Goal: Task Accomplishment & Management: Use online tool/utility

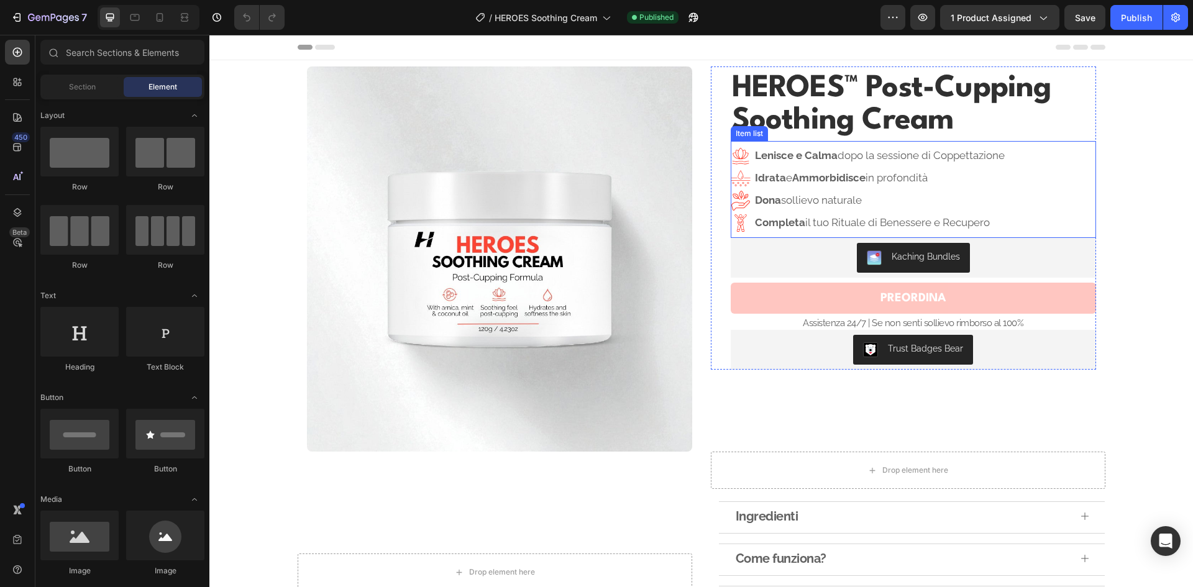
click at [838, 105] on h1 "HEROES™ Post-Cupping Soothing Cream" at bounding box center [912, 104] width 365 height 67
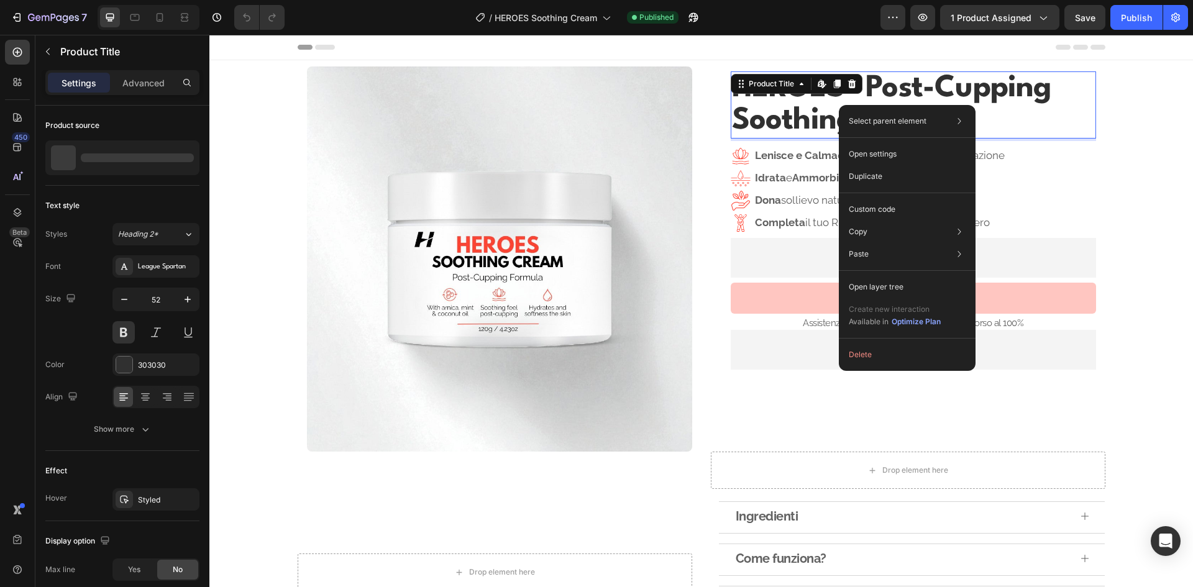
click at [836, 105] on h1 "HEROES™ Post-Cupping Soothing Cream" at bounding box center [912, 104] width 365 height 67
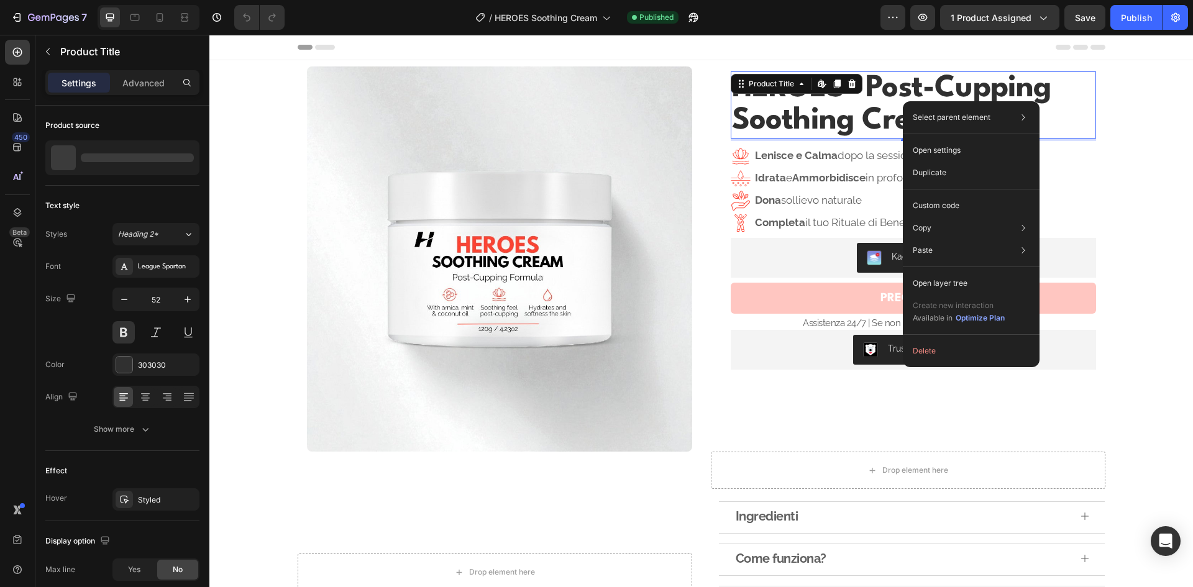
click at [886, 100] on h1 "HEROES™ Post-Cupping Soothing Cream" at bounding box center [912, 104] width 365 height 67
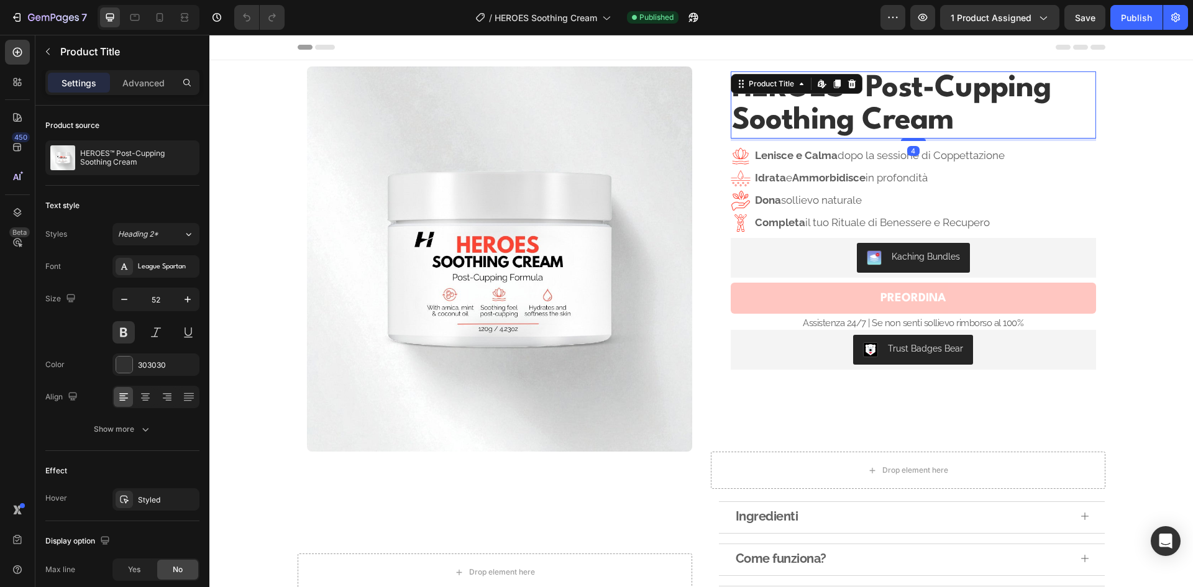
click at [881, 100] on h1 "HEROES™ Post-Cupping Soothing Cream" at bounding box center [912, 104] width 365 height 67
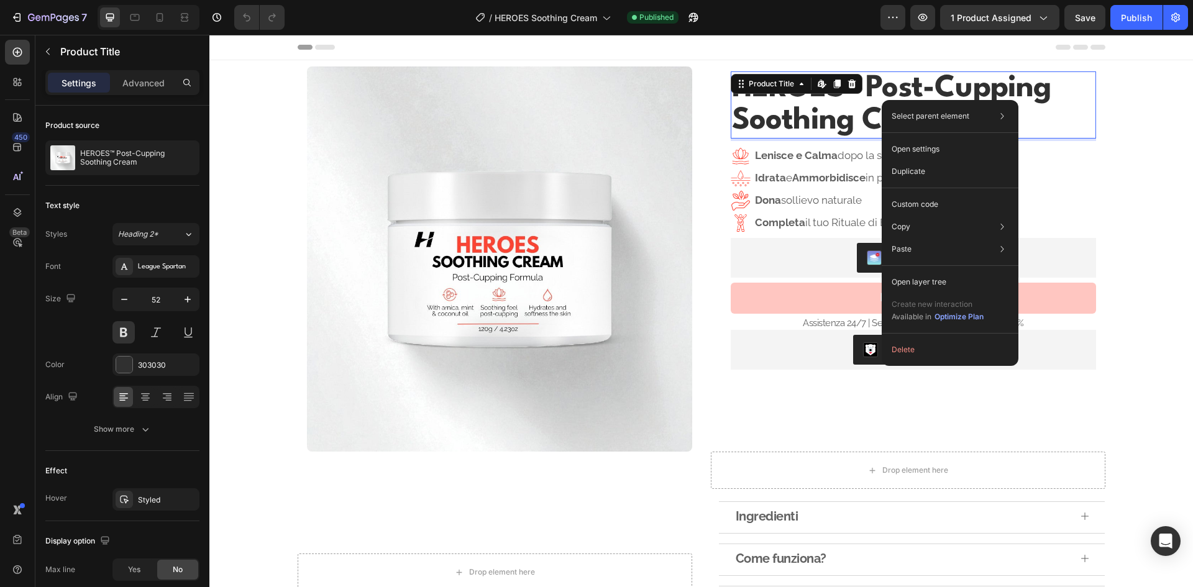
click at [865, 103] on h1 "HEROES™ Post-Cupping Soothing Cream" at bounding box center [912, 104] width 365 height 67
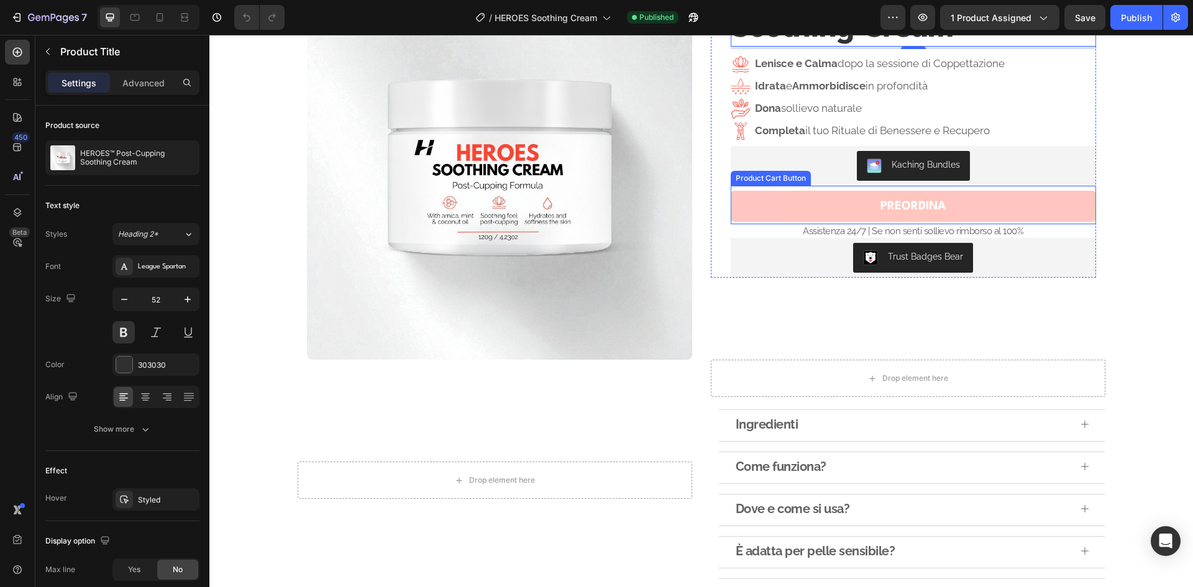
scroll to position [124, 0]
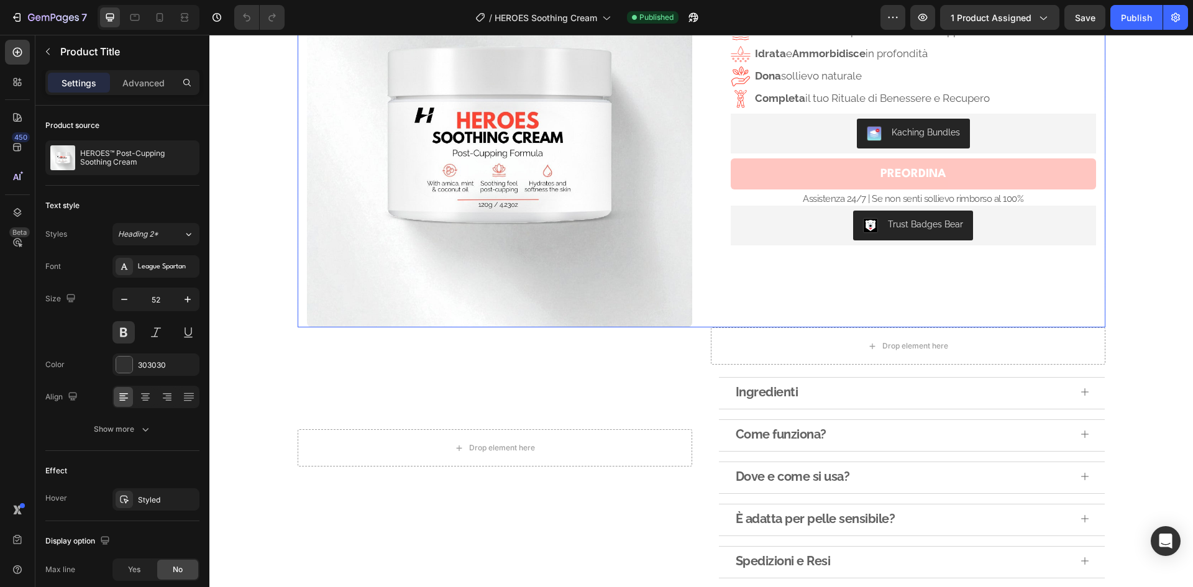
click at [699, 295] on div "Product Images Row HEROES™ Post-Cupping Soothing Cream Product Title Edit conte…" at bounding box center [701, 134] width 807 height 385
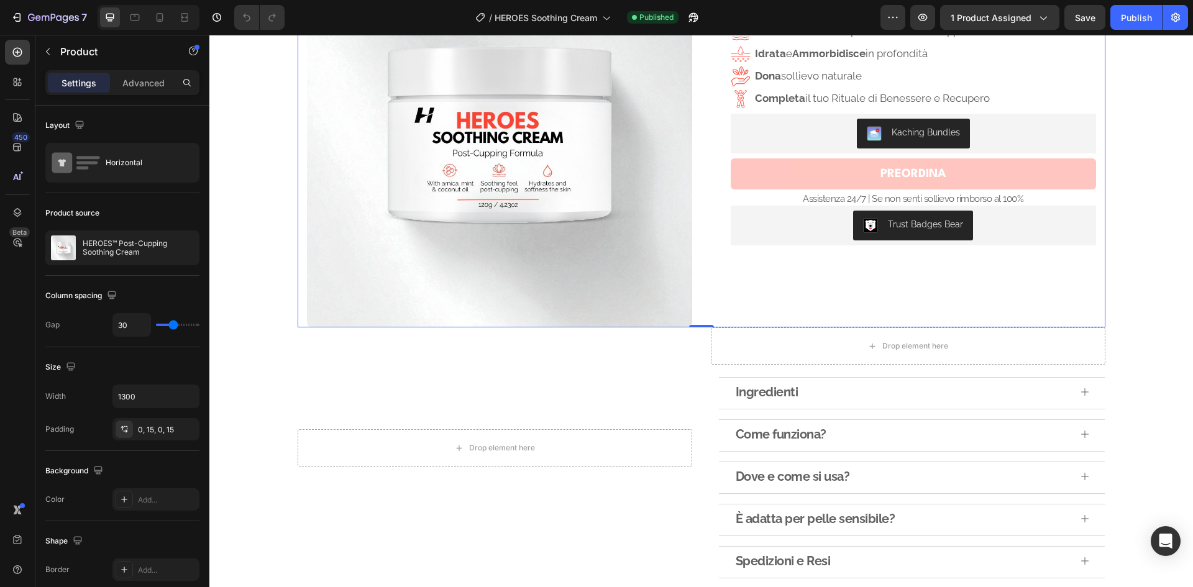
click at [699, 295] on div "Product Images Row HEROES™ Post-Cupping Soothing Cream Product Title Lenisce e …" at bounding box center [701, 134] width 807 height 385
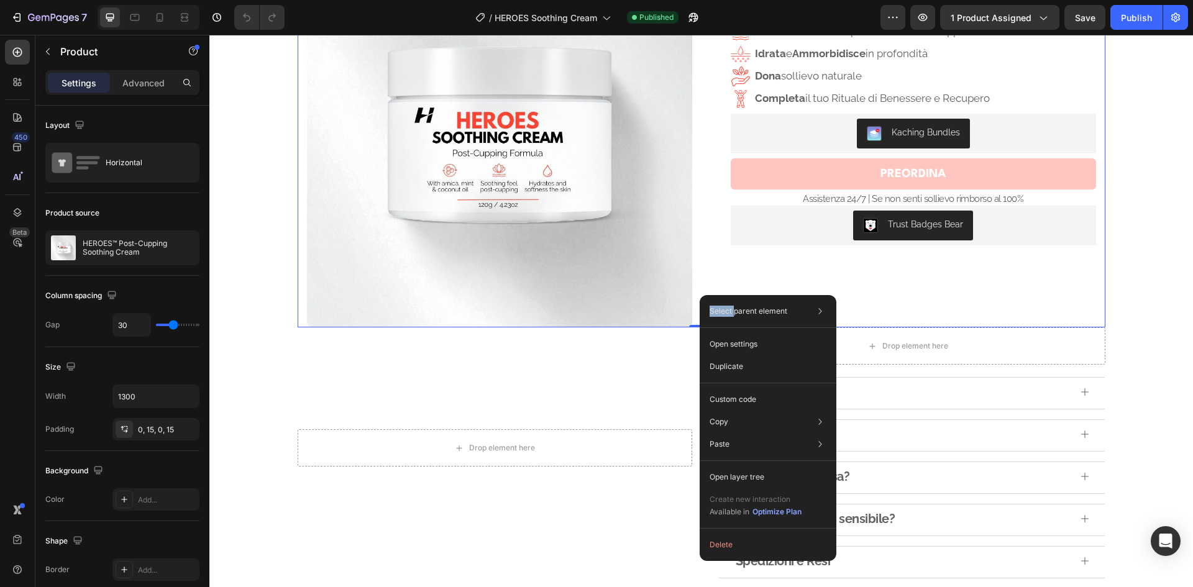
click at [699, 295] on div "Select parent element Section Row 1 col Product Open settings Duplicate Custom …" at bounding box center [767, 428] width 137 height 266
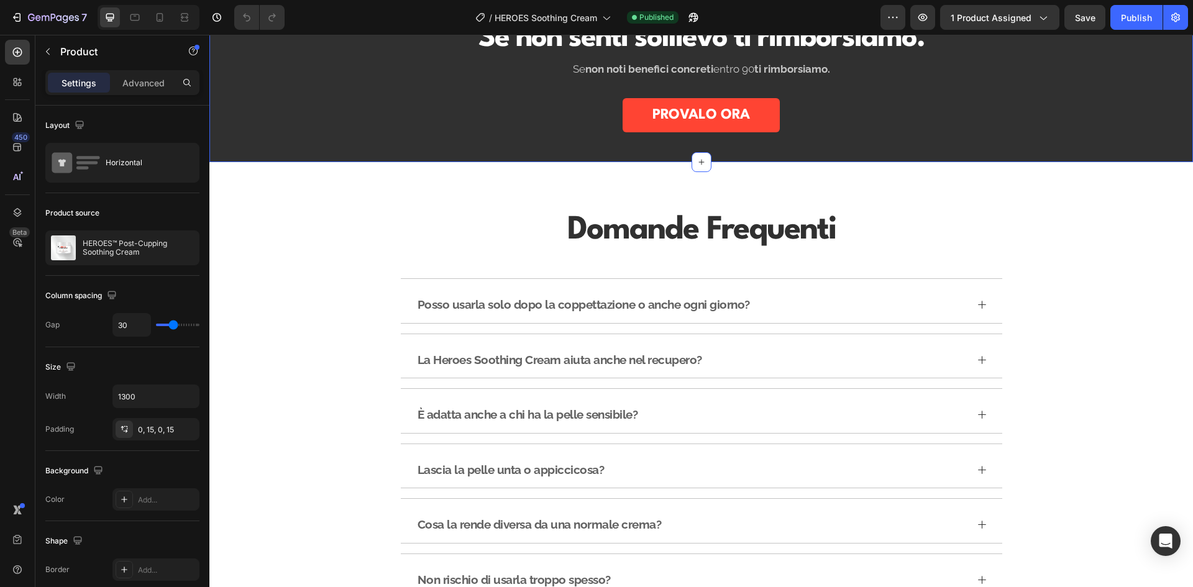
scroll to position [807, 0]
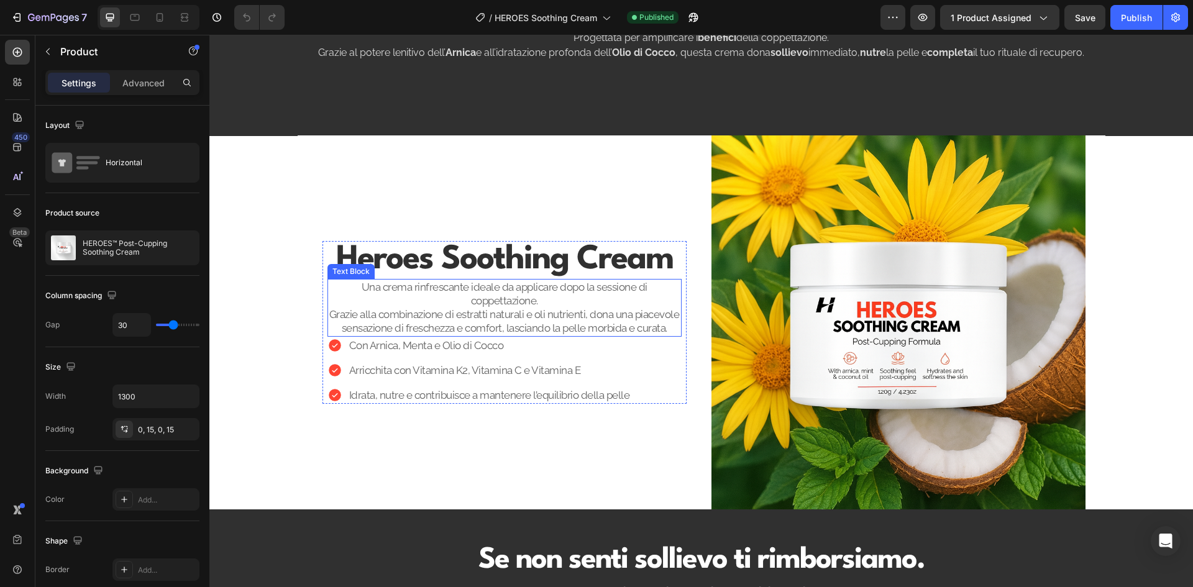
click at [525, 320] on p "Una crema rinfrescante ideale da applicare dopo la sessione di coppettazione. G…" at bounding box center [505, 307] width 352 height 55
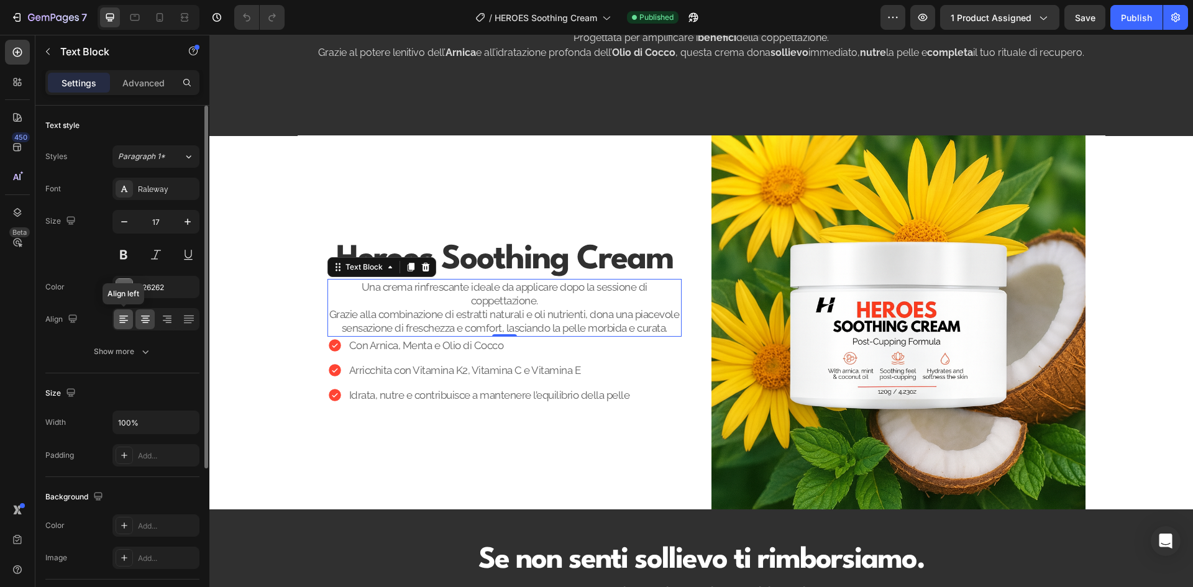
click at [122, 322] on icon at bounding box center [122, 322] width 6 height 1
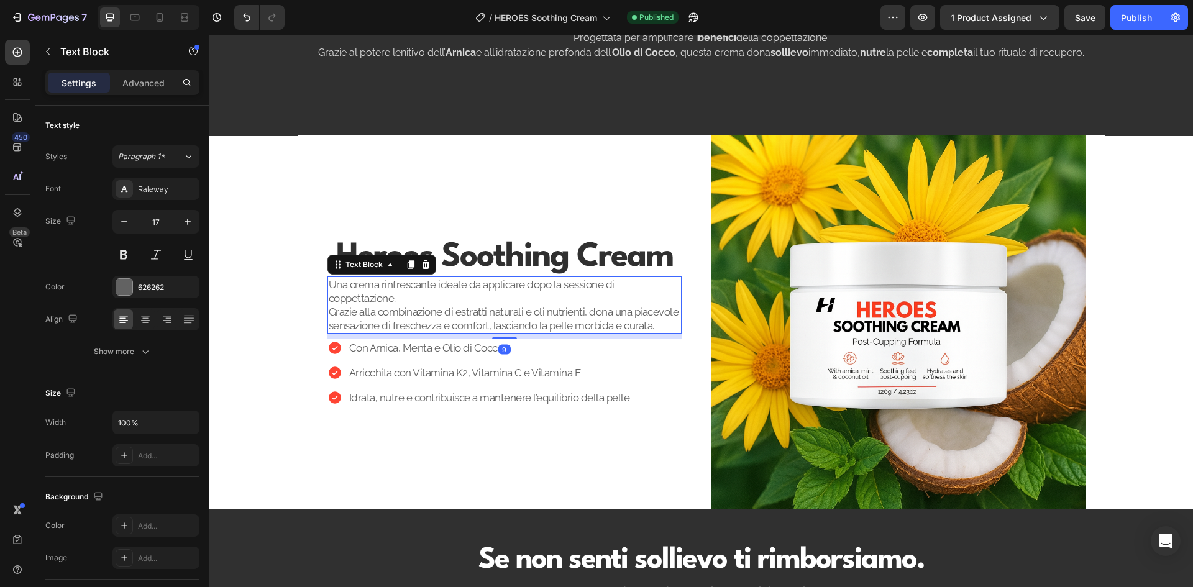
click at [510, 342] on div "Heroes Soothing Cream Heading Una crema rinfrescante ideale da applicare dopo l…" at bounding box center [504, 323] width 354 height 168
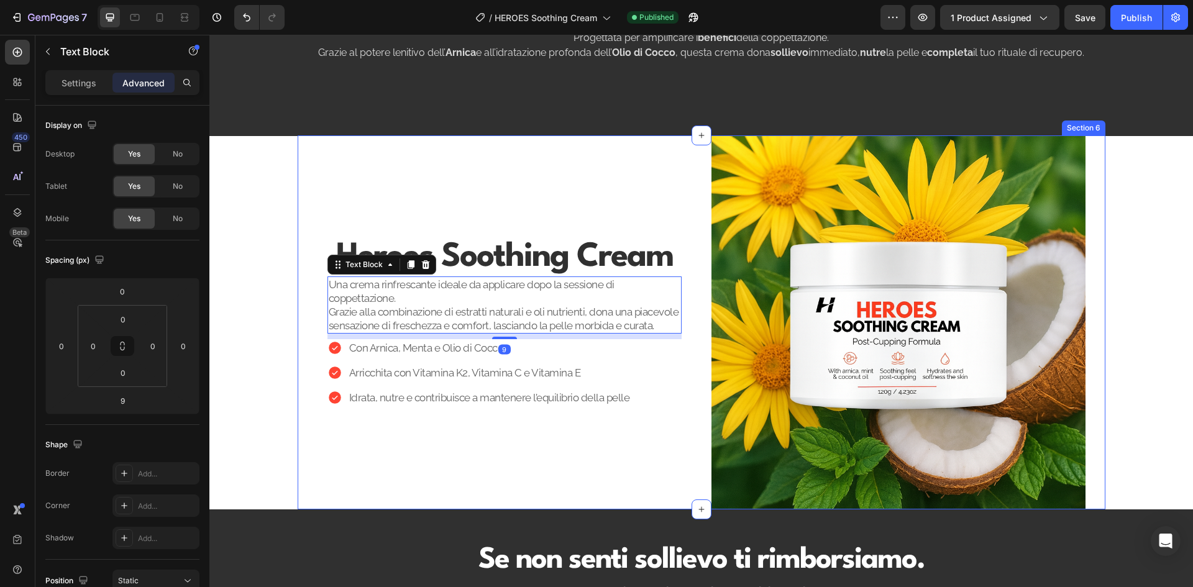
click at [479, 201] on div "Heroes Soothing Cream Heading Una crema rinfrescante ideale da applicare dopo l…" at bounding box center [504, 322] width 374 height 374
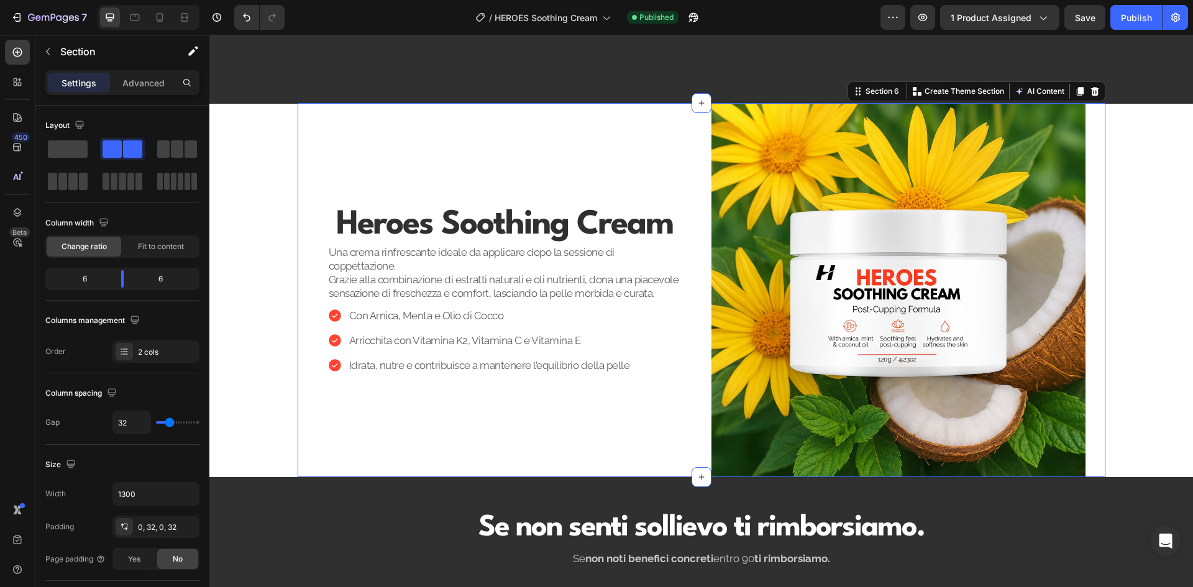
scroll to position [870, 0]
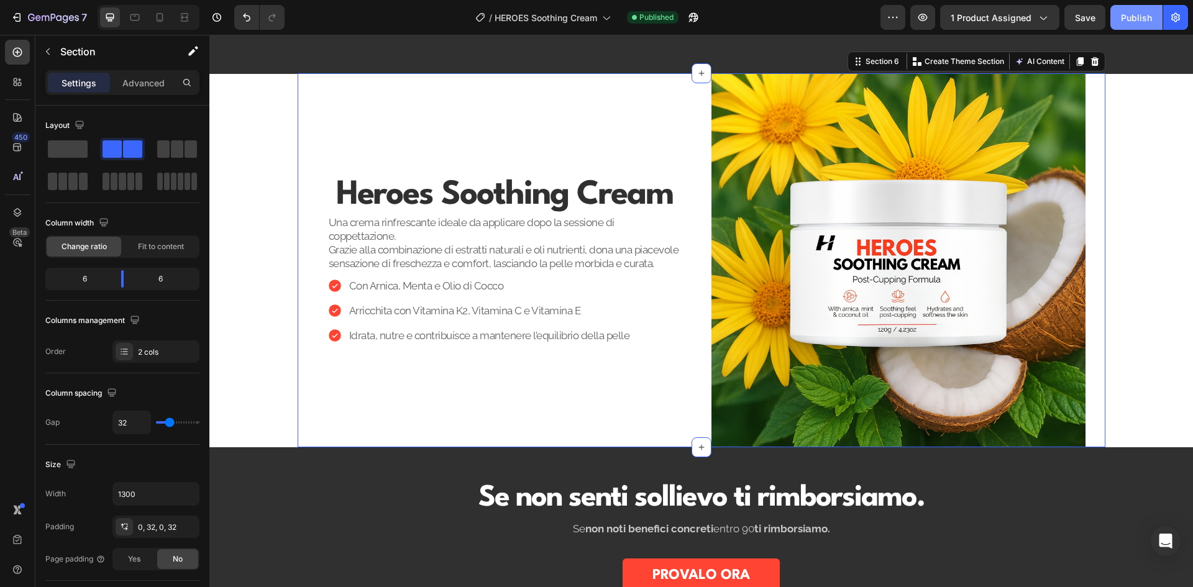
click at [1142, 18] on div "Publish" at bounding box center [1135, 17] width 31 height 13
click at [471, 191] on strong "Heroes Soothing Cream" at bounding box center [504, 195] width 337 height 33
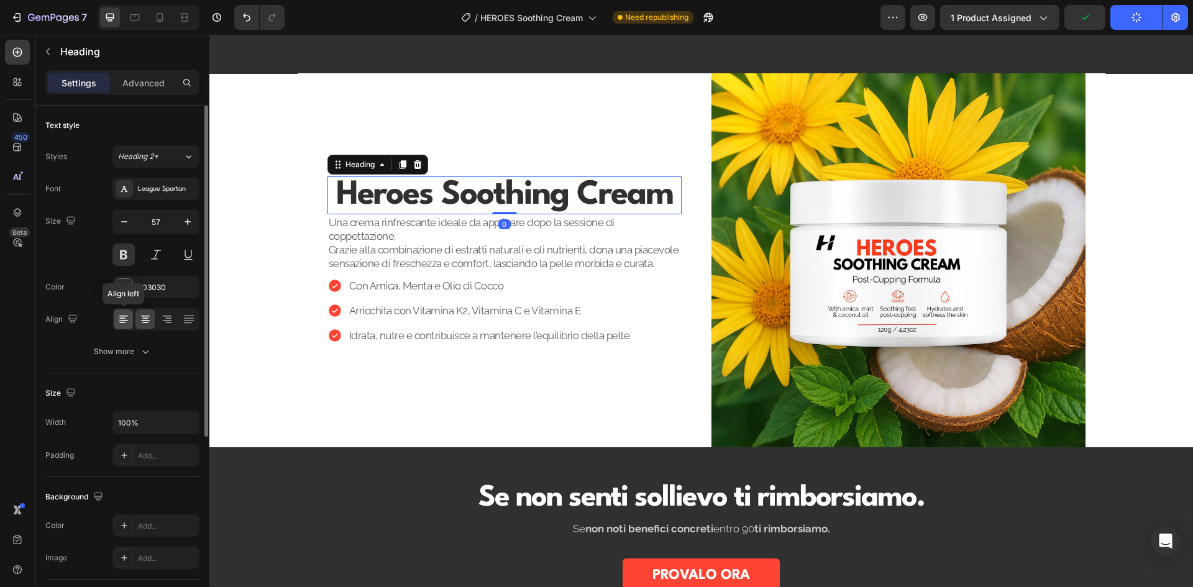
drag, startPoint x: 124, startPoint y: 315, endPoint x: 137, endPoint y: 155, distance: 160.8
click at [124, 315] on icon at bounding box center [123, 319] width 12 height 12
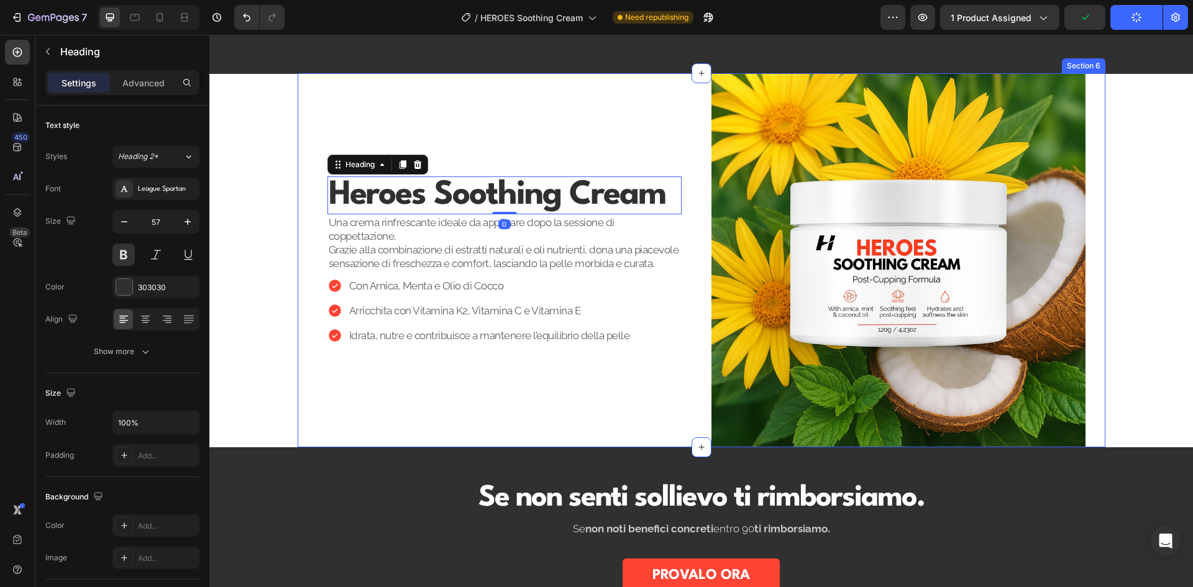
click at [507, 88] on div "Heroes Soothing Cream Heading 0 Una crema rinfrescante ideale da applicare dopo…" at bounding box center [504, 260] width 374 height 374
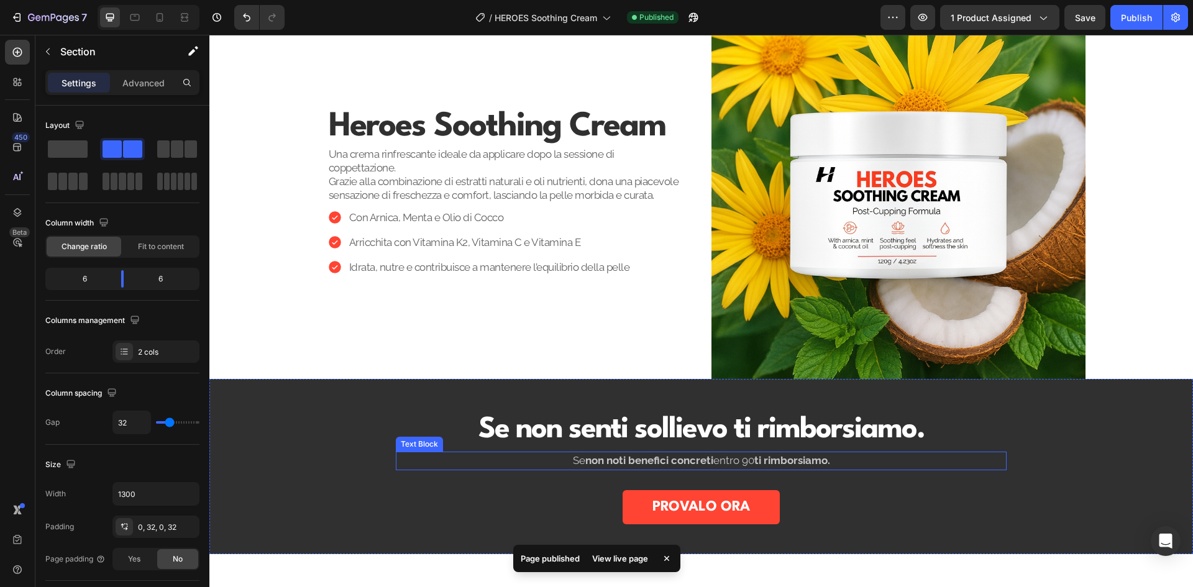
scroll to position [1118, 0]
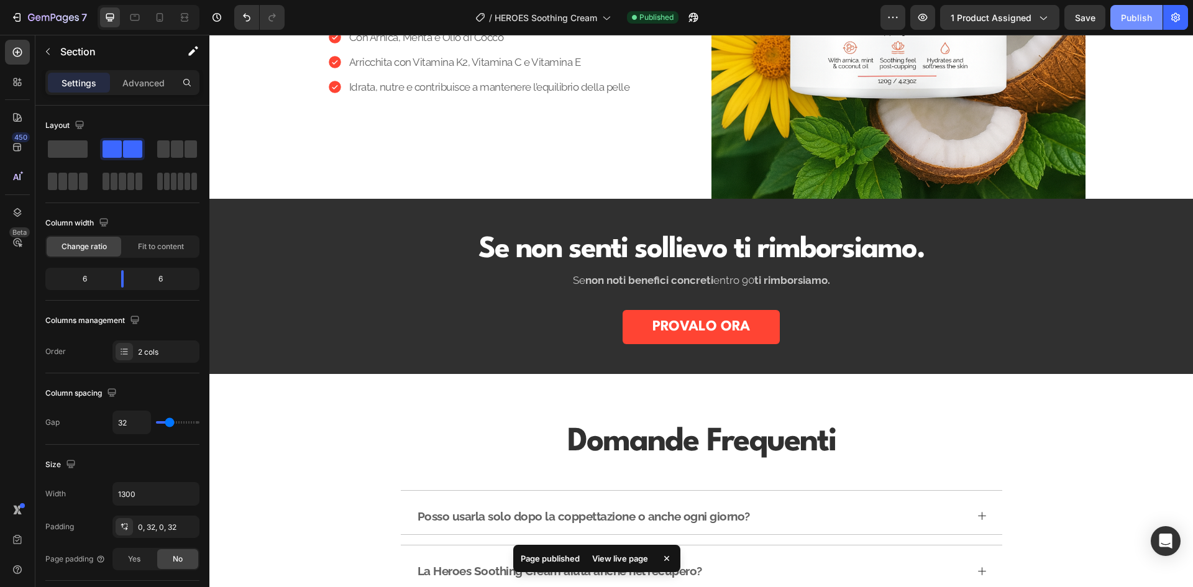
click at [1145, 20] on div "Publish" at bounding box center [1135, 17] width 31 height 13
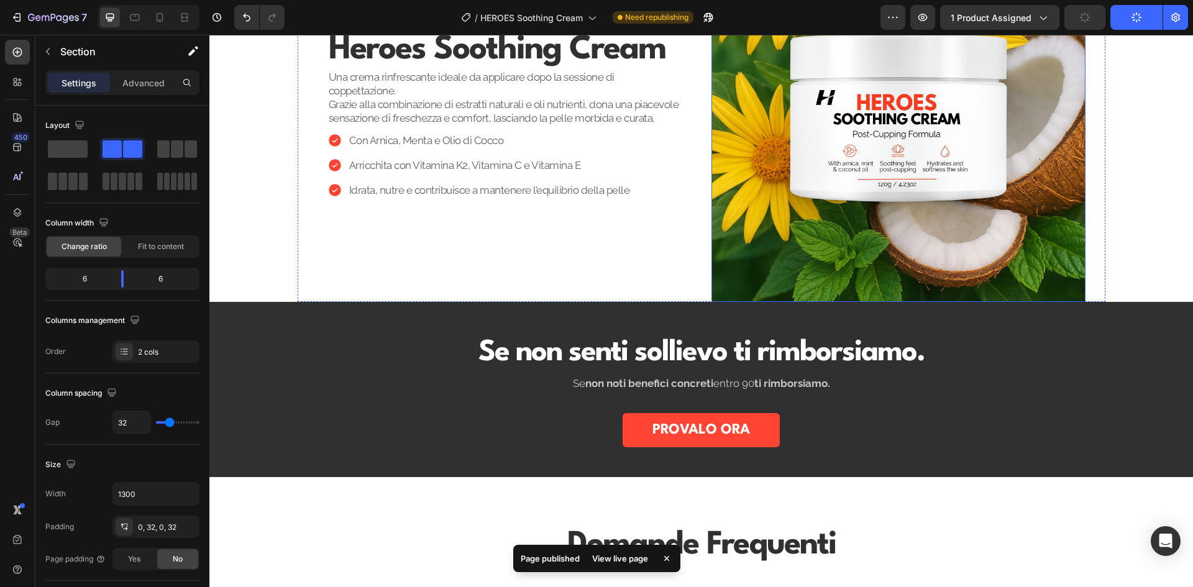
scroll to position [932, 0]
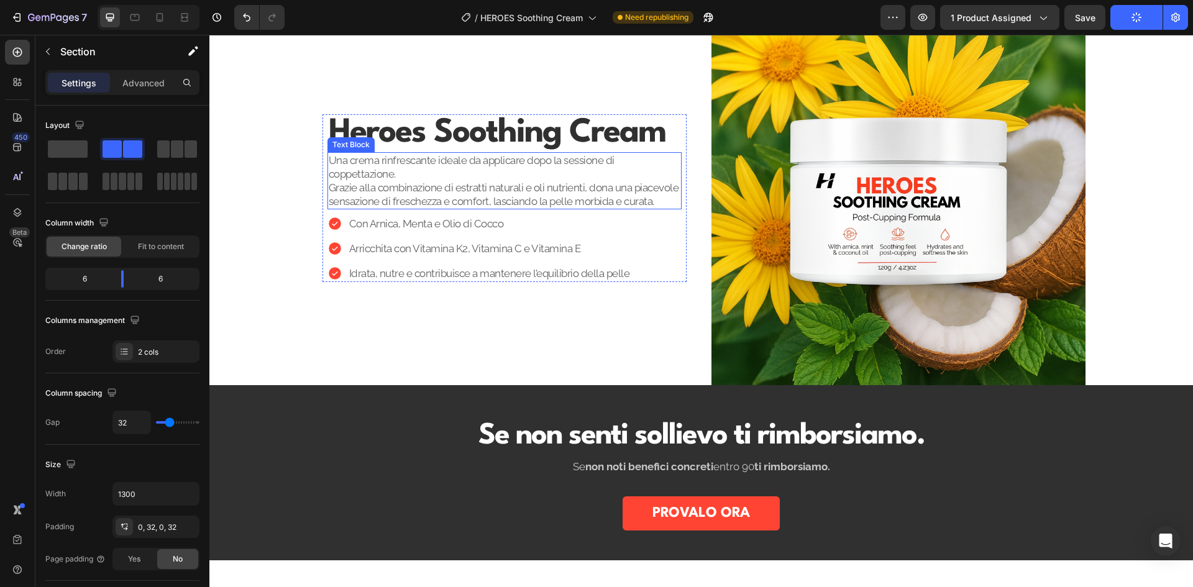
click at [447, 173] on p "Una crema rinfrescante ideale da applicare dopo la sessione di coppettazione. G…" at bounding box center [505, 180] width 352 height 55
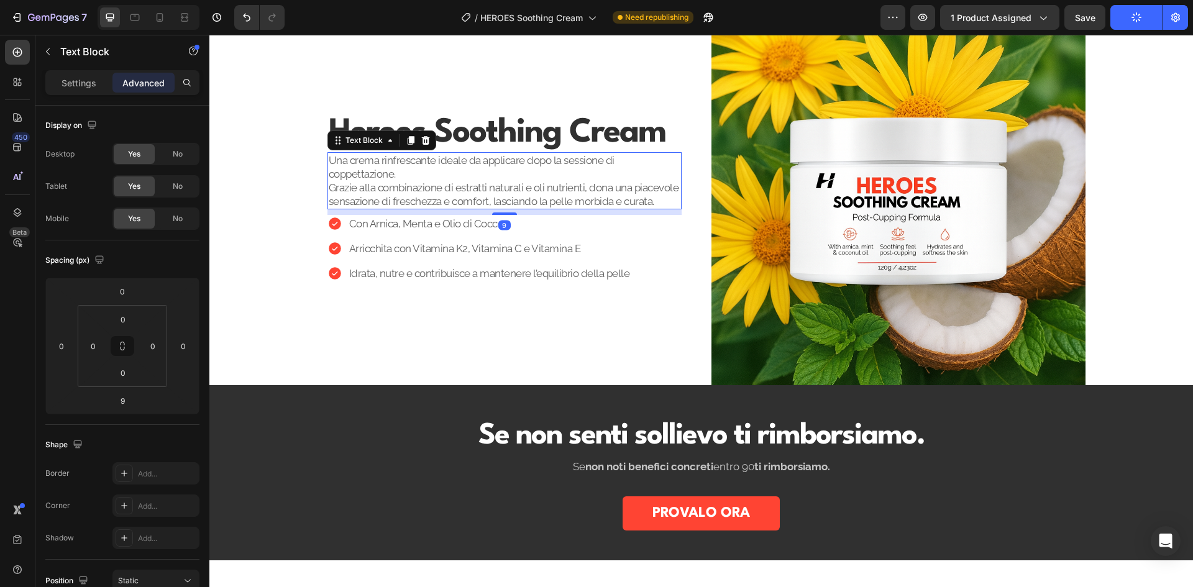
click at [481, 176] on p "Una crema rinfrescante ideale da applicare dopo la sessione di coppettazione. G…" at bounding box center [505, 180] width 352 height 55
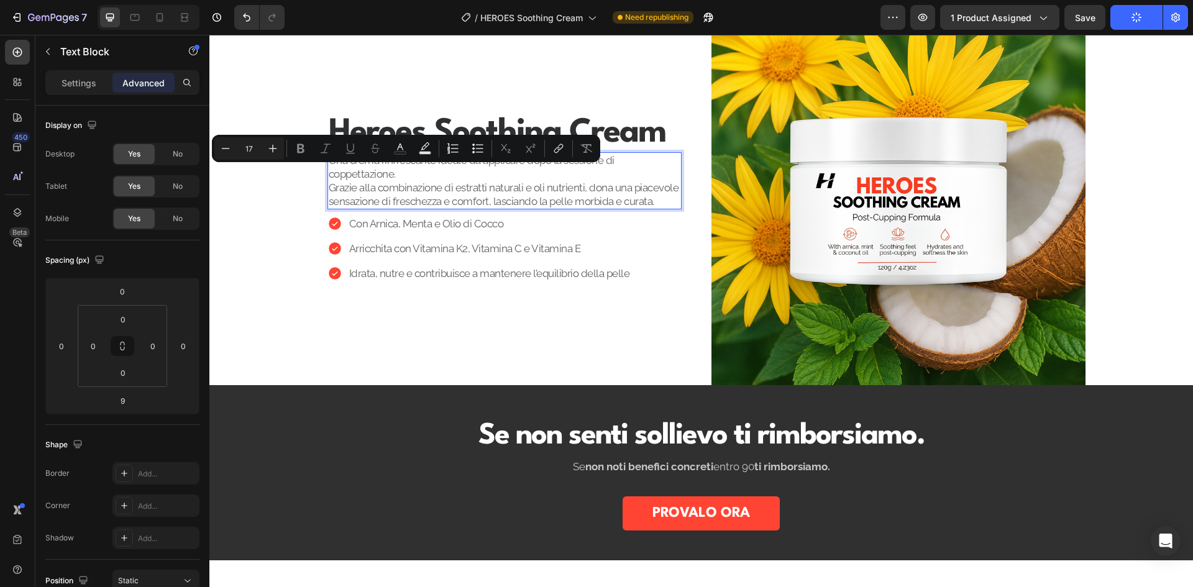
click at [564, 191] on p "Una crema rinfrescante ideale da applicare dopo la sessione di coppettazione. G…" at bounding box center [505, 180] width 352 height 55
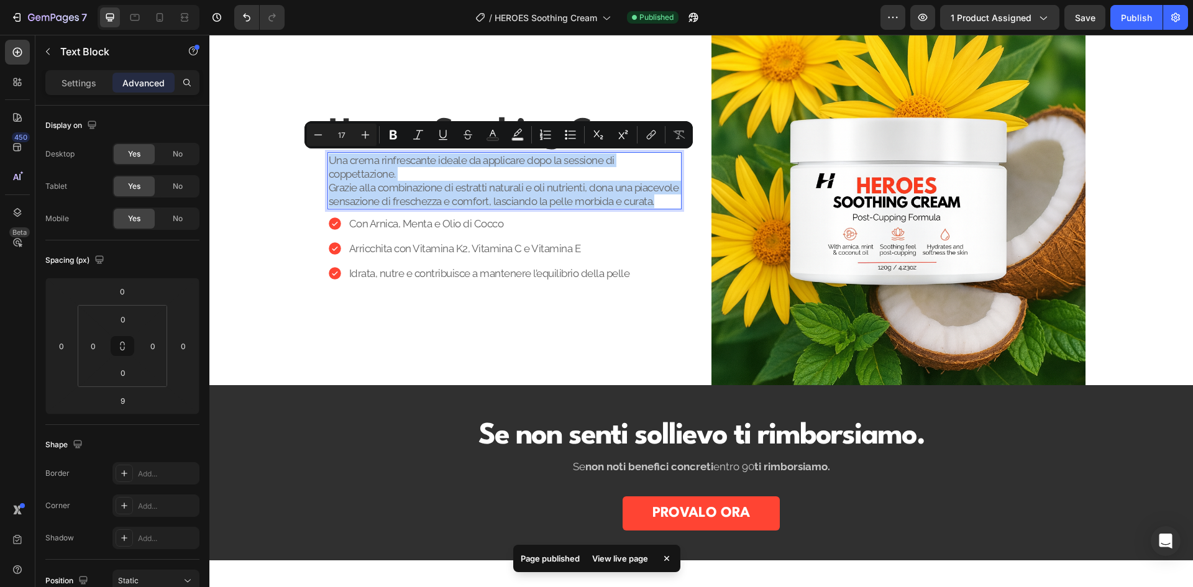
drag, startPoint x: 662, startPoint y: 202, endPoint x: 324, endPoint y: 163, distance: 340.1
click at [329, 163] on p "Una crema rinfrescante ideale da applicare dopo la sessione di coppettazione. G…" at bounding box center [505, 180] width 352 height 55
copy p "Una crema rinfrescante ideale da applicare dopo la sessione di coppettazione. G…"
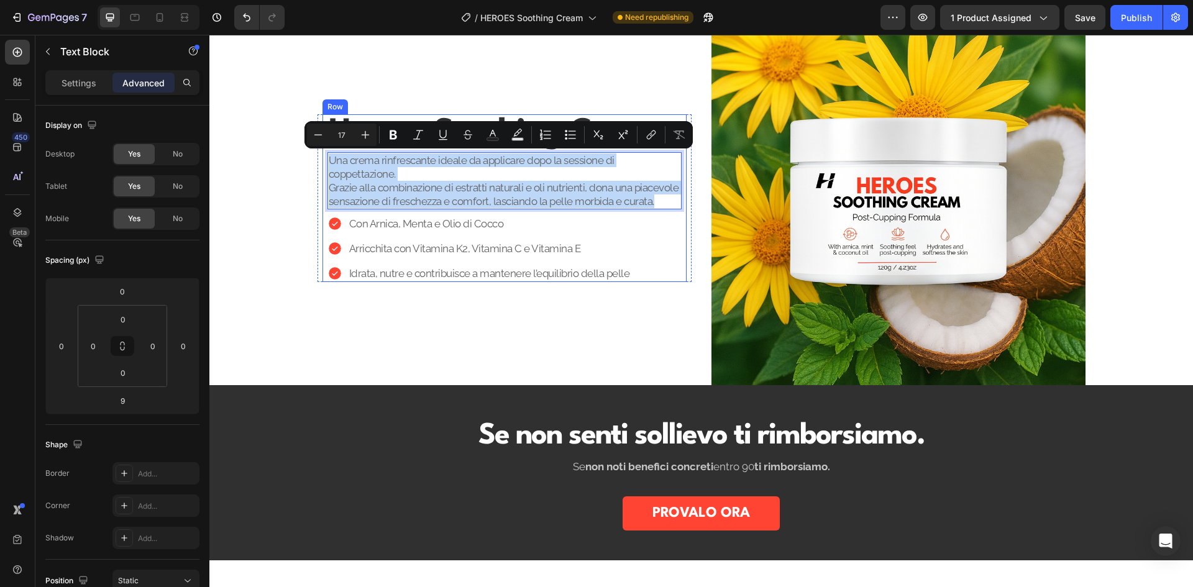
click at [481, 192] on p "Una crema rinfrescante ideale da applicare dopo la sessione di coppettazione. G…" at bounding box center [505, 180] width 352 height 55
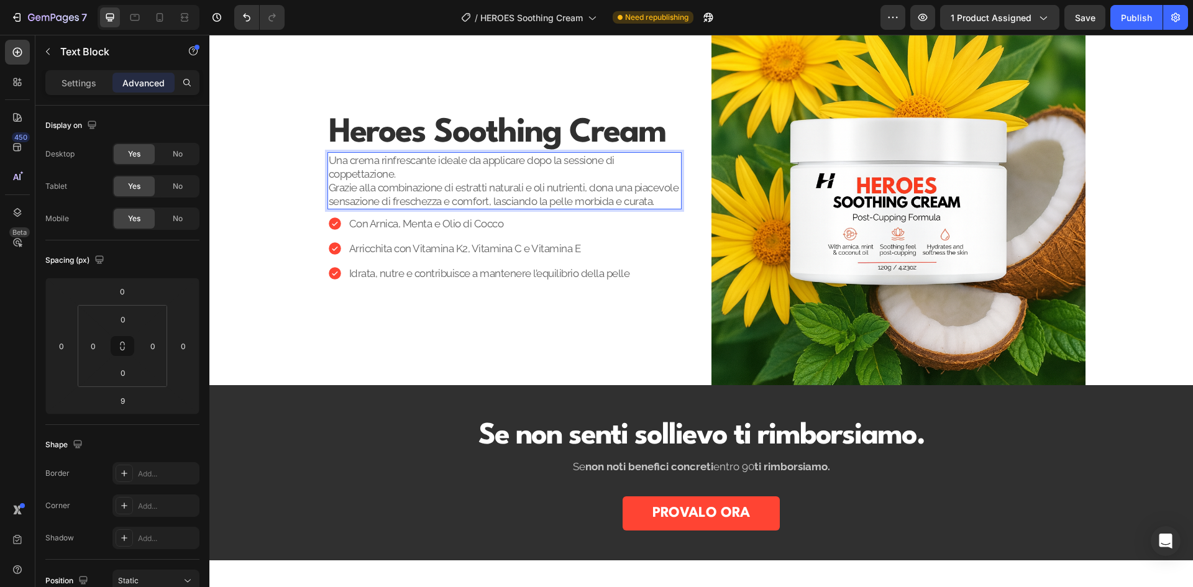
click at [658, 202] on p "Una crema rinfrescante ideale da applicare dopo la sessione di coppettazione. G…" at bounding box center [505, 180] width 352 height 55
click at [412, 173] on p "Una crema rinfrescante ideale da applicare dopo la sessione di coppettazione. G…" at bounding box center [505, 180] width 352 height 55
click at [396, 175] on p "Una crema rinfrescante ideale da applicare dopo la sessione di coppettazione, A…" at bounding box center [505, 180] width 352 height 55
click at [416, 175] on p "Una crema rinfrescante ideale da applicare dopo la sessione di coppettazione, a…" at bounding box center [505, 180] width 352 height 55
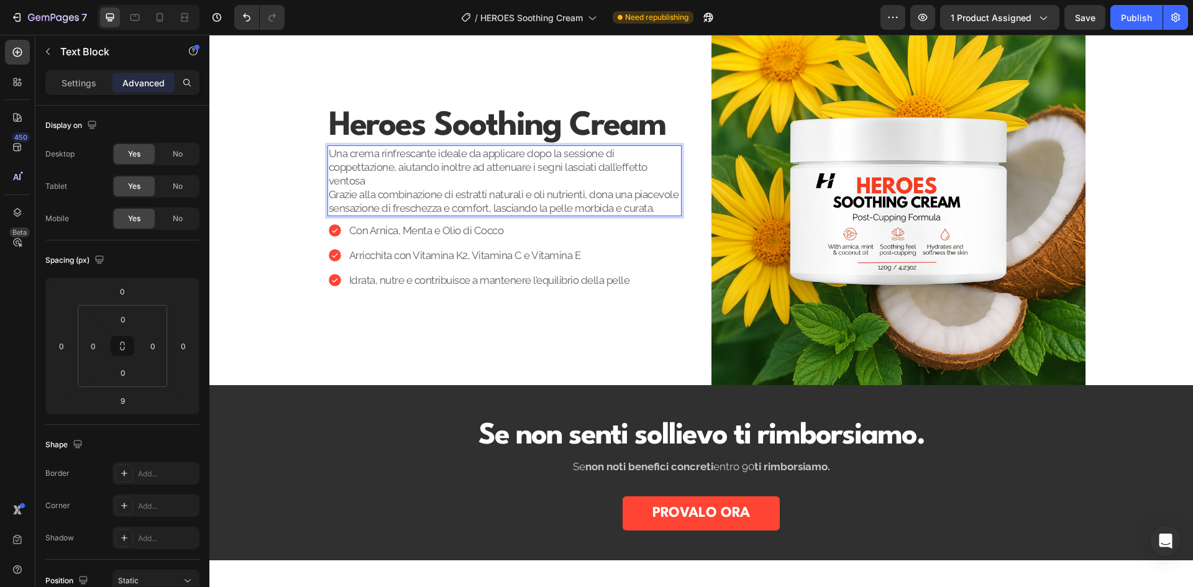
scroll to position [925, 0]
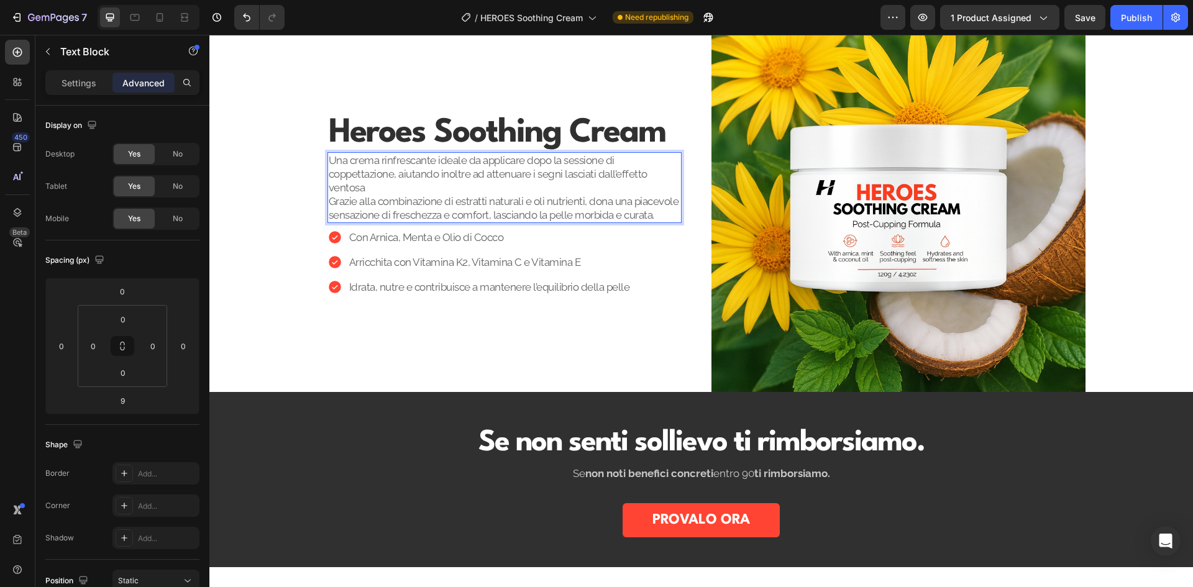
click at [444, 193] on p "Una crema rinfrescante ideale da applicare dopo la sessione di coppettazione, a…" at bounding box center [505, 187] width 352 height 68
drag, startPoint x: 444, startPoint y: 193, endPoint x: 423, endPoint y: 189, distance: 21.4
click at [423, 189] on p "Una crema rinfrescante ideale da applicare dopo la sessione di coppettazione, a…" at bounding box center [505, 187] width 352 height 68
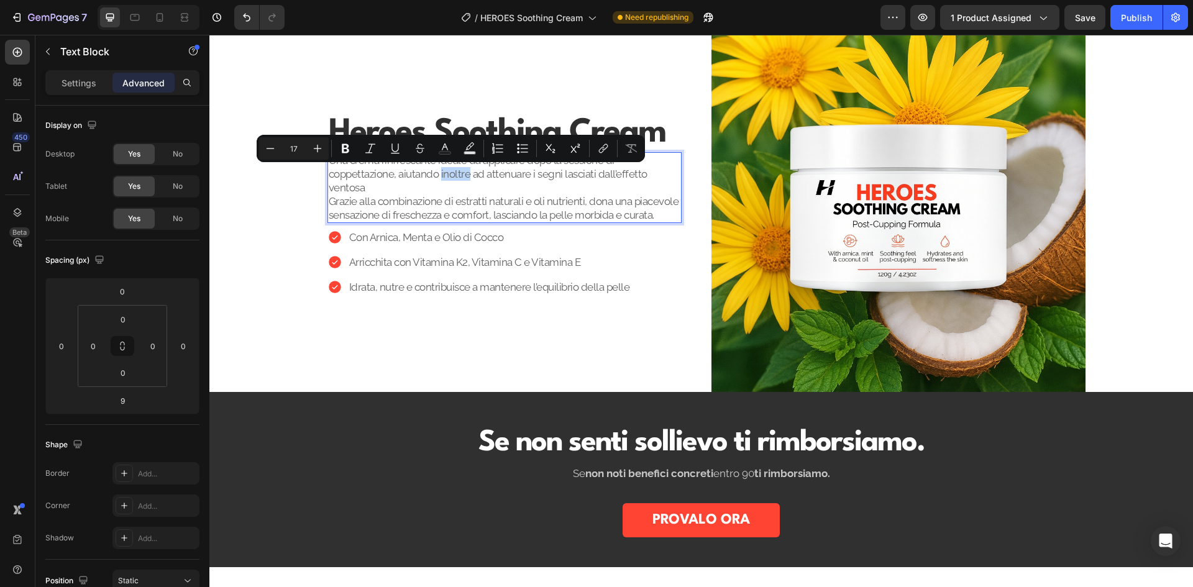
drag, startPoint x: 466, startPoint y: 177, endPoint x: 436, endPoint y: 178, distance: 30.4
click at [436, 178] on p "Una crema rinfrescante ideale da applicare dopo la sessione di coppettazione, a…" at bounding box center [505, 187] width 352 height 68
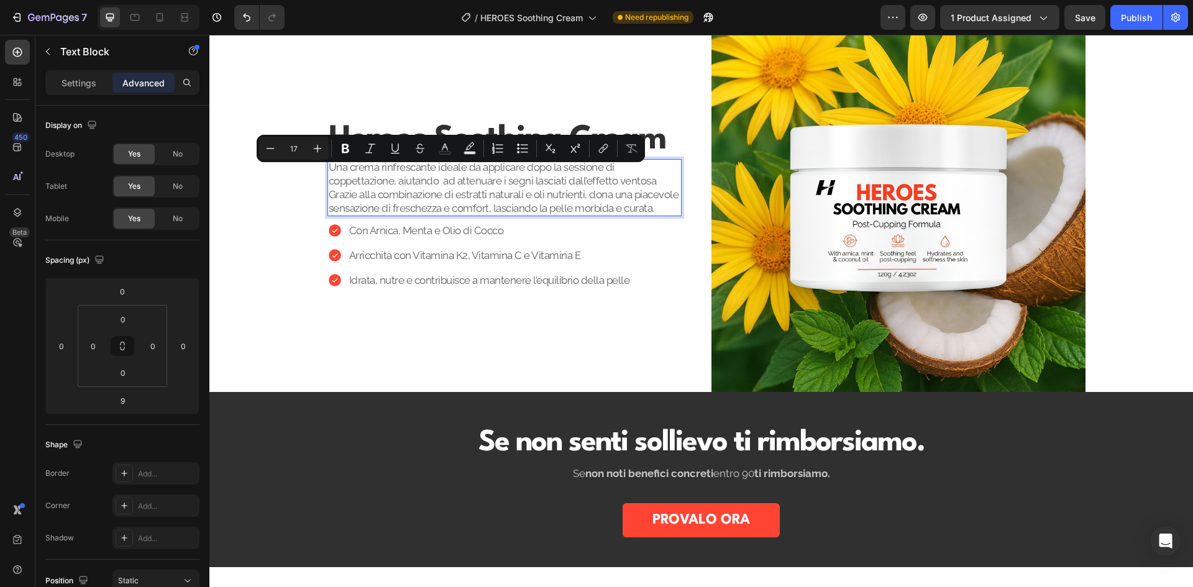
scroll to position [932, 0]
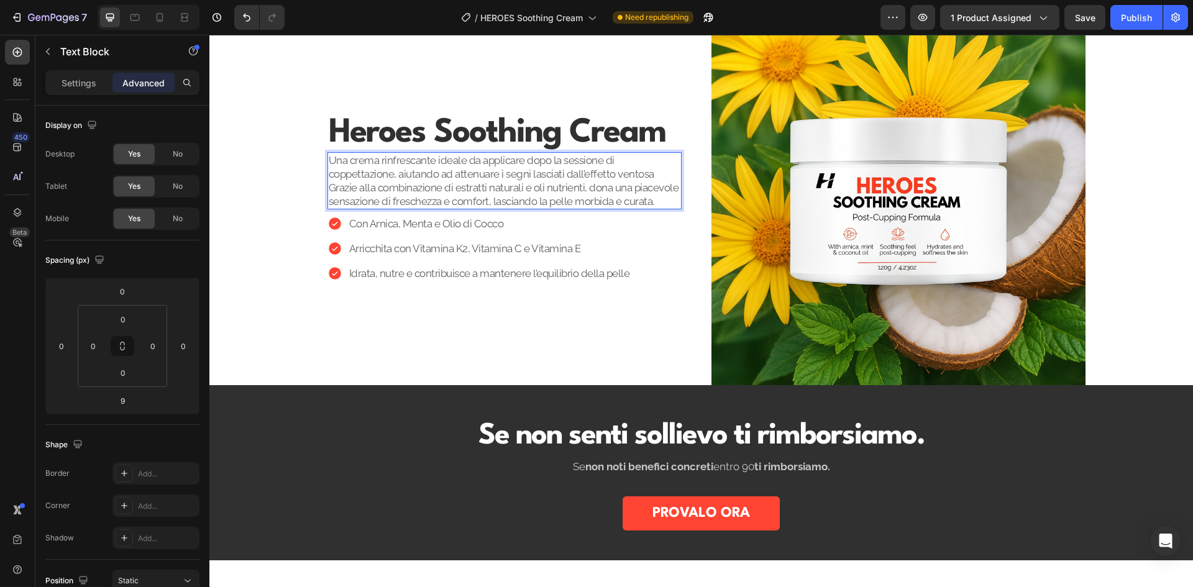
click at [566, 175] on p "Una crema rinfrescante ideale da applicare dopo la sessione di coppettazione, a…" at bounding box center [505, 180] width 352 height 55
drag, startPoint x: 566, startPoint y: 175, endPoint x: 616, endPoint y: 181, distance: 50.2
click at [488, 178] on p "Una crema rinfrescante ideale da applicare dopo la sessione di coppettazione, a…" at bounding box center [505, 180] width 352 height 55
click at [657, 174] on p "Una crema rinfrescante ideale da applicare dopo la sessione di coppettazione, a…" at bounding box center [505, 180] width 352 height 55
drag, startPoint x: 658, startPoint y: 176, endPoint x: 568, endPoint y: 178, distance: 90.1
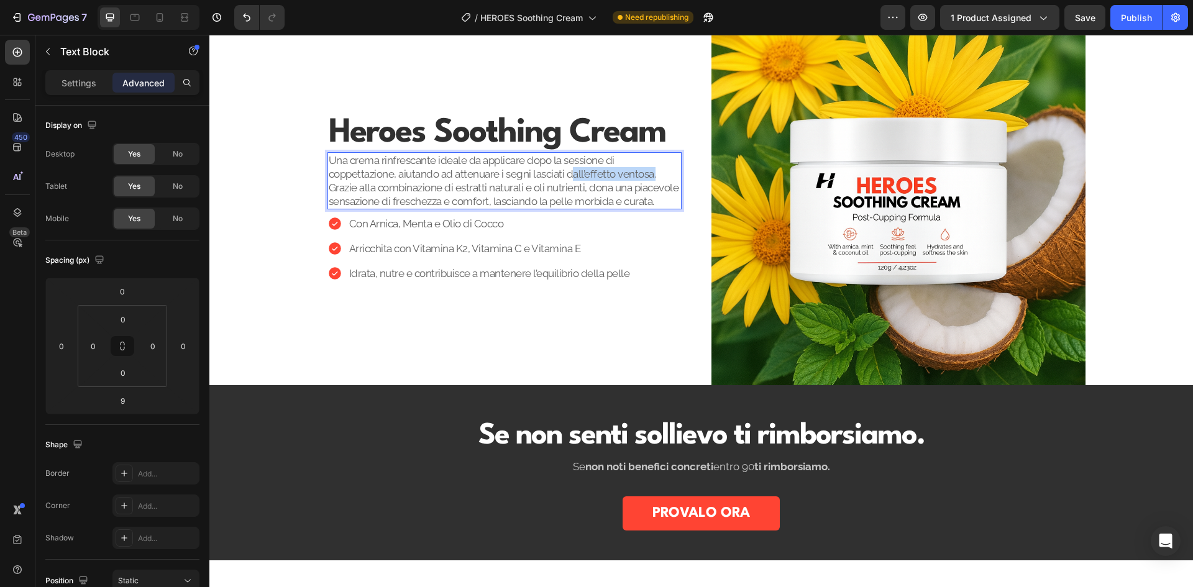
click at [568, 178] on p "Una crema rinfrescante ideale da applicare dopo la sessione di coppettazione, a…" at bounding box center [505, 180] width 352 height 55
click at [588, 178] on p "Una crema rinfrescante ideale da applicare dopo la sessione di coppettazione, a…" at bounding box center [505, 180] width 352 height 55
click at [581, 177] on p "Una crema rinfrescante ideale da applicare dopo la sessione di coppettazione, a…" at bounding box center [505, 180] width 352 height 55
click at [647, 175] on p "Una crema rinfrescante ideale da applicare dopo la sessione di coppettazione, a…" at bounding box center [505, 180] width 352 height 55
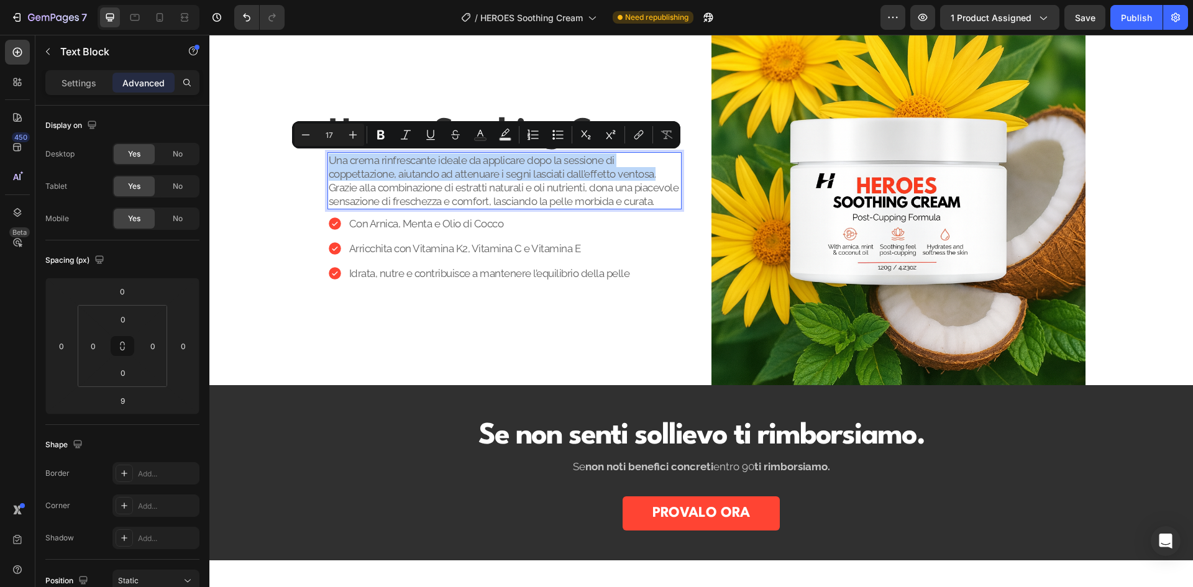
drag, startPoint x: 655, startPoint y: 175, endPoint x: 325, endPoint y: 164, distance: 330.0
click at [329, 164] on p "Una crema rinfrescante ideale da applicare dopo la sessione di coppettazione, a…" at bounding box center [505, 180] width 352 height 55
copy p "Una crema rinfrescante ideale da applicare dopo la sessione di coppettazione, a…"
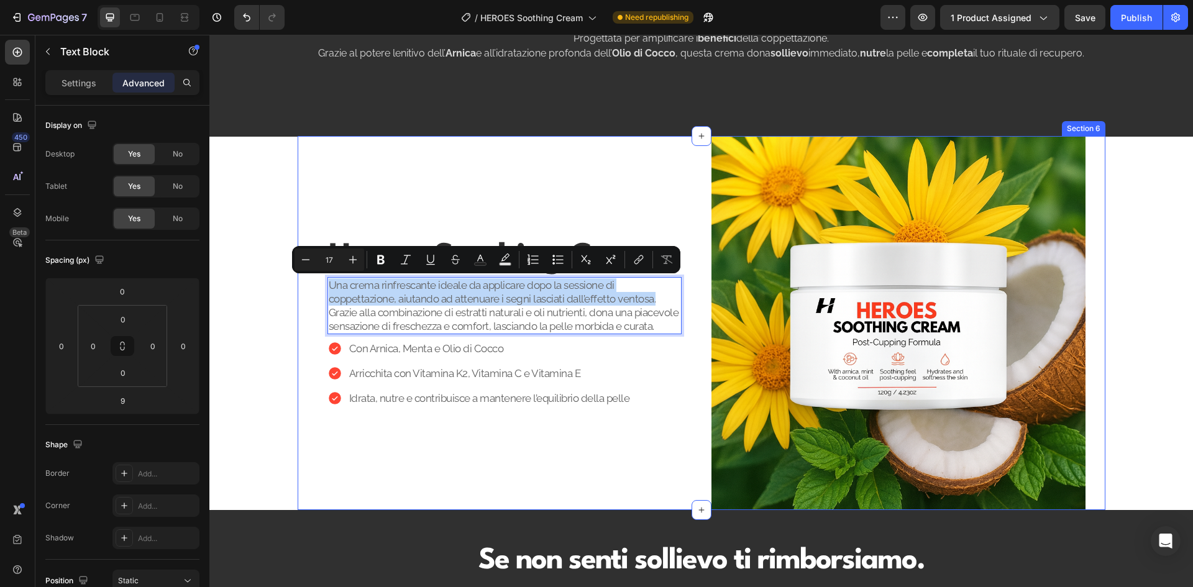
scroll to position [745, 0]
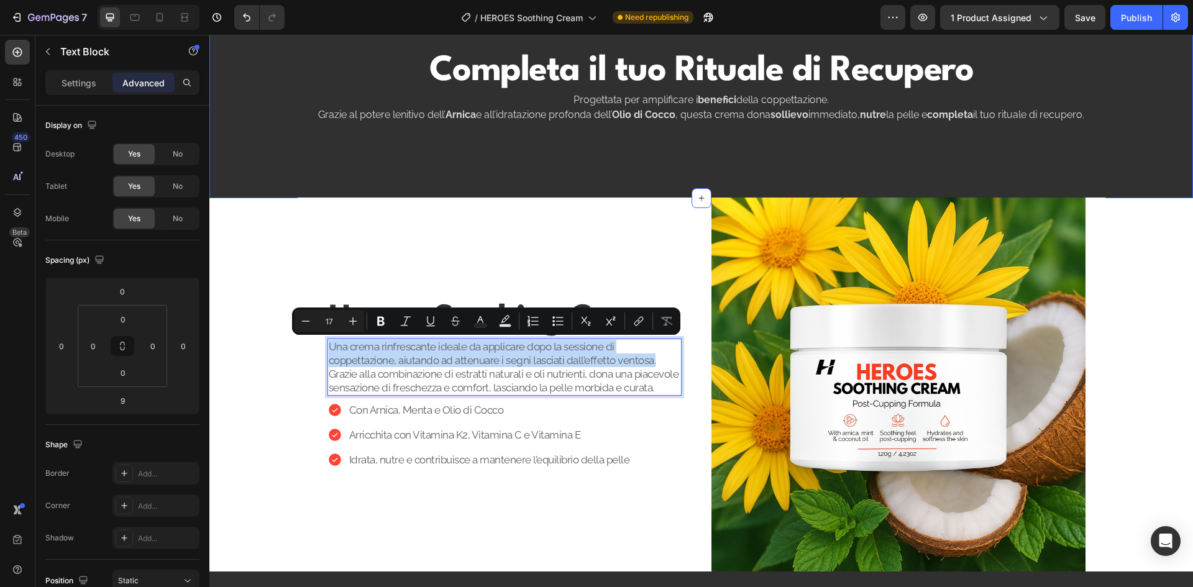
click at [540, 237] on div "Heroes Soothing Cream Heading Una crema rinfrescante ideale da applicare dopo l…" at bounding box center [504, 385] width 374 height 374
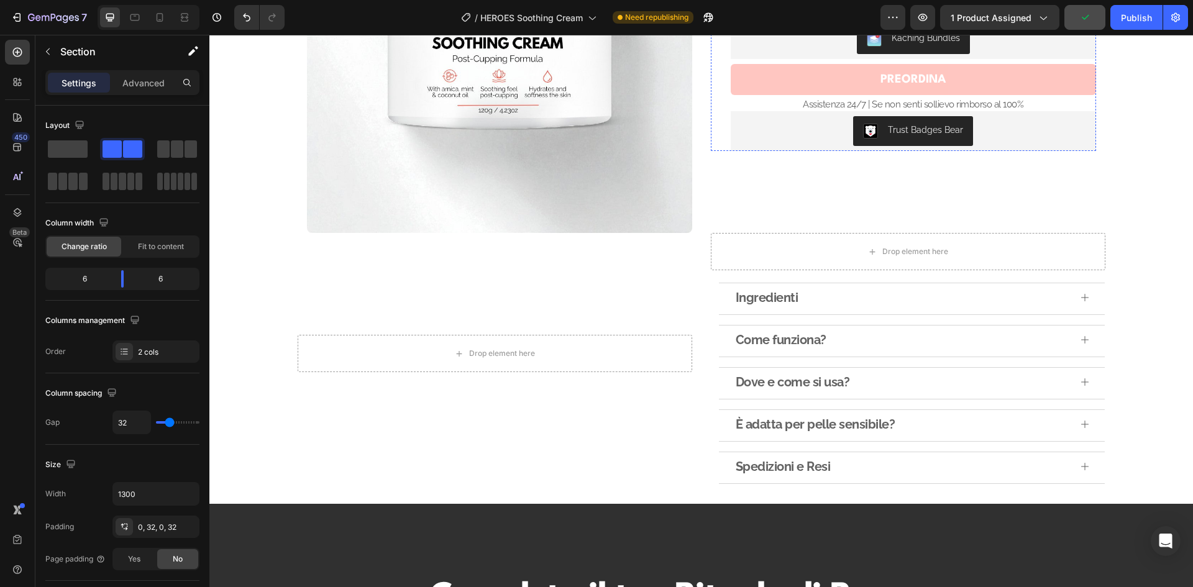
scroll to position [124, 0]
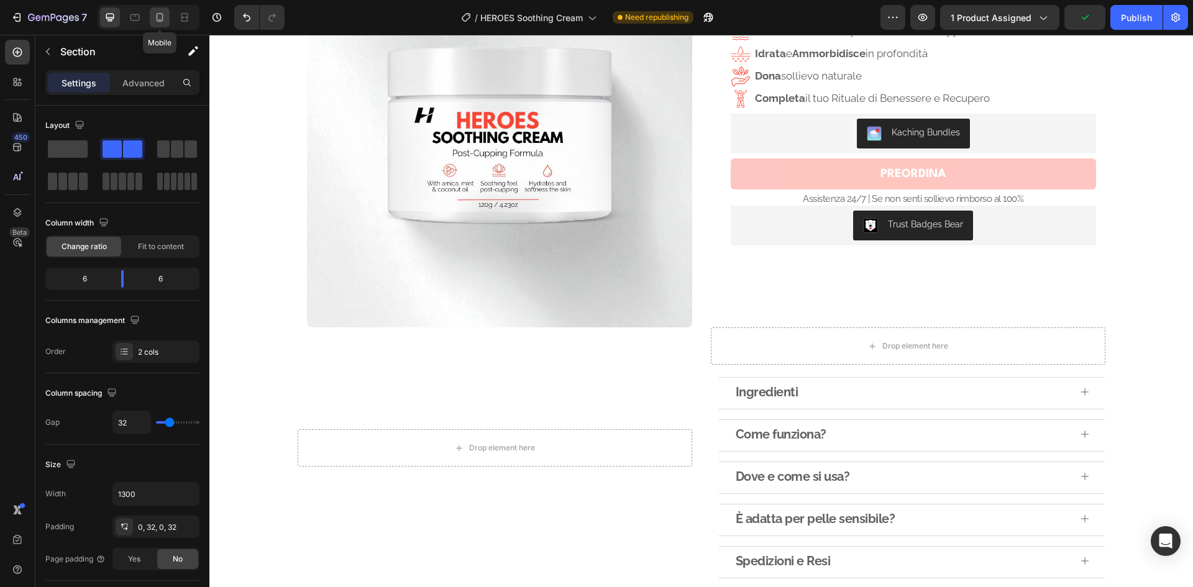
click at [160, 17] on icon at bounding box center [159, 17] width 12 height 12
type input "100%"
type input "0"
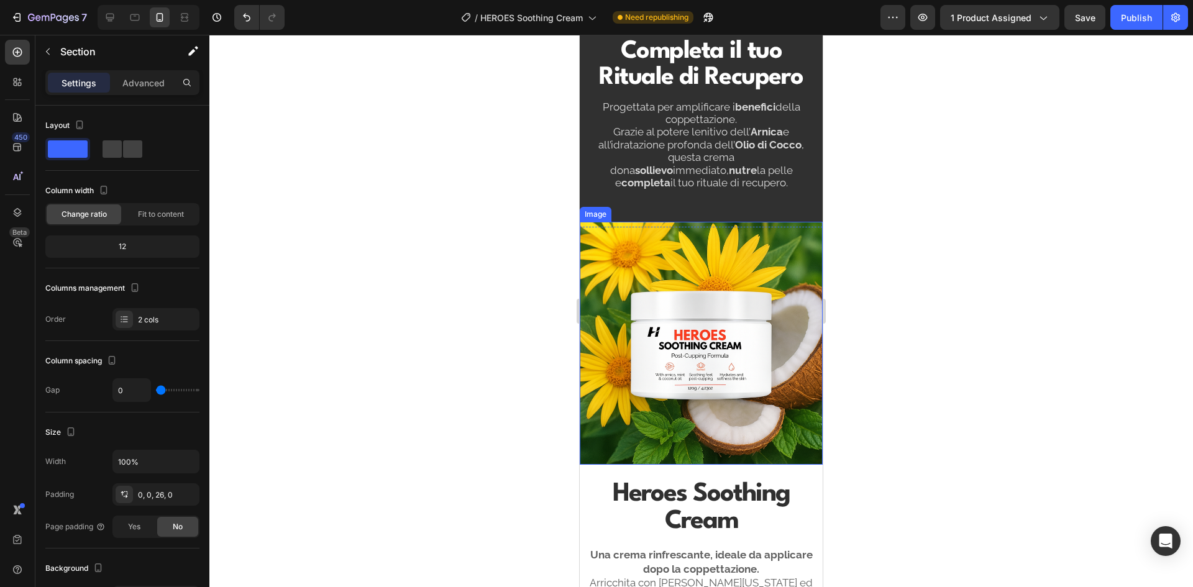
scroll to position [1261, 0]
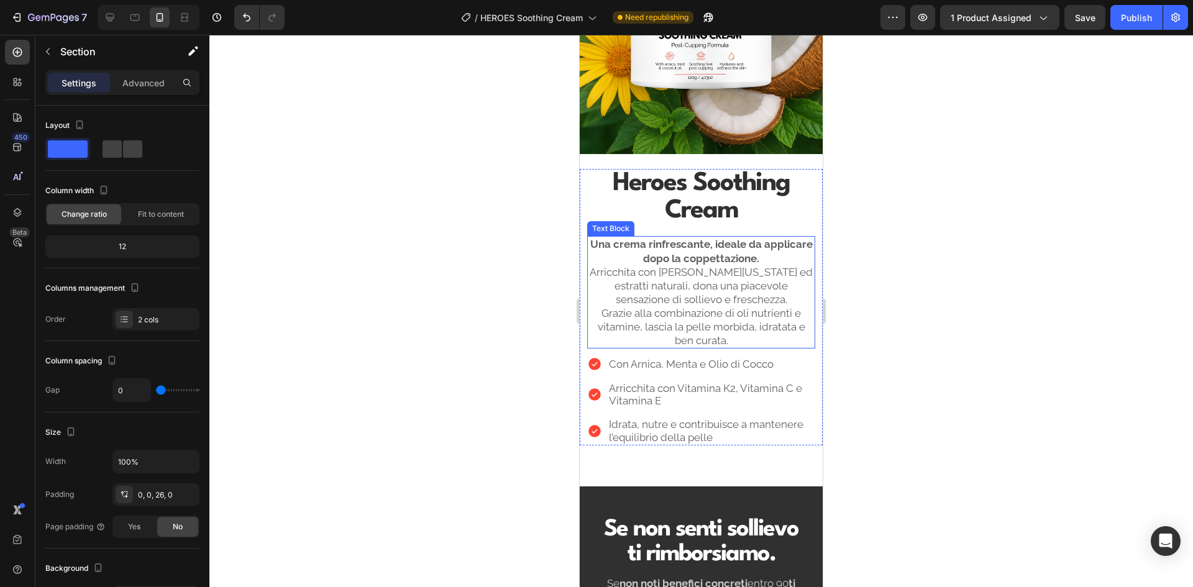
click at [742, 279] on p "Una crema rinfrescante, ideale da applicare dopo la coppettazione. Arricchita c…" at bounding box center [700, 292] width 225 height 110
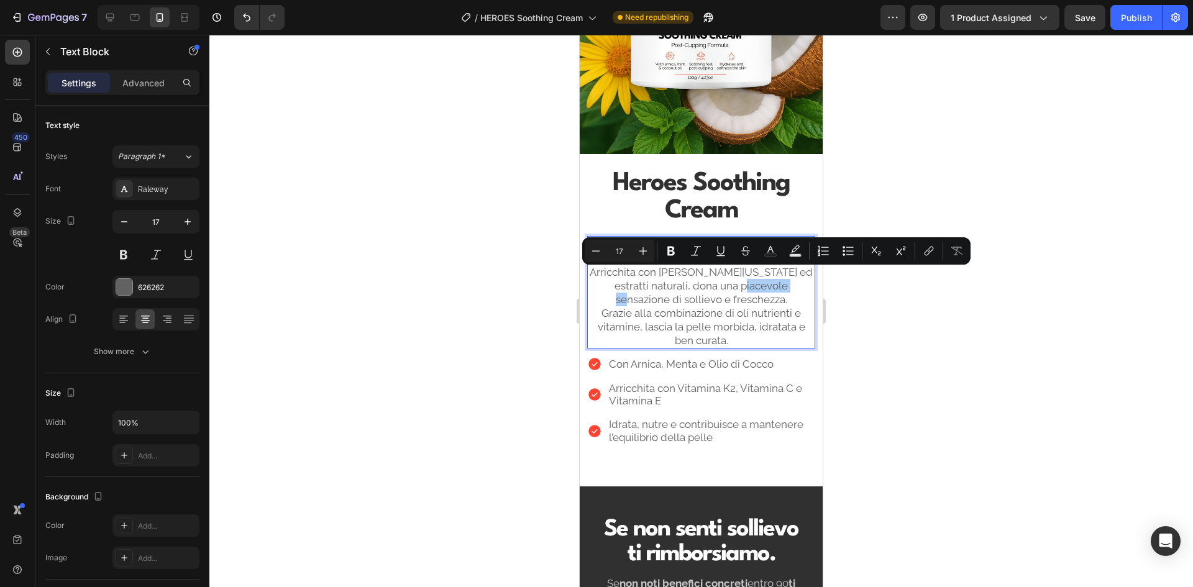
click at [757, 252] on div "Minus 17 Plus Bold Italic Underline Strikethrough Text Color Text Background Co…" at bounding box center [775, 251] width 383 height 22
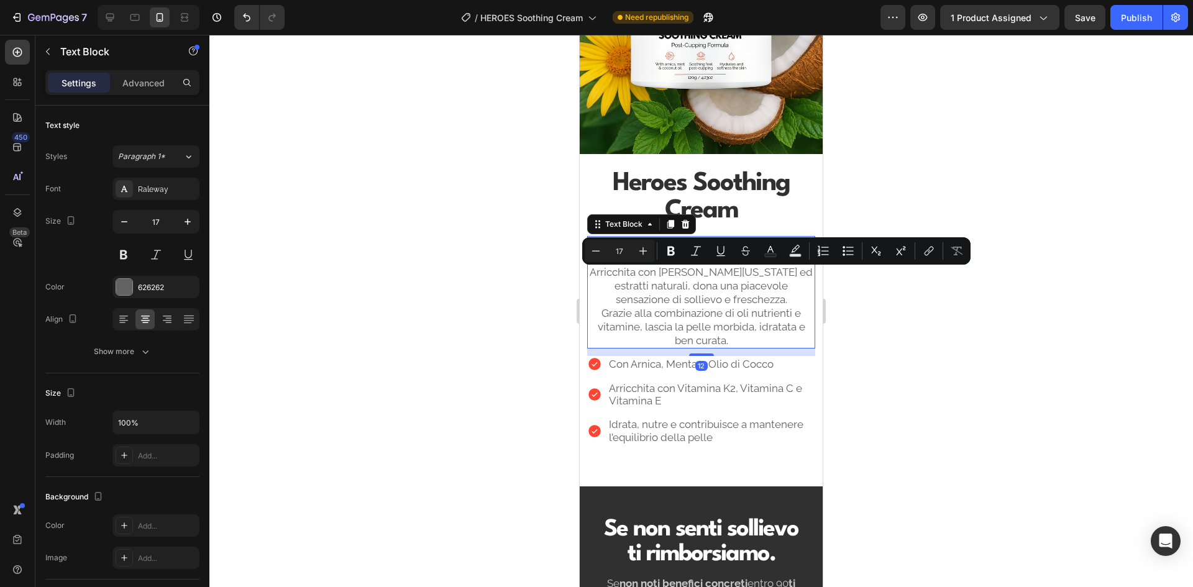
click at [753, 326] on p "Una crema rinfrescante, ideale da applicare dopo la coppettazione. Arricchita c…" at bounding box center [700, 292] width 225 height 110
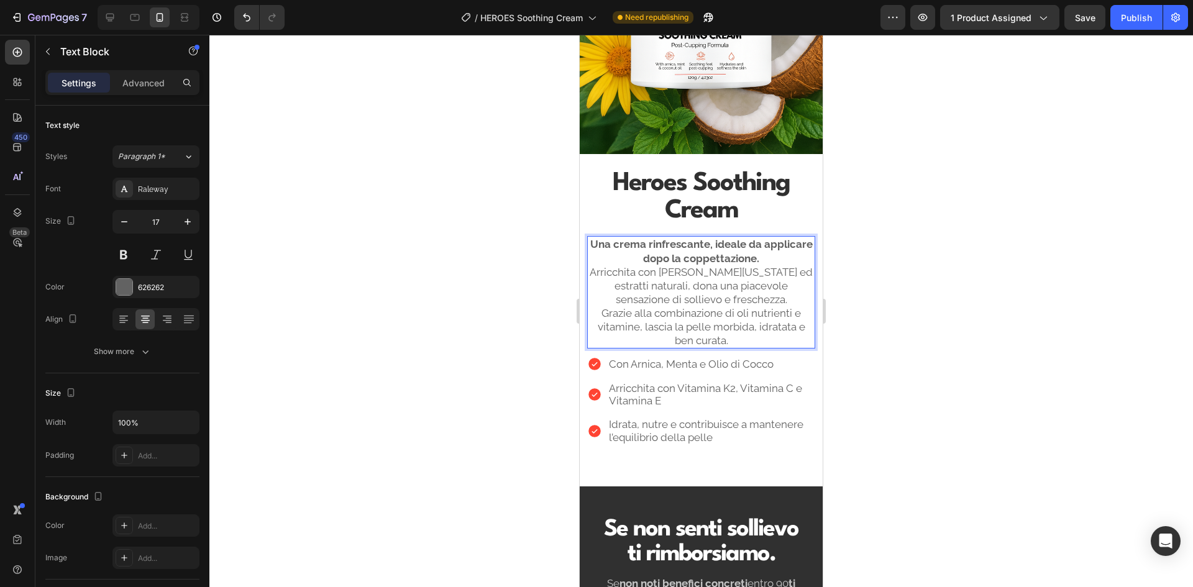
click at [755, 293] on p "Una crema rinfrescante, ideale da applicare dopo la coppettazione. Arricchita c…" at bounding box center [700, 292] width 225 height 110
click at [786, 252] on p "Una crema rinfrescante, ideale da applicare dopo la coppettazione. Arricchita c…" at bounding box center [700, 292] width 225 height 110
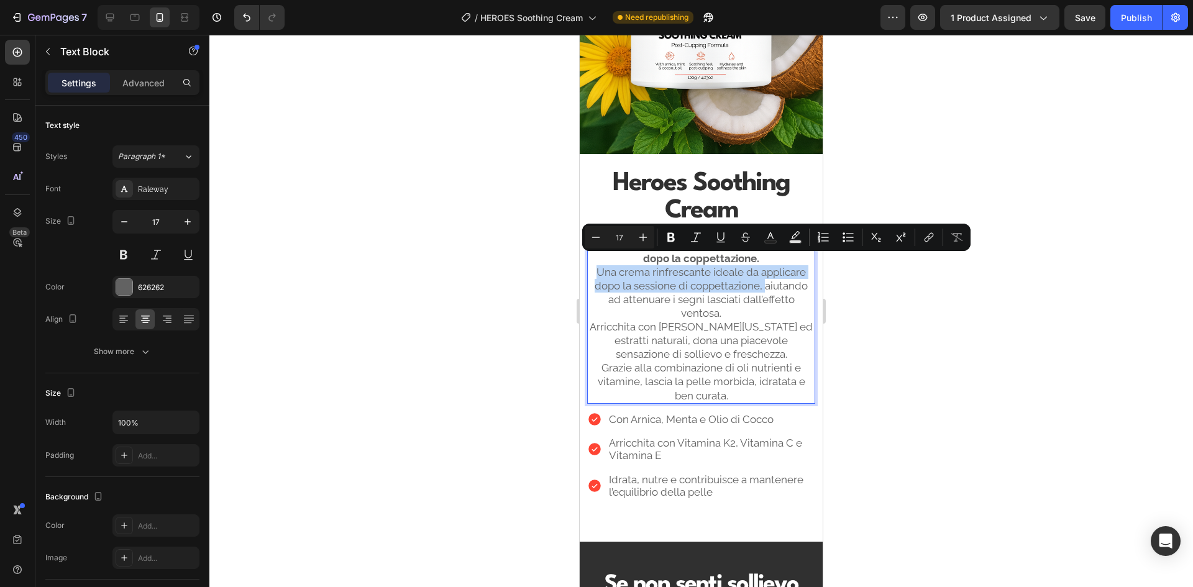
drag, startPoint x: 762, startPoint y: 277, endPoint x: 589, endPoint y: 258, distance: 173.7
click at [589, 265] on p "⁠⁠⁠⁠⁠⁠⁠Una crema rinfrescante ideale da applicare dopo la sessione di coppettaz…" at bounding box center [700, 333] width 225 height 137
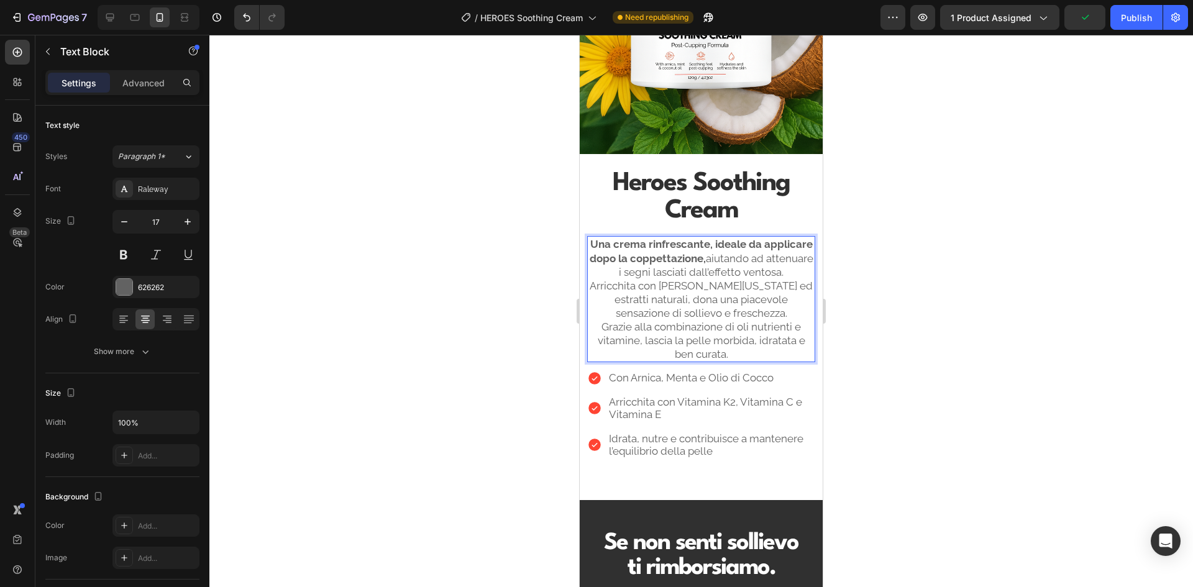
click at [779, 273] on p "Una crema rinfrescante, ideale da applicare dopo la coppettazione, aiutando ad …" at bounding box center [700, 299] width 225 height 124
click at [761, 248] on p "Una crema rinfrescante, ideale da applicare dopo la coppettazione, aiutando ad …" at bounding box center [700, 299] width 225 height 124
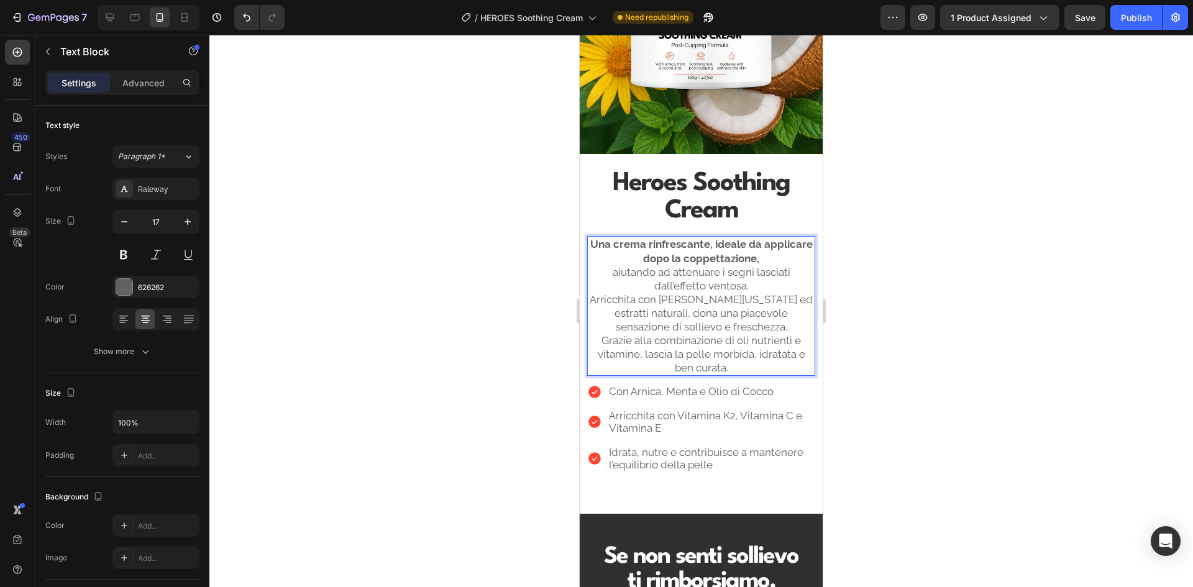
click at [941, 266] on div at bounding box center [700, 311] width 983 height 552
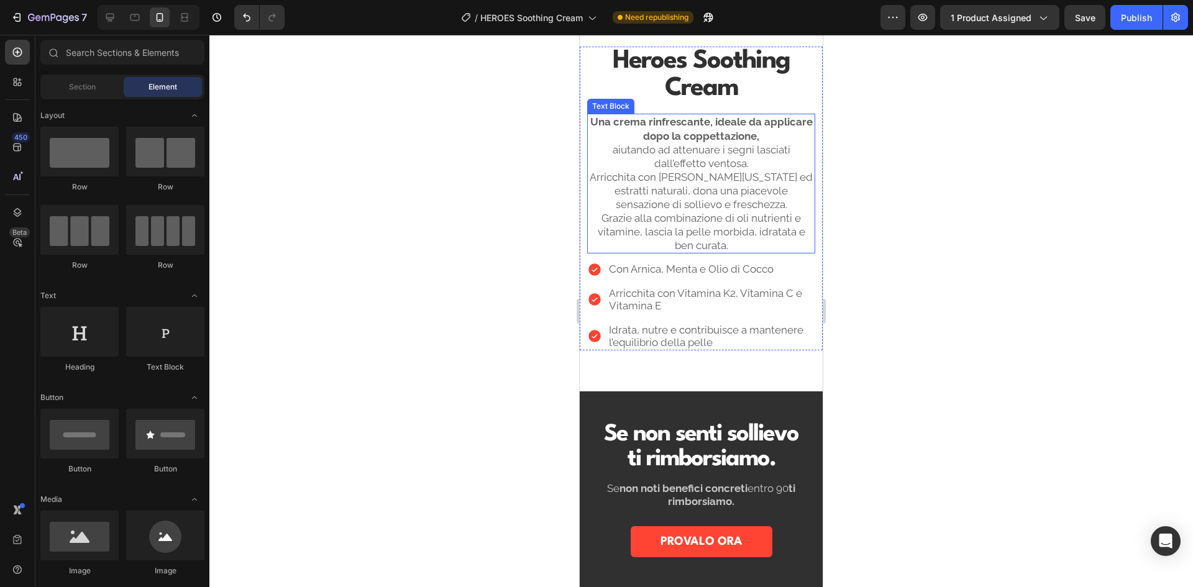
scroll to position [1385, 0]
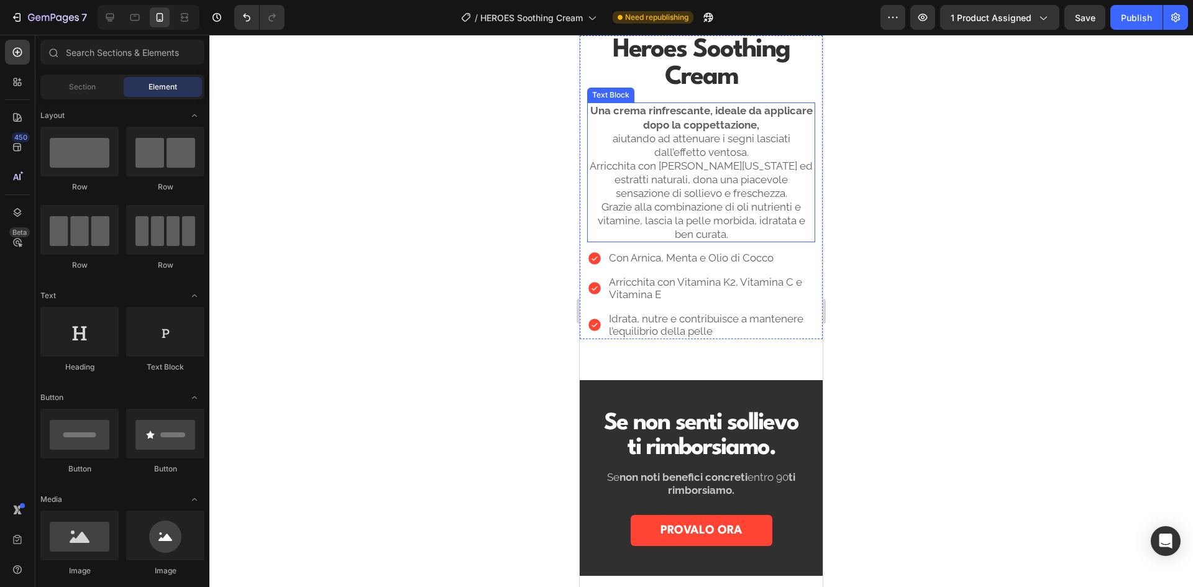
click at [763, 199] on p "⁠⁠⁠⁠⁠⁠⁠ aiutando ad attenuare i segni lasciati dall’effetto ventosa. Arricchita…" at bounding box center [700, 187] width 225 height 110
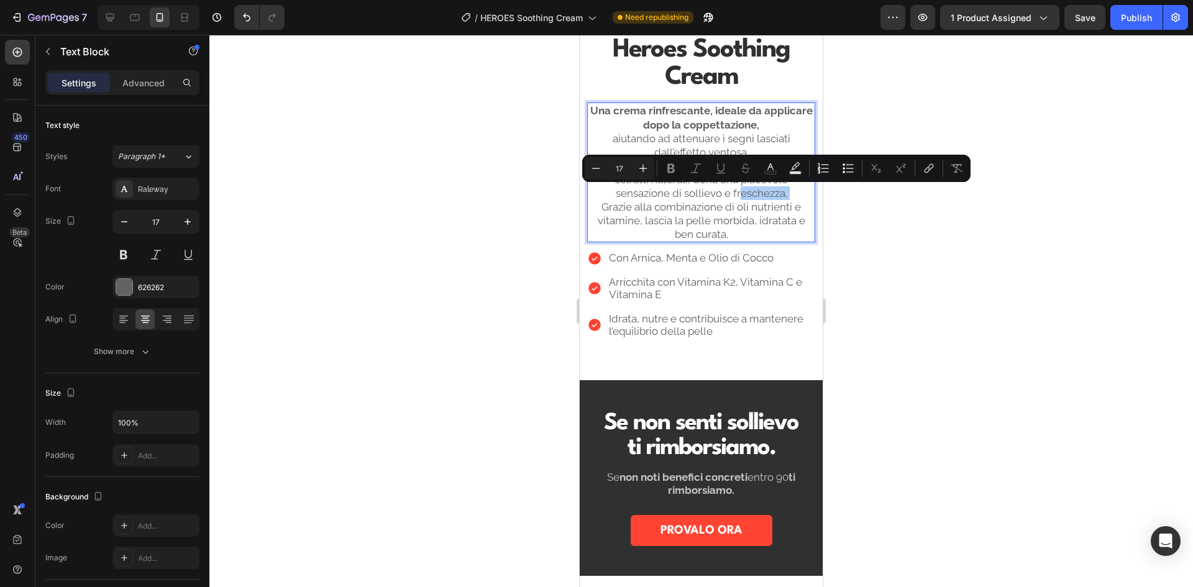
click at [865, 283] on div at bounding box center [700, 311] width 983 height 552
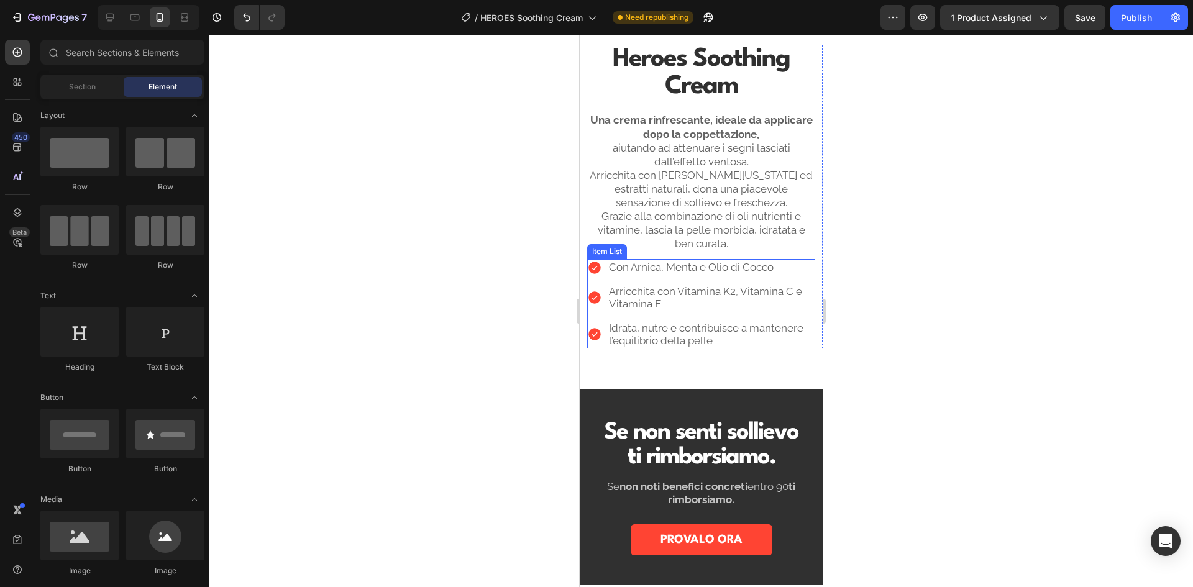
scroll to position [1323, 0]
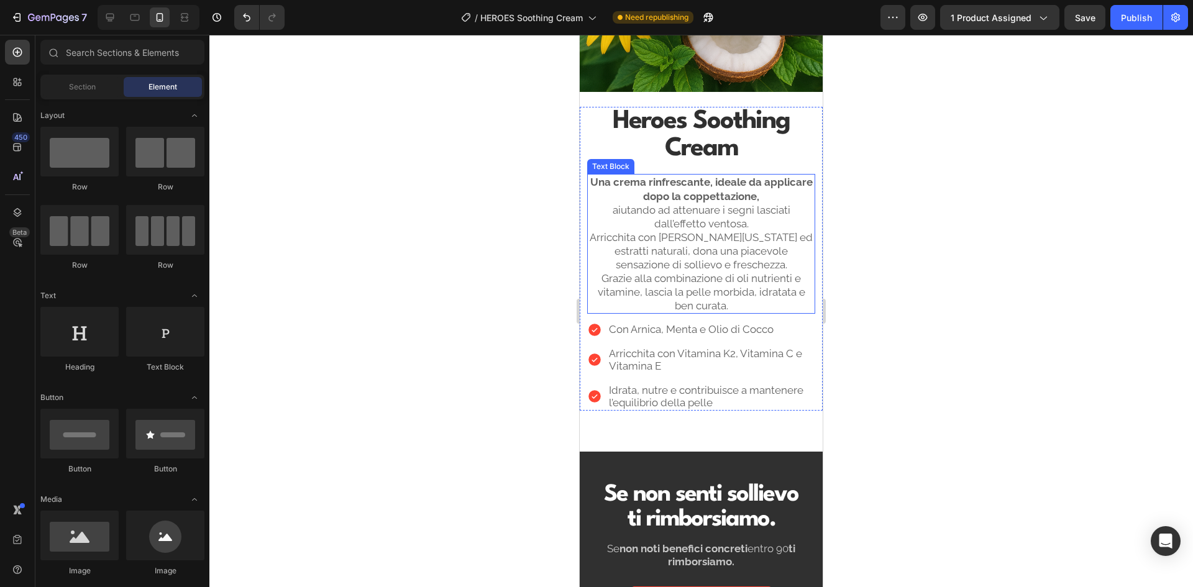
click at [768, 271] on p "aiutando ad attenuare i segni lasciati dall’effetto ventosa. Arricchita con Arn…" at bounding box center [700, 258] width 225 height 110
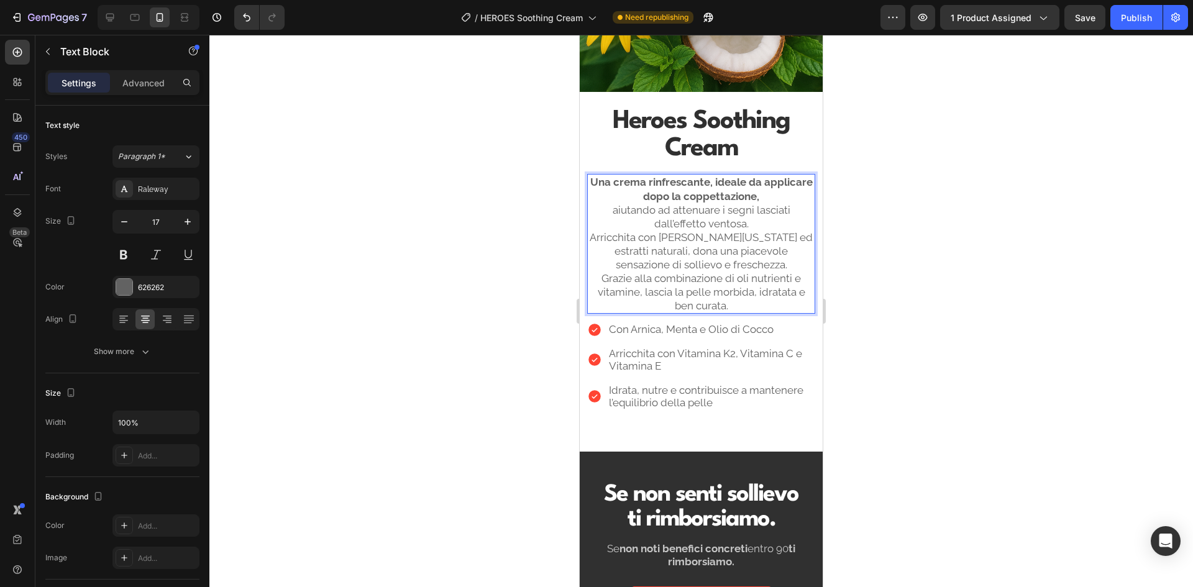
click at [747, 283] on p "aiutando ad attenuare i segni lasciati dall’effetto ventosa. Arricchita con Arn…" at bounding box center [700, 258] width 225 height 110
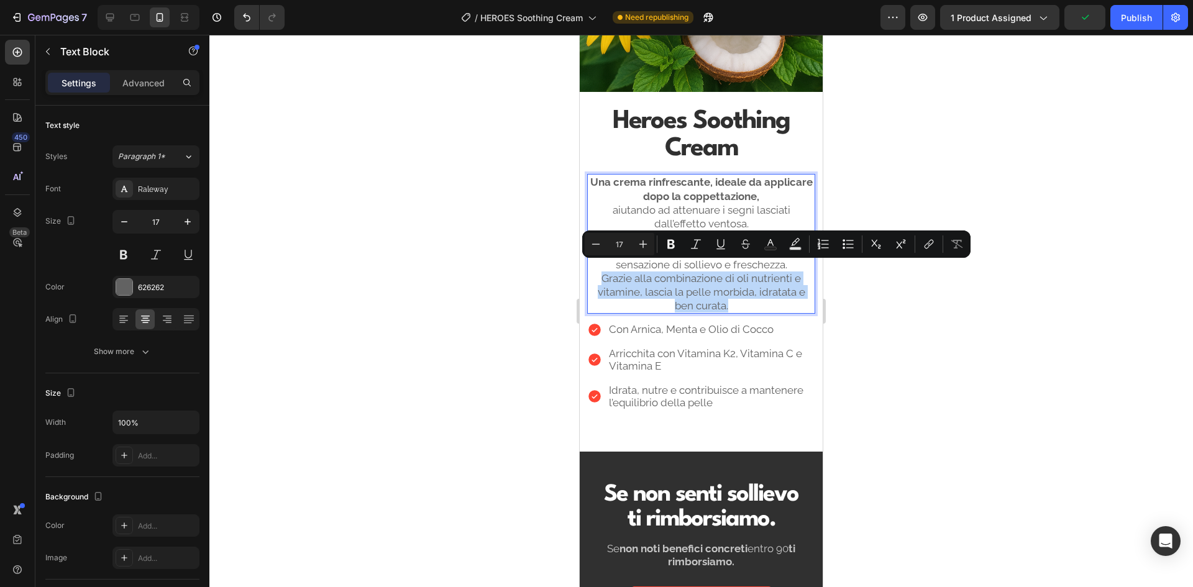
drag, startPoint x: 734, startPoint y: 295, endPoint x: 594, endPoint y: 273, distance: 141.5
click at [594, 273] on p "aiutando ad attenuare i segni lasciati dall’effetto ventosa. Arricchita con Arn…" at bounding box center [700, 258] width 225 height 110
click at [950, 309] on div at bounding box center [700, 311] width 983 height 552
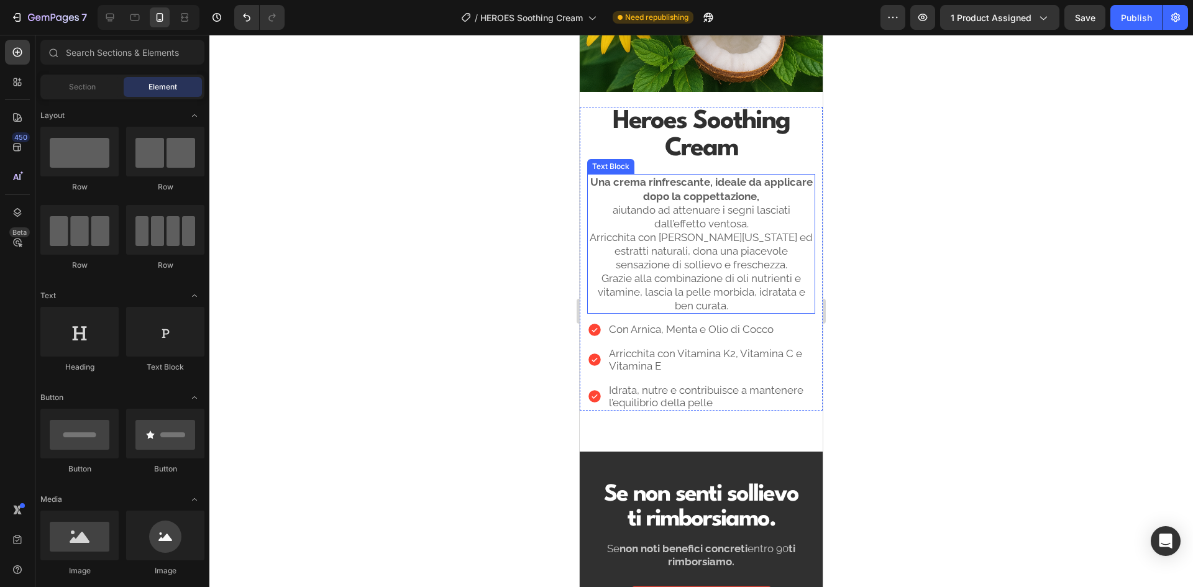
click at [737, 253] on p "aiutando ad attenuare i segni lasciati dall’effetto ventosa. Arricchita con Arn…" at bounding box center [700, 258] width 225 height 110
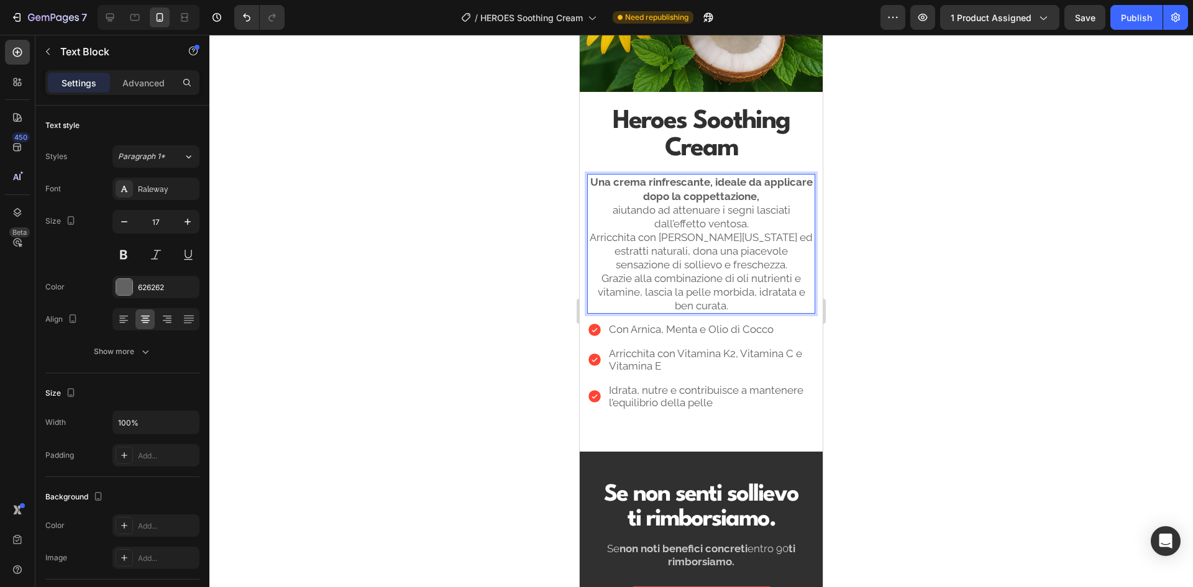
click at [753, 257] on p "aiutando ad attenuare i segni lasciati dall’effetto ventosa. Arricchita con Arn…" at bounding box center [700, 258] width 225 height 110
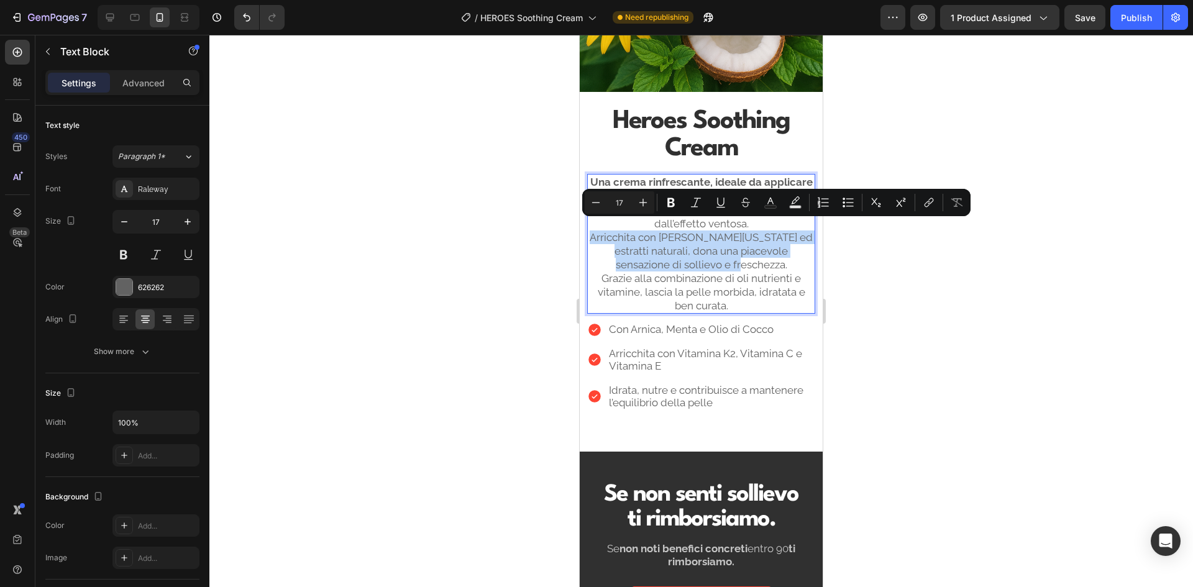
drag, startPoint x: 760, startPoint y: 255, endPoint x: 594, endPoint y: 230, distance: 167.1
click at [594, 230] on p "aiutando ad attenuare i segni lasciati dall’effetto ventosa. Arricchita con Arn…" at bounding box center [700, 258] width 225 height 110
click at [694, 258] on p "aiutando ad attenuare i segni lasciati dall’effetto ventosa. Arricchita con Arn…" at bounding box center [700, 258] width 225 height 110
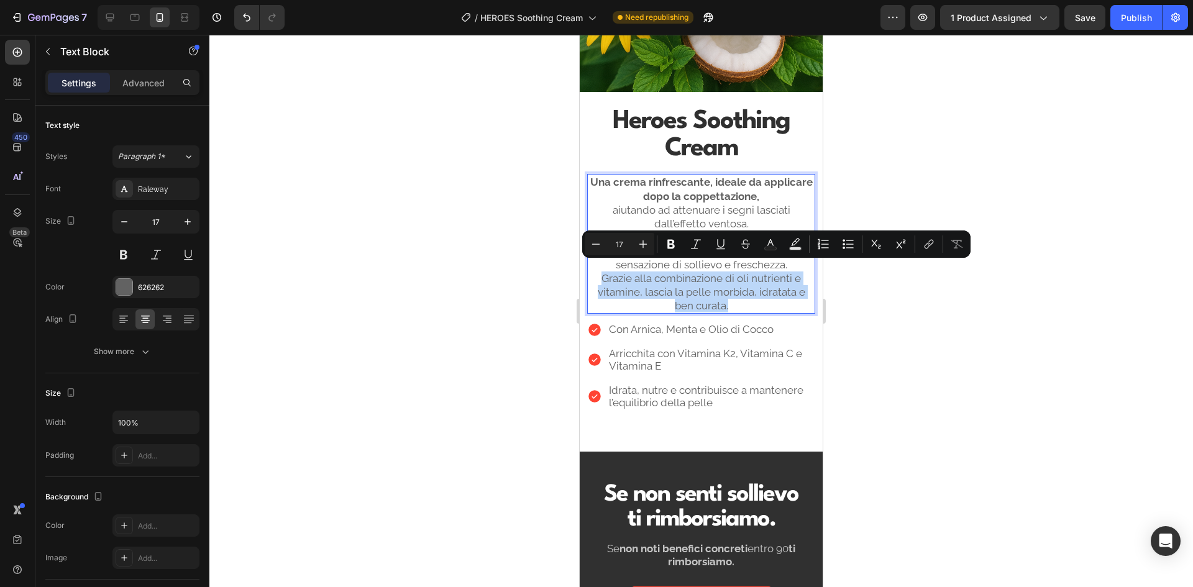
drag, startPoint x: 735, startPoint y: 296, endPoint x: 562, endPoint y: 265, distance: 176.2
click at [579, 265] on html "Mobile ( 391 px) iPhone 13 Mini iPhone 13 Pro iPhone 11 Pro Max iPhone 15 Pro M…" at bounding box center [700, 94] width 243 height 2765
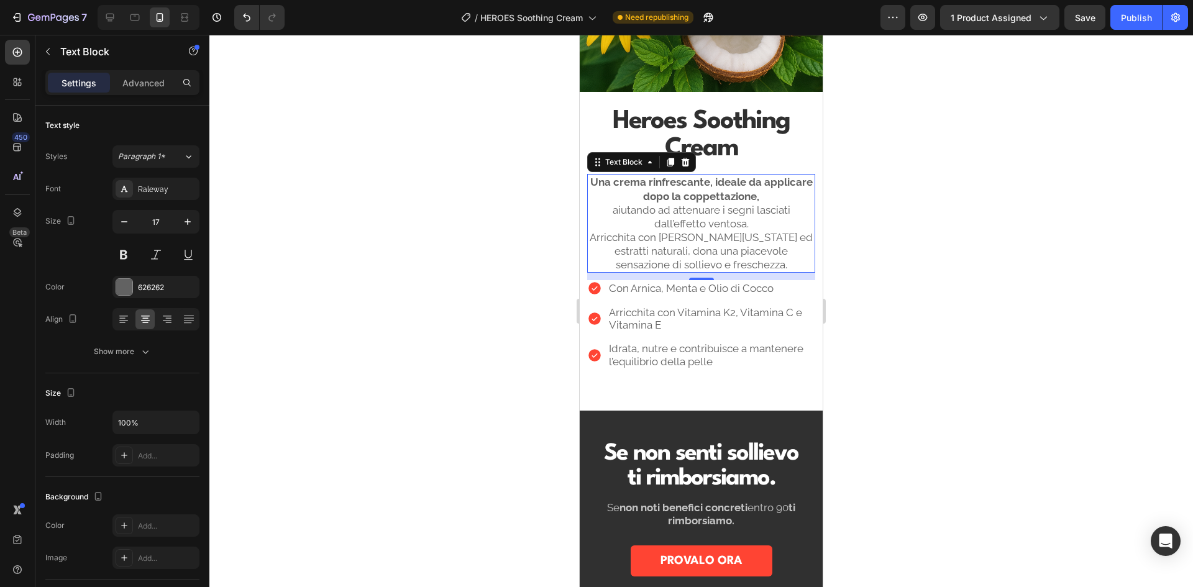
click at [891, 254] on div at bounding box center [700, 311] width 983 height 552
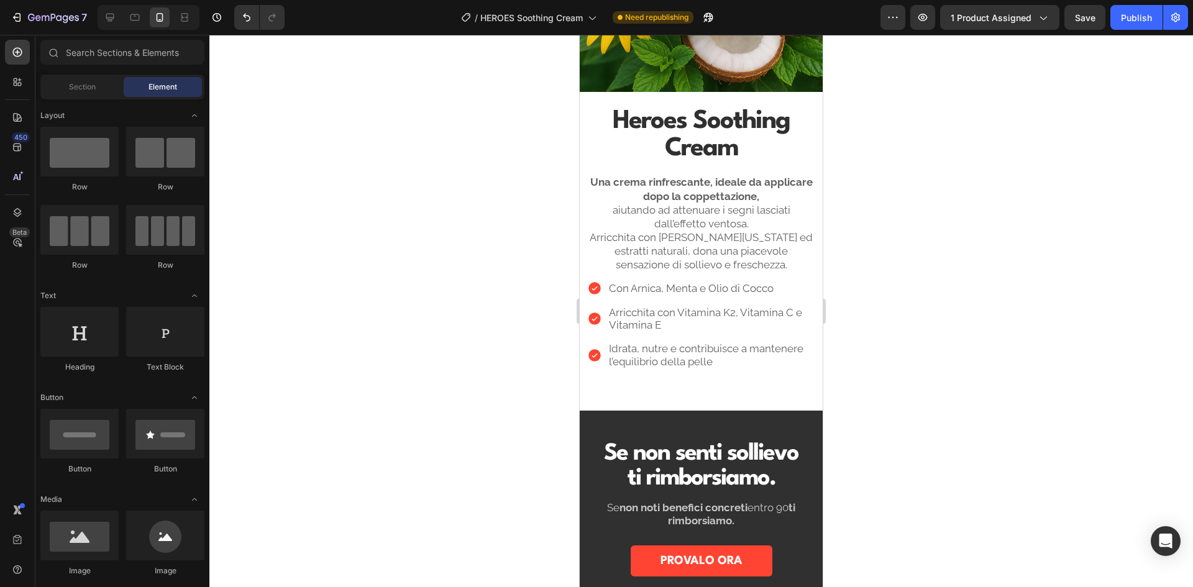
click at [930, 233] on div at bounding box center [700, 311] width 983 height 552
drag, startPoint x: 930, startPoint y: 233, endPoint x: 898, endPoint y: 154, distance: 85.0
click at [898, 154] on div at bounding box center [700, 311] width 983 height 552
click at [1136, 17] on div "Publish" at bounding box center [1135, 17] width 31 height 13
click at [749, 203] on p "aiutando ad attenuare i segni lasciati dall’effetto ventosa. Arricchita con Arn…" at bounding box center [700, 237] width 225 height 68
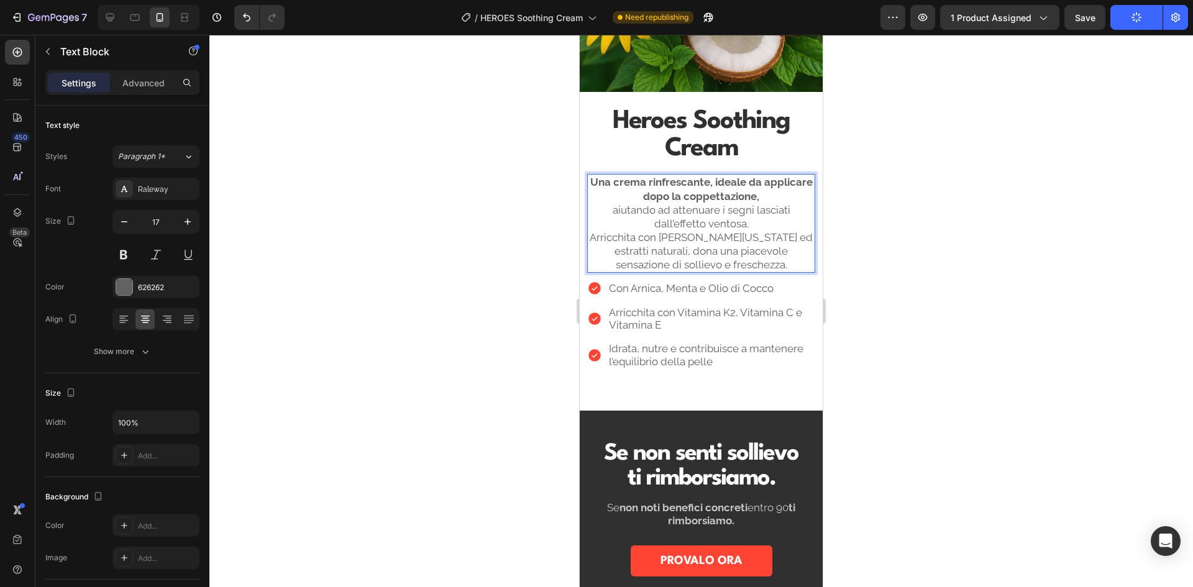
click at [721, 208] on p "aiutando ad attenuare i segni lasciati dall’effetto ventosa. Arricchita con Arn…" at bounding box center [700, 237] width 225 height 68
drag, startPoint x: 610, startPoint y: 202, endPoint x: 712, endPoint y: 204, distance: 102.5
click at [712, 204] on p "aiutando ad attenuare i segni lasciati dall’effetto ventosa. Arricchita con Arn…" at bounding box center [700, 237] width 225 height 68
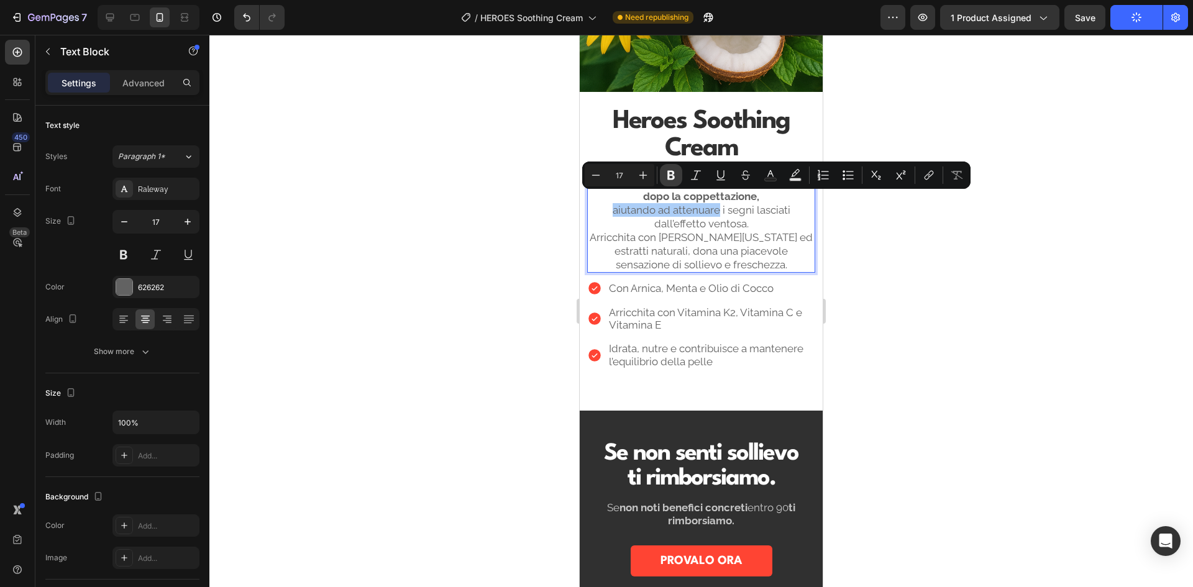
click at [675, 176] on icon "Editor contextual toolbar" at bounding box center [671, 175] width 12 height 12
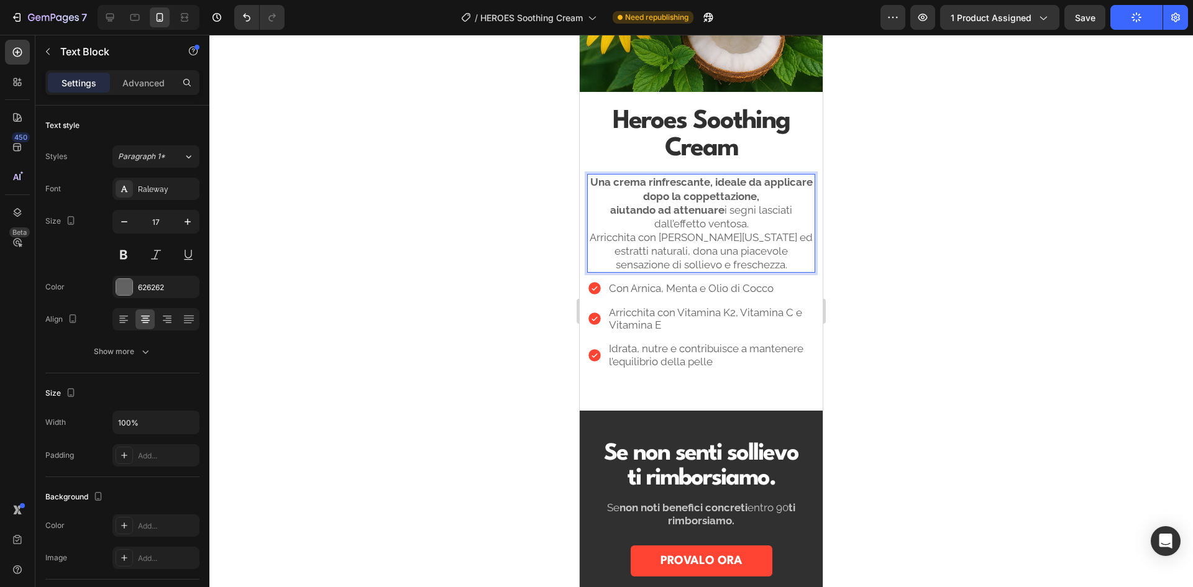
click at [665, 176] on strong "Una crema rinfrescante, ideale da applicare dopo la coppettazione," at bounding box center [701, 189] width 222 height 26
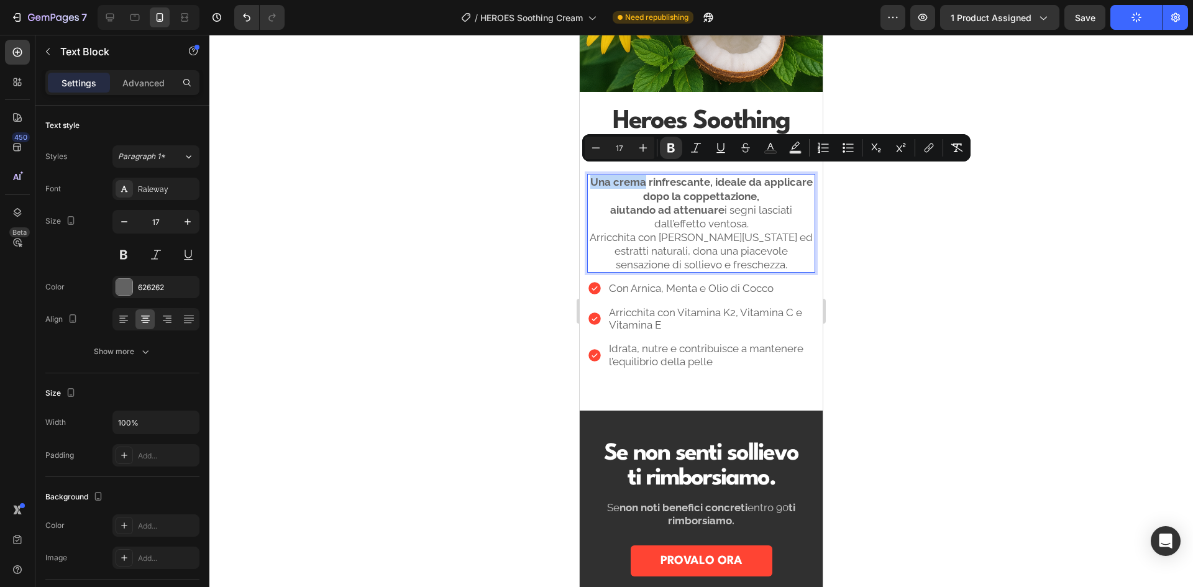
drag, startPoint x: 610, startPoint y: 173, endPoint x: 663, endPoint y: 174, distance: 53.4
click at [663, 175] on p "Una crema rinfrescante, ideale da applicare dopo la coppettazione," at bounding box center [700, 188] width 225 height 27
click at [675, 145] on icon "Editor contextual toolbar" at bounding box center [671, 148] width 12 height 12
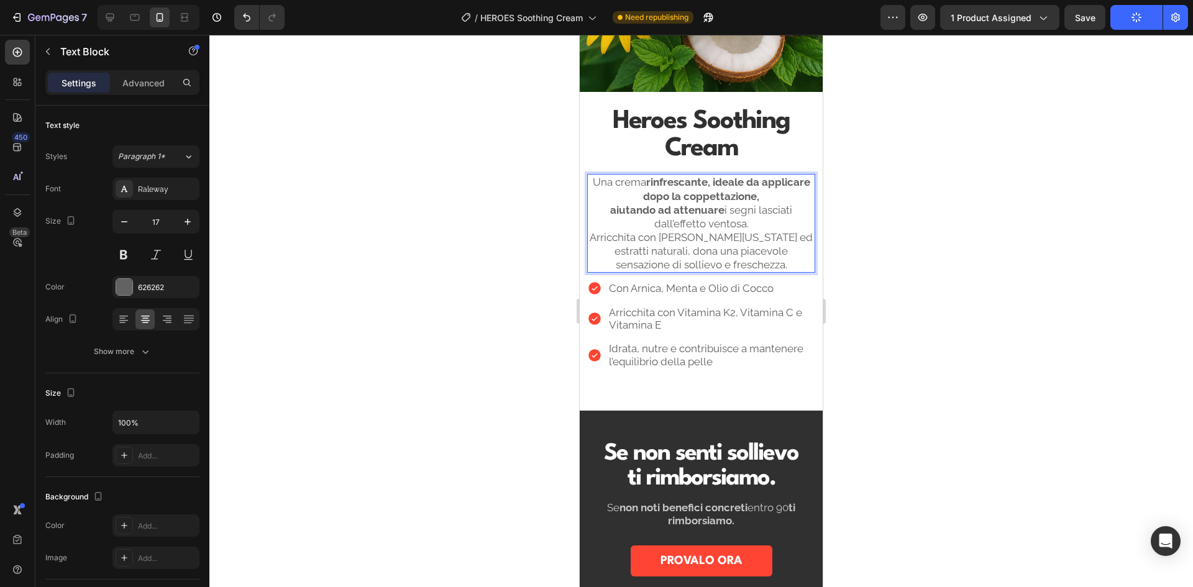
click at [686, 176] on strong "rinfrescante, ideale da applicare dopo la coppettazione," at bounding box center [726, 189] width 167 height 26
click at [735, 176] on strong "rinfrescante, ideale da applicare dopo la coppettazione," at bounding box center [726, 189] width 167 height 26
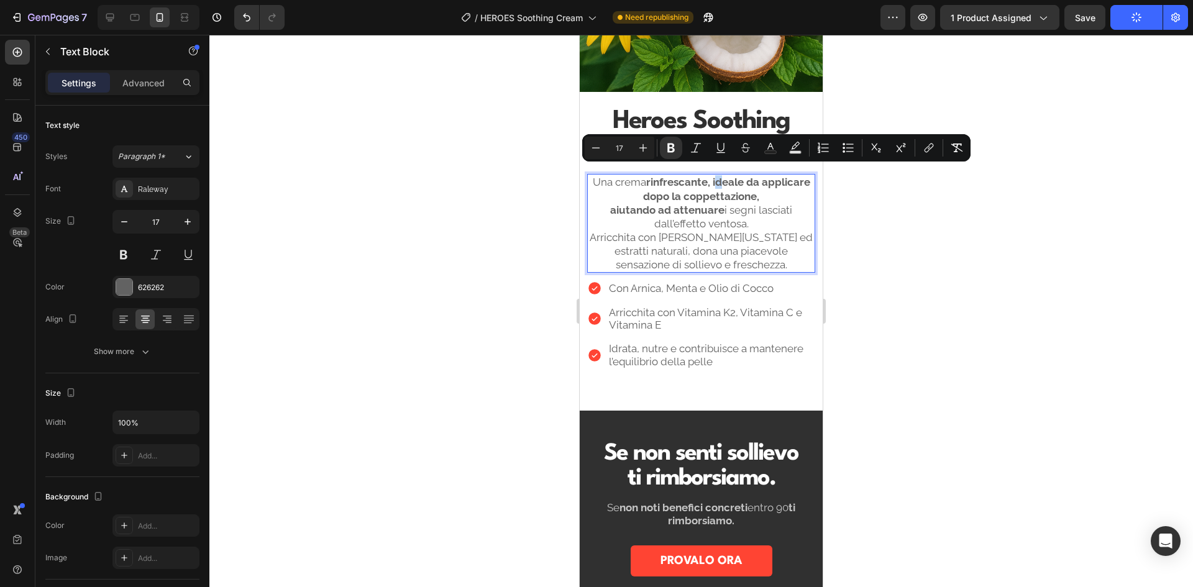
click at [735, 176] on strong "rinfrescante, ideale da applicare dopo la coppettazione," at bounding box center [726, 189] width 167 height 26
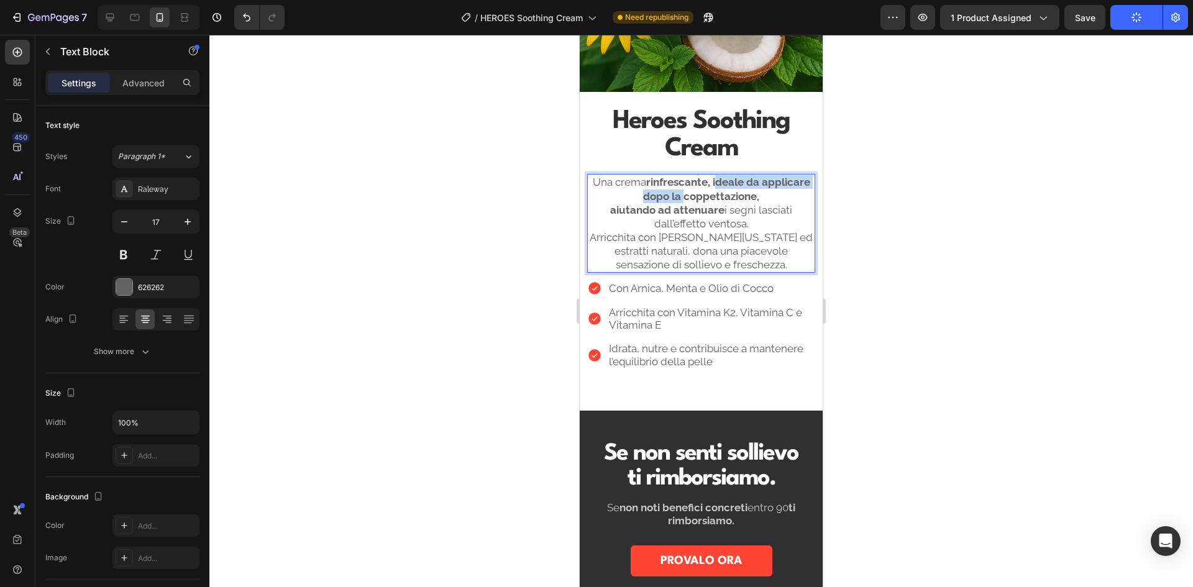
drag, startPoint x: 735, startPoint y: 173, endPoint x: 701, endPoint y: 188, distance: 36.7
click at [701, 188] on strong "rinfrescante, ideale da applicare dopo la coppettazione," at bounding box center [726, 189] width 167 height 26
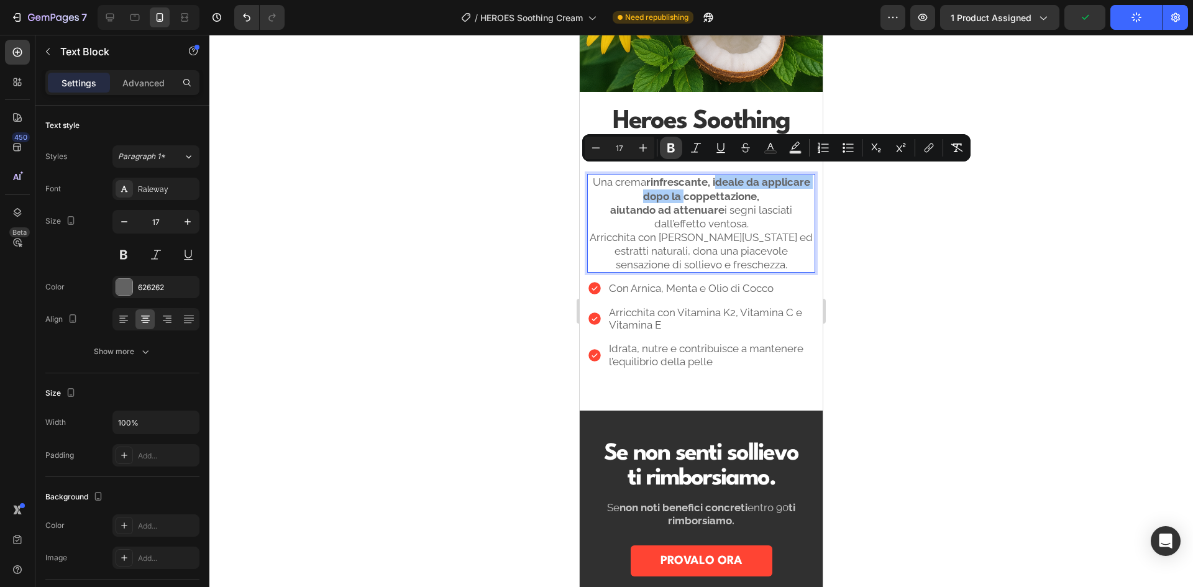
click at [676, 149] on icon "Editor contextual toolbar" at bounding box center [671, 148] width 12 height 12
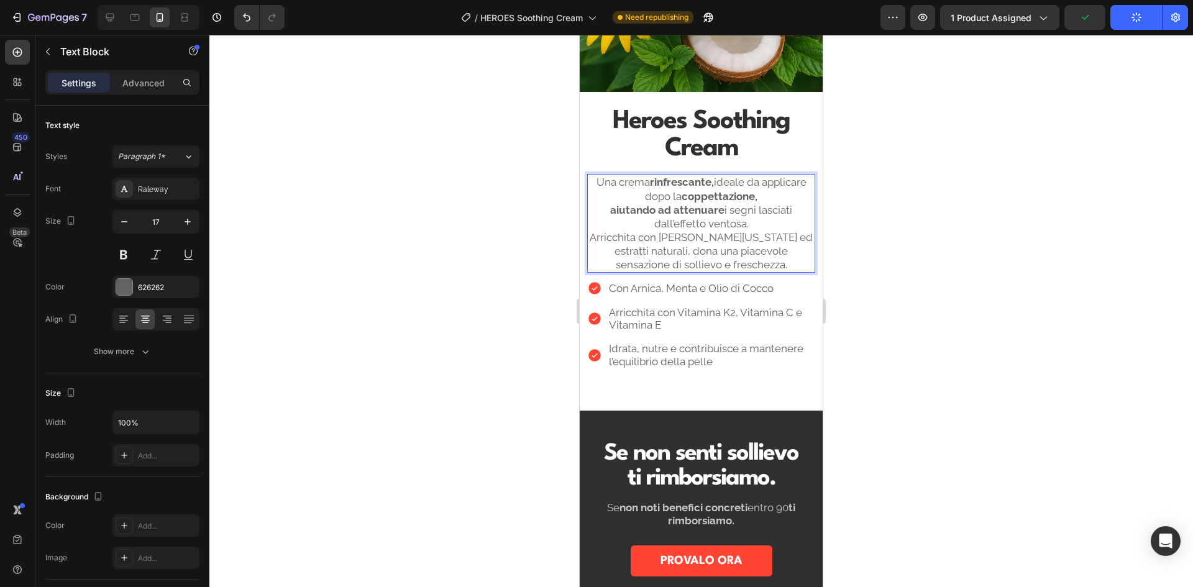
click at [722, 205] on p "aiutando ad attenuare i segni lasciati dall’effetto ventosa. Arricchita con Arn…" at bounding box center [700, 237] width 225 height 68
click at [693, 204] on strong "aiutando ad attenuare" at bounding box center [667, 210] width 114 height 12
drag, startPoint x: 645, startPoint y: 257, endPoint x: 744, endPoint y: 257, distance: 99.4
click at [744, 257] on p "aiutando ad attenuare i segni lasciati dall’effetto ventosa. Arricchita con Arn…" at bounding box center [700, 237] width 225 height 68
click at [686, 250] on p "aiutando ad attenuare i segni lasciati dall’effetto ventosa. Arricchita con Arn…" at bounding box center [700, 237] width 225 height 68
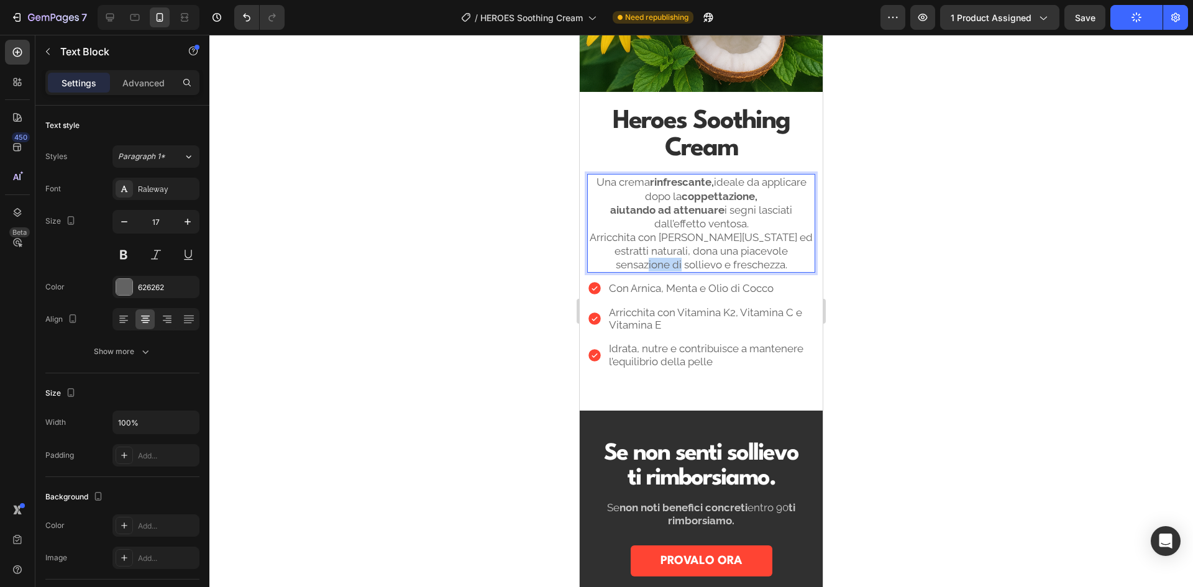
drag, startPoint x: 681, startPoint y: 256, endPoint x: 648, endPoint y: 256, distance: 32.9
click at [648, 256] on p "aiutando ad attenuare i segni lasciati dall’effetto ventosa. Arricchita con Arn…" at bounding box center [700, 237] width 225 height 68
drag, startPoint x: 645, startPoint y: 256, endPoint x: 679, endPoint y: 256, distance: 34.8
click at [679, 256] on p "aiutando ad attenuare i segni lasciati dall’effetto ventosa. Arricchita con Arn…" at bounding box center [700, 237] width 225 height 68
click at [663, 253] on p "aiutando ad attenuare i segni lasciati dall’effetto ventosa. Arricchita con Arn…" at bounding box center [700, 237] width 225 height 68
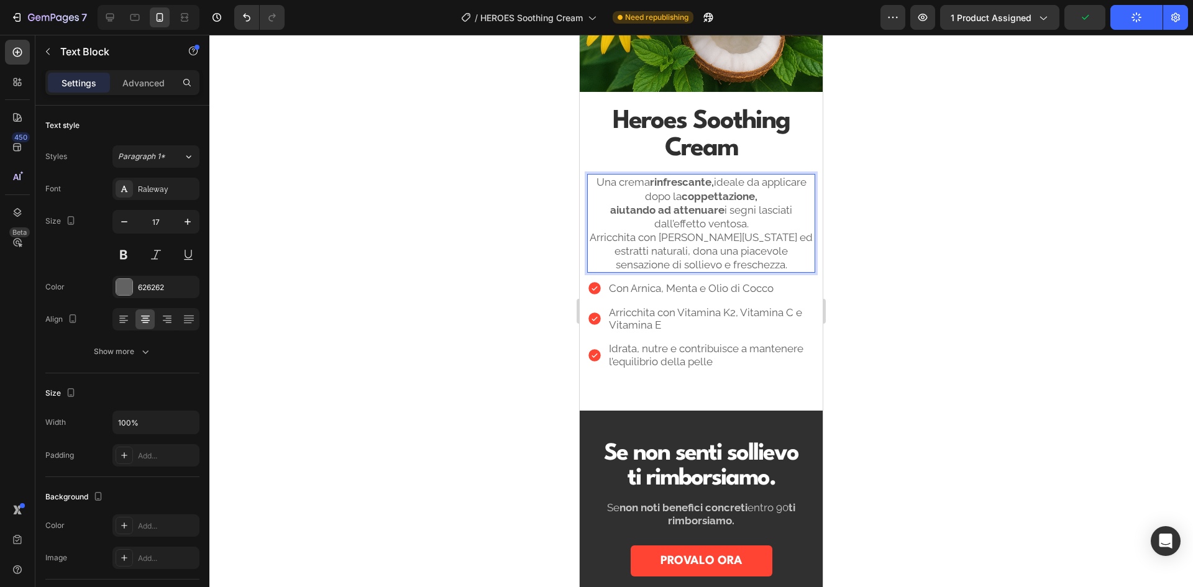
click at [474, 222] on div at bounding box center [700, 311] width 983 height 552
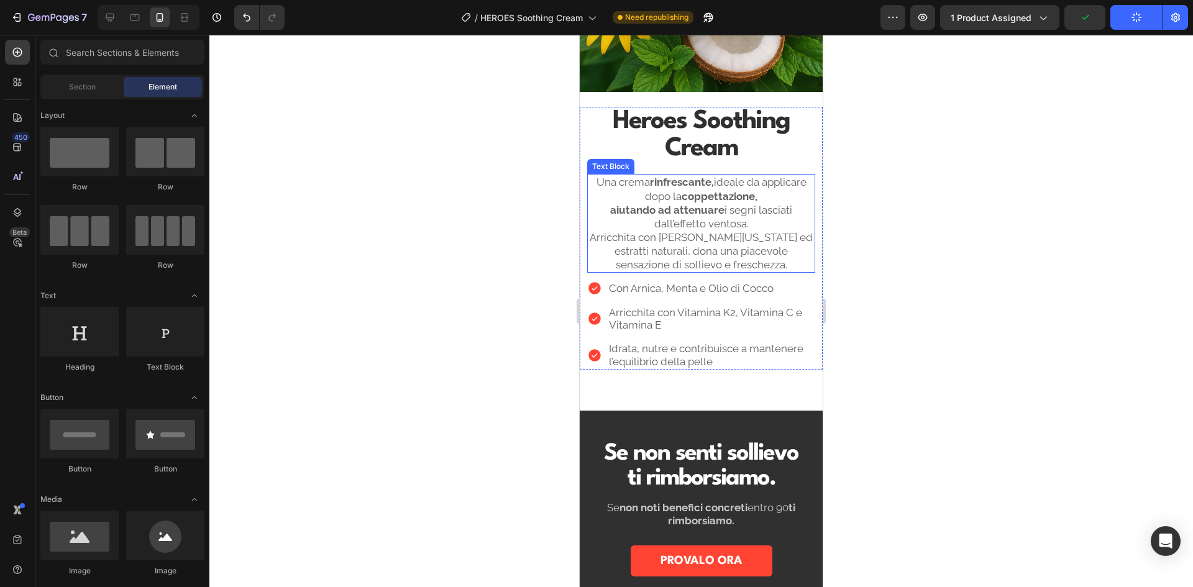
click at [694, 224] on p "aiutando ad attenuare i segni lasciati dall’effetto ventosa. Arricchita con Arn…" at bounding box center [700, 237] width 225 height 68
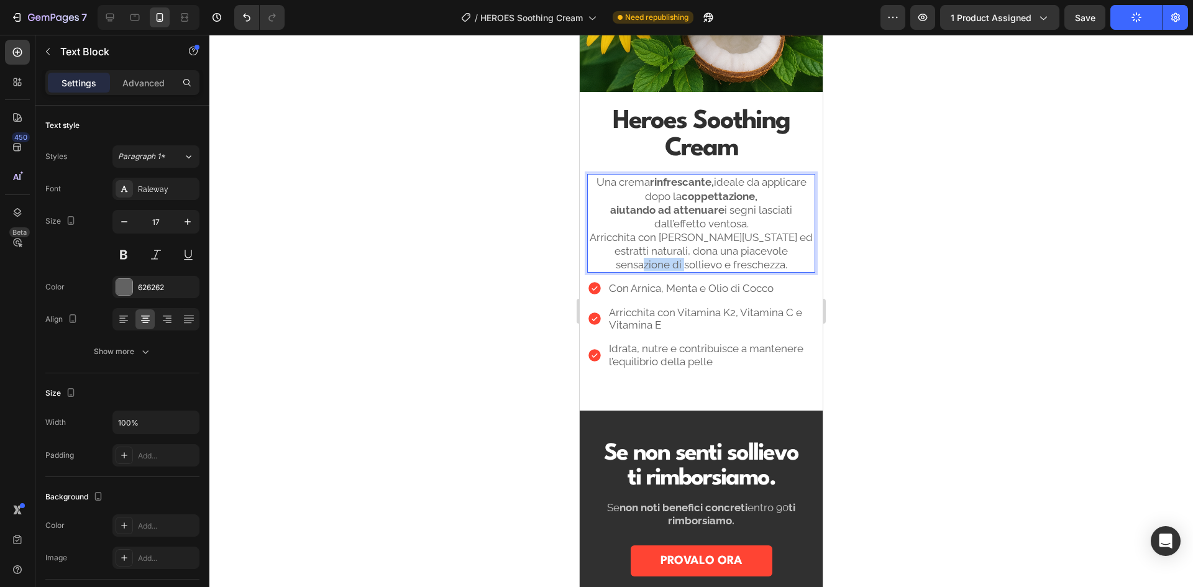
drag, startPoint x: 683, startPoint y: 258, endPoint x: 646, endPoint y: 258, distance: 37.3
click at [646, 258] on p "aiutando ad attenuare i segni lasciati dall’effetto ventosa. Arricchita con Arn…" at bounding box center [700, 237] width 225 height 68
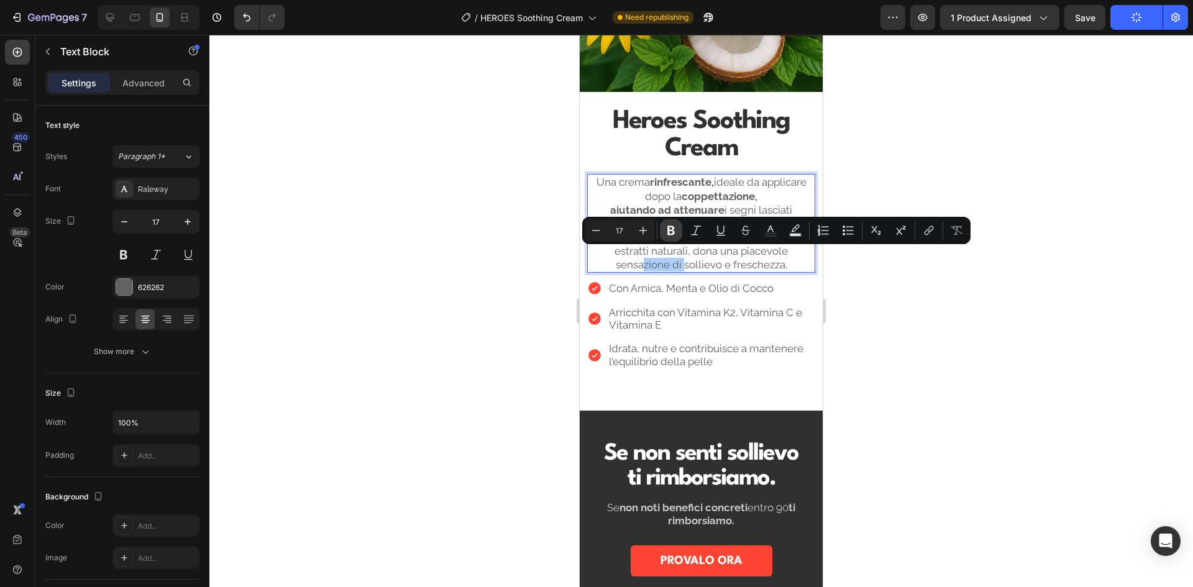
click at [670, 227] on icon "Editor contextual toolbar" at bounding box center [670, 230] width 7 height 9
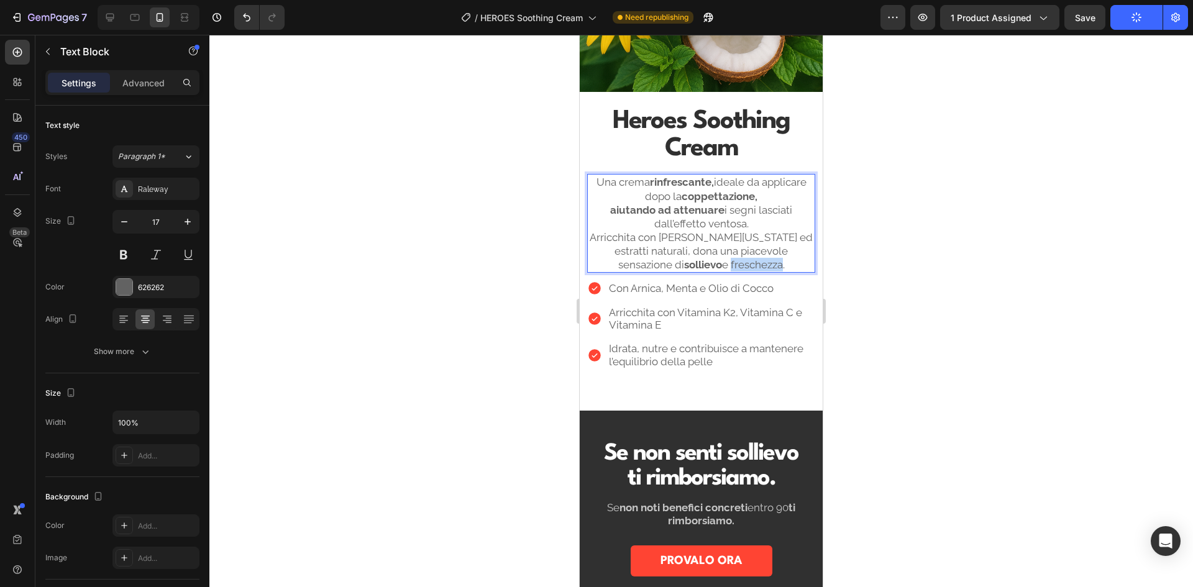
drag, startPoint x: 694, startPoint y: 256, endPoint x: 747, endPoint y: 258, distance: 52.9
click at [747, 258] on p "aiutando ad attenuare i segni lasciati dall’effetto ventosa. Arricchita con Arn…" at bounding box center [700, 237] width 225 height 68
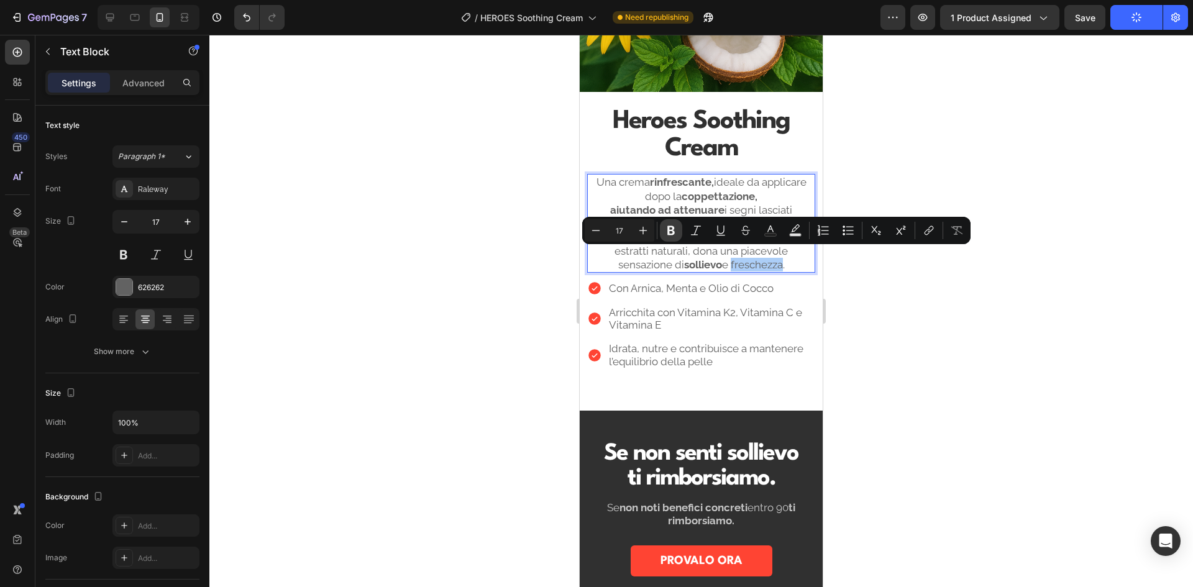
click at [676, 231] on icon "Editor contextual toolbar" at bounding box center [671, 230] width 12 height 12
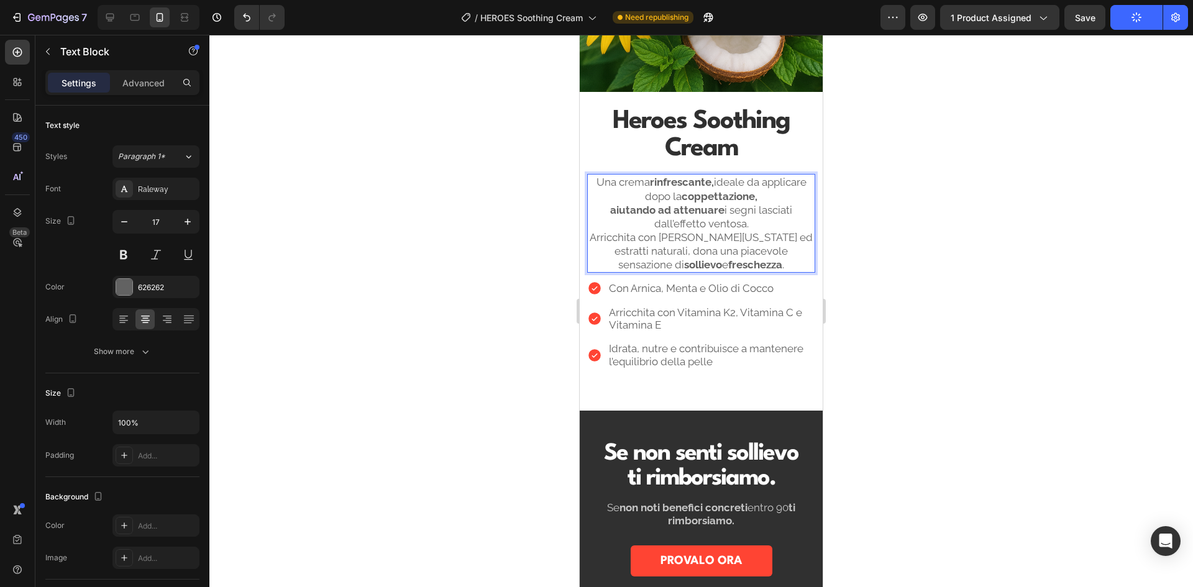
click at [760, 257] on p "aiutando ad attenuare i segni lasciati dall’effetto ventosa. Arricchita con Arn…" at bounding box center [700, 237] width 225 height 68
click at [927, 232] on div at bounding box center [700, 311] width 983 height 552
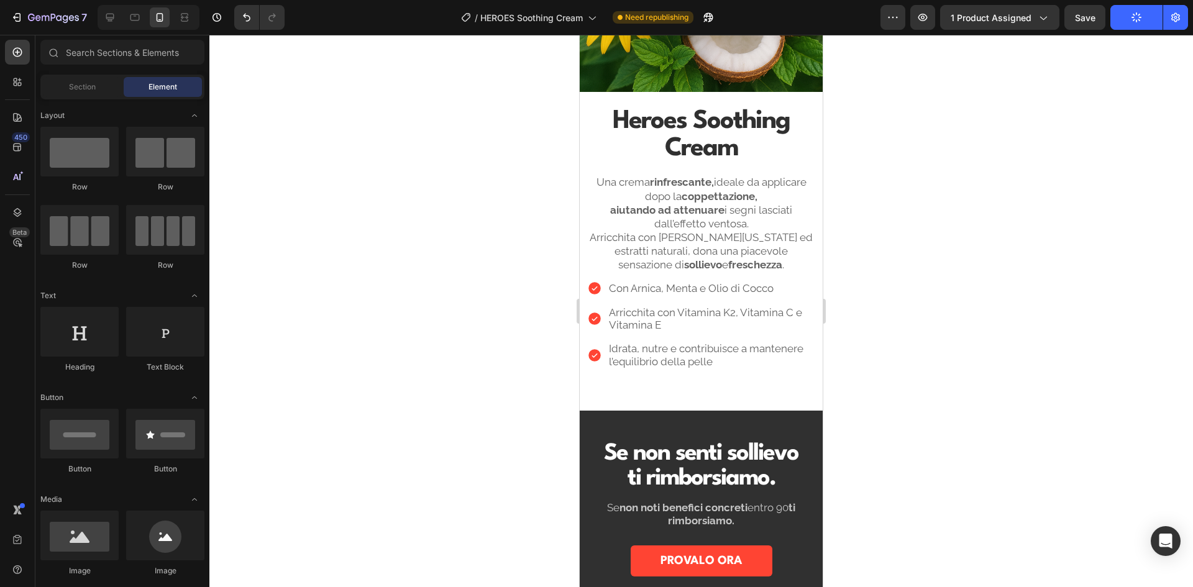
drag, startPoint x: 919, startPoint y: 231, endPoint x: 457, endPoint y: 172, distance: 465.9
click at [457, 172] on div at bounding box center [700, 311] width 983 height 552
drag, startPoint x: 457, startPoint y: 172, endPoint x: 437, endPoint y: 137, distance: 40.9
click at [430, 134] on div at bounding box center [700, 311] width 983 height 552
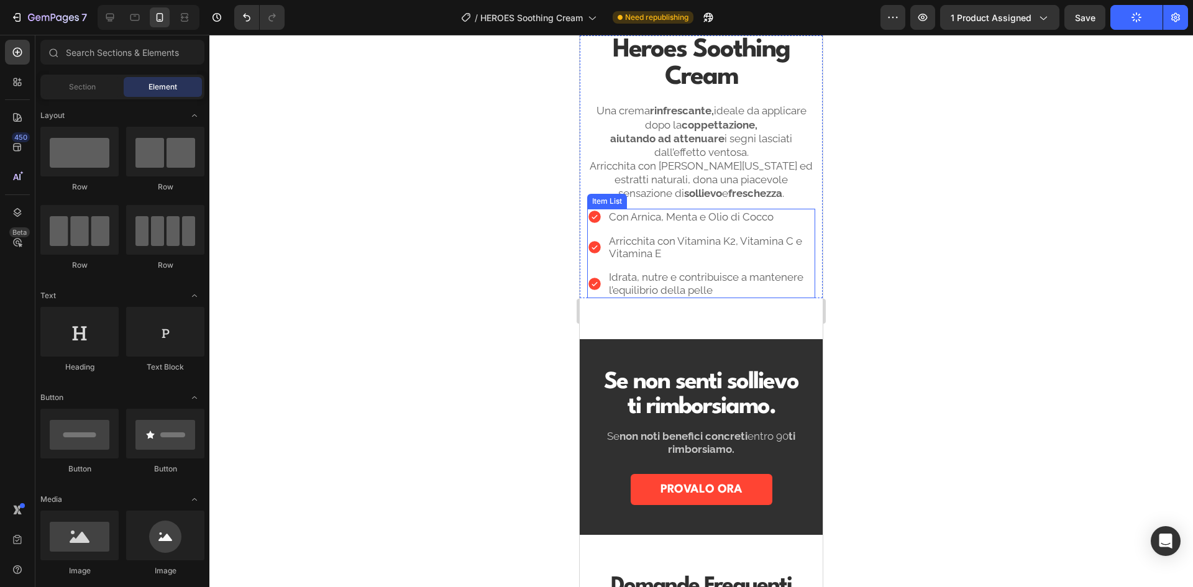
click at [734, 227] on div "Con Arnica, Menta e Olio di Cocco Arricchita con Vitamina K2, Vitamina C e Vita…" at bounding box center [701, 253] width 228 height 89
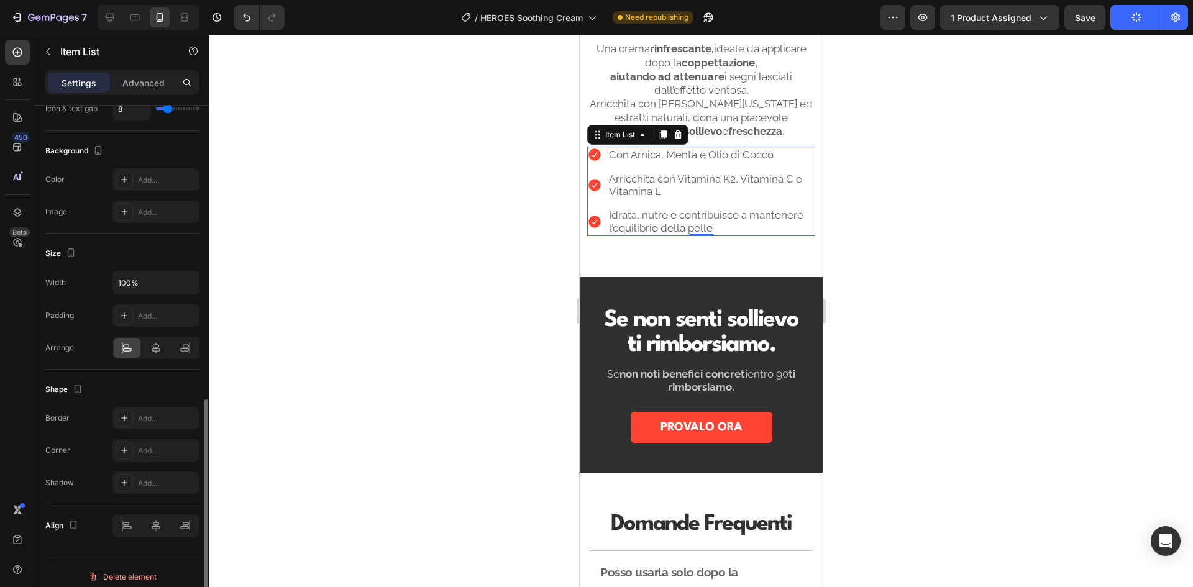
scroll to position [630, 0]
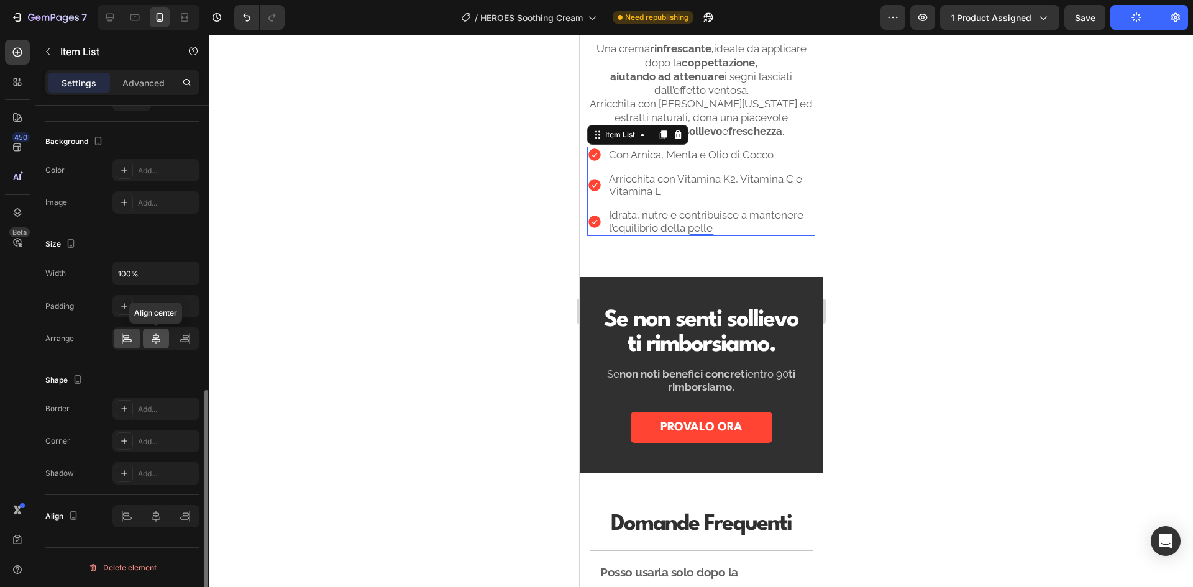
click at [153, 339] on icon at bounding box center [156, 338] width 12 height 12
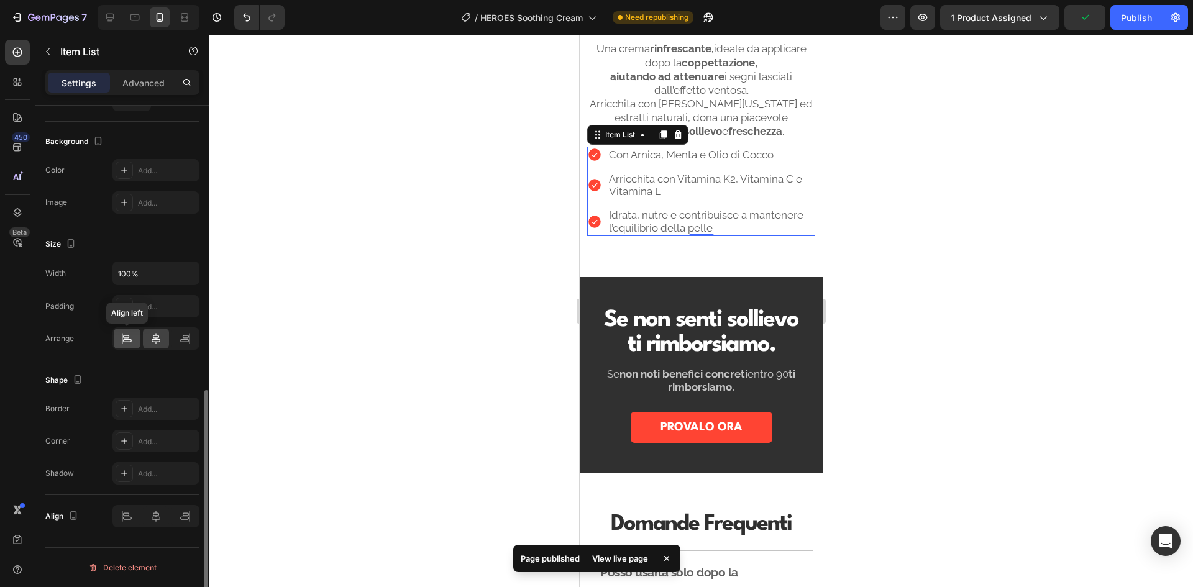
click at [132, 338] on icon at bounding box center [126, 338] width 12 height 12
click at [157, 519] on div at bounding box center [155, 516] width 87 height 22
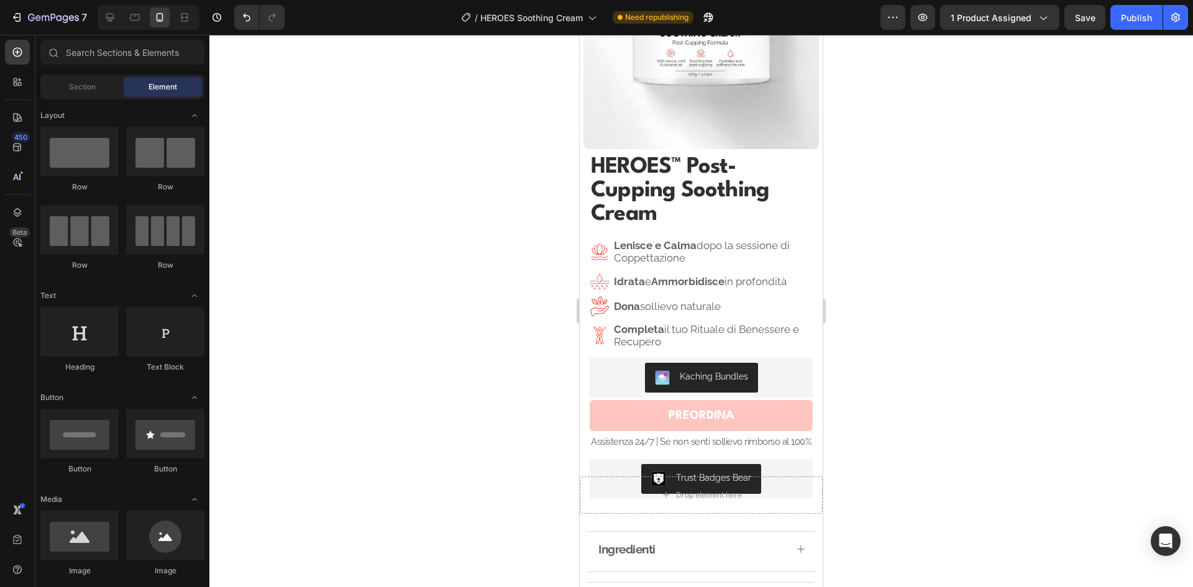
scroll to position [5, 0]
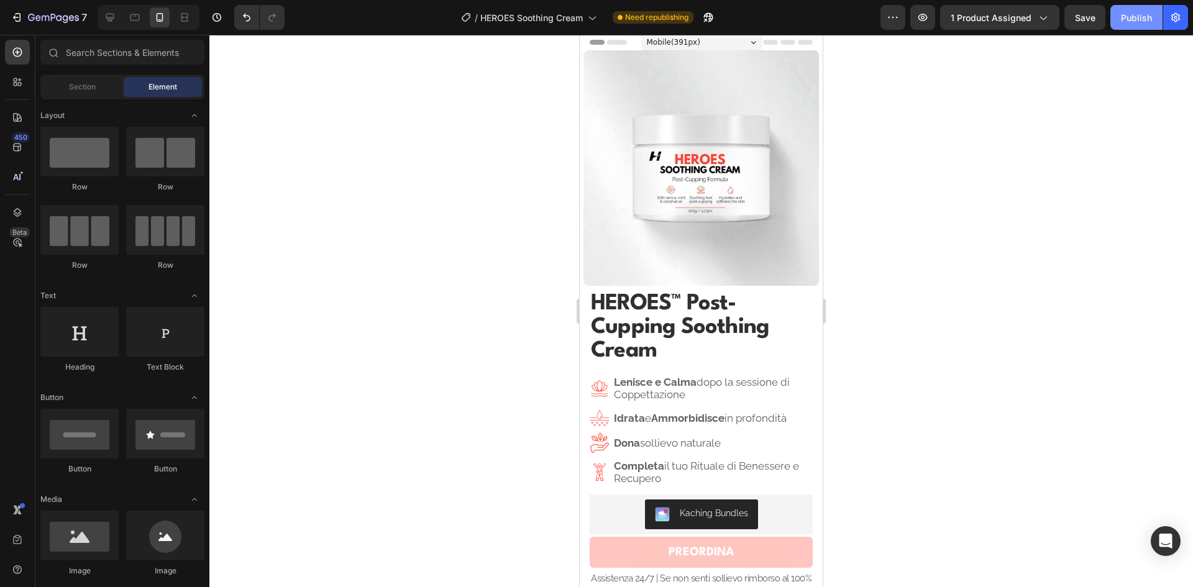
click at [1141, 12] on div "Publish" at bounding box center [1135, 17] width 31 height 13
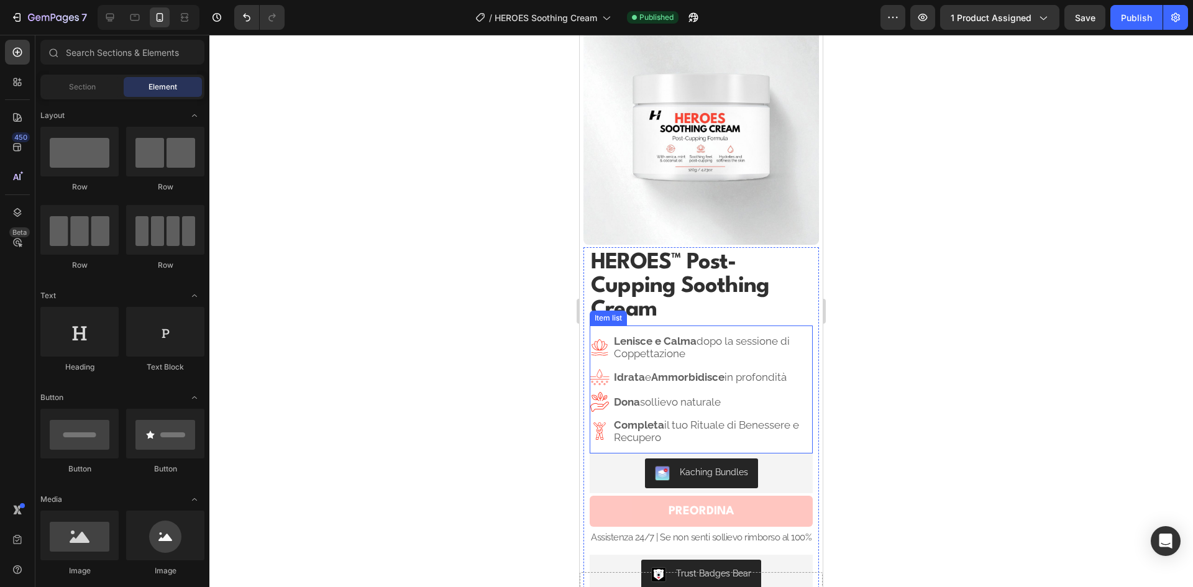
scroll to position [67, 0]
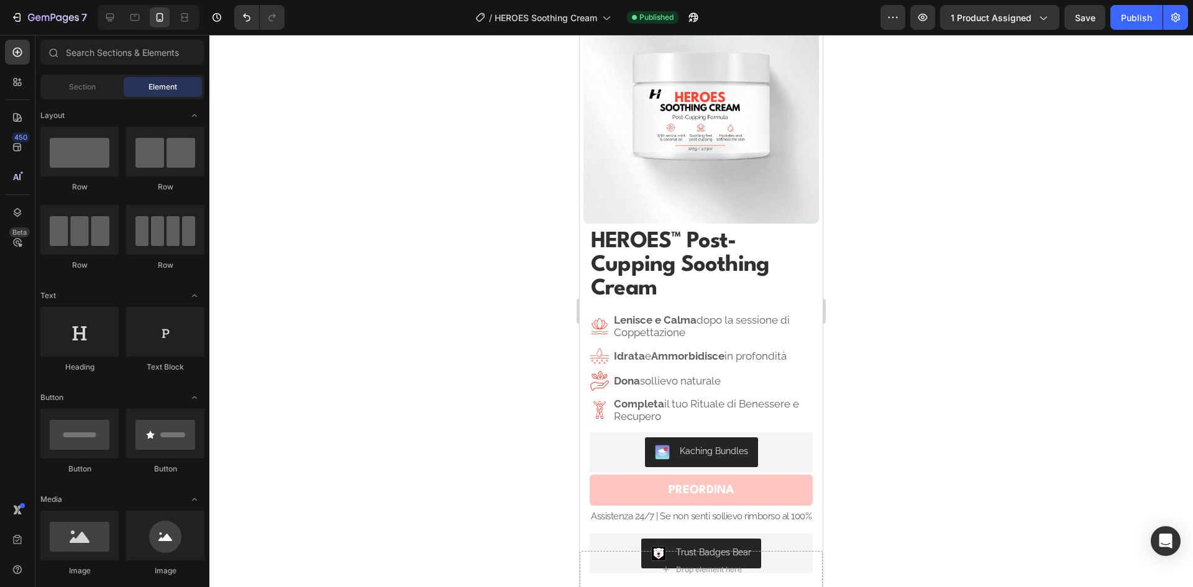
click at [2, 14] on div "7" at bounding box center [46, 17] width 93 height 25
click at [20, 19] on icon "button" at bounding box center [19, 17] width 6 height 9
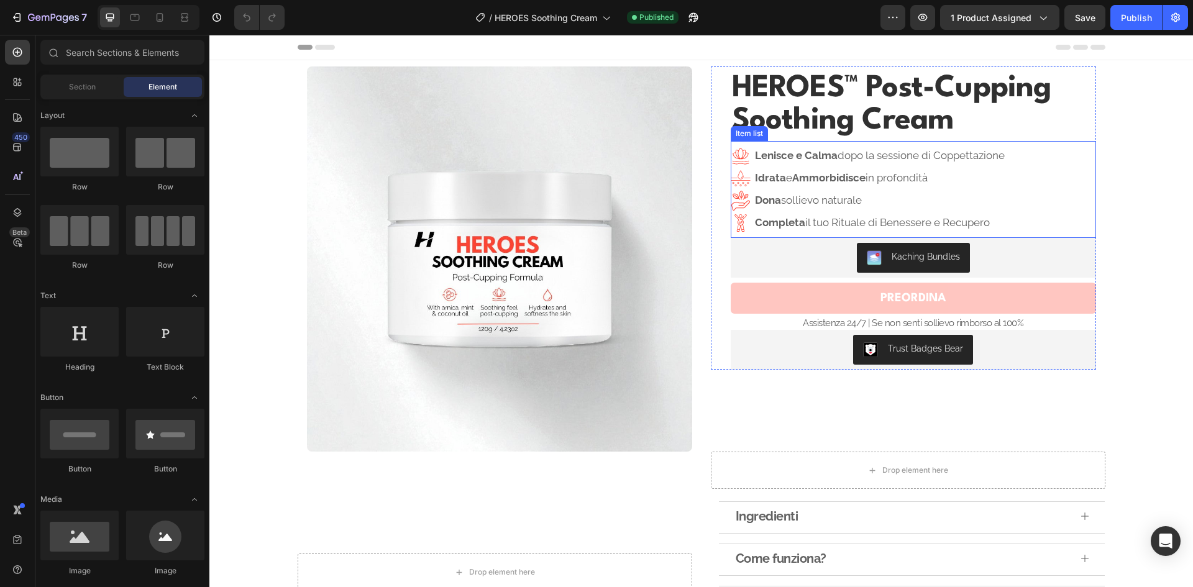
click at [816, 204] on p "Dona sollievo naturale" at bounding box center [880, 201] width 250 height 16
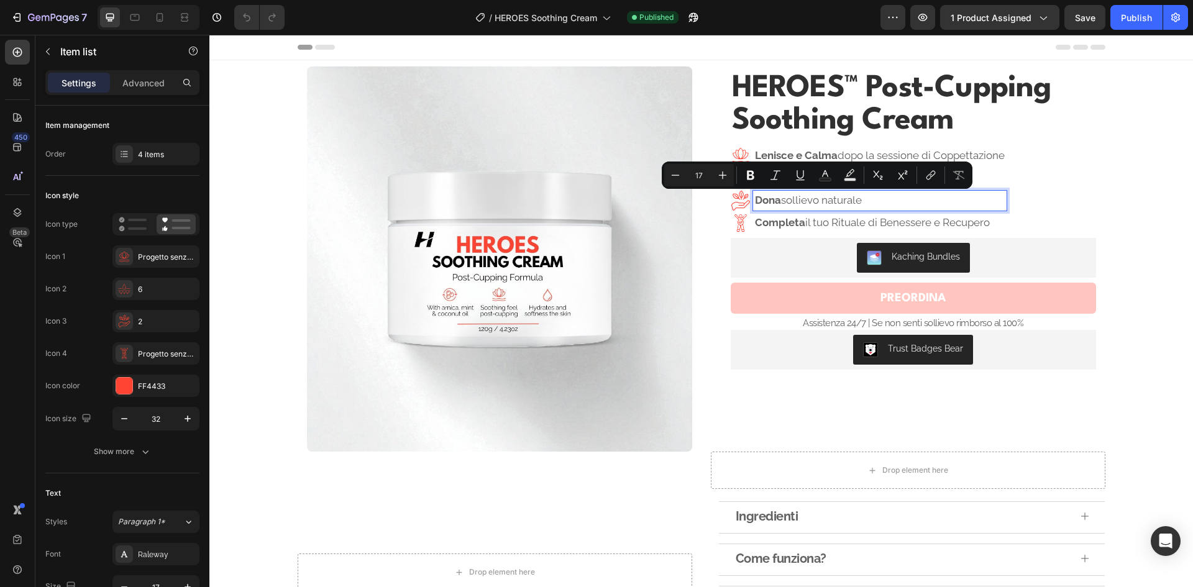
click at [785, 201] on p "Dona sollievo naturale" at bounding box center [880, 201] width 250 height 16
click at [779, 201] on p "Dona S ollievo naturale" at bounding box center [880, 201] width 250 height 16
click at [718, 170] on icon "Editor contextual toolbar" at bounding box center [715, 175] width 12 height 12
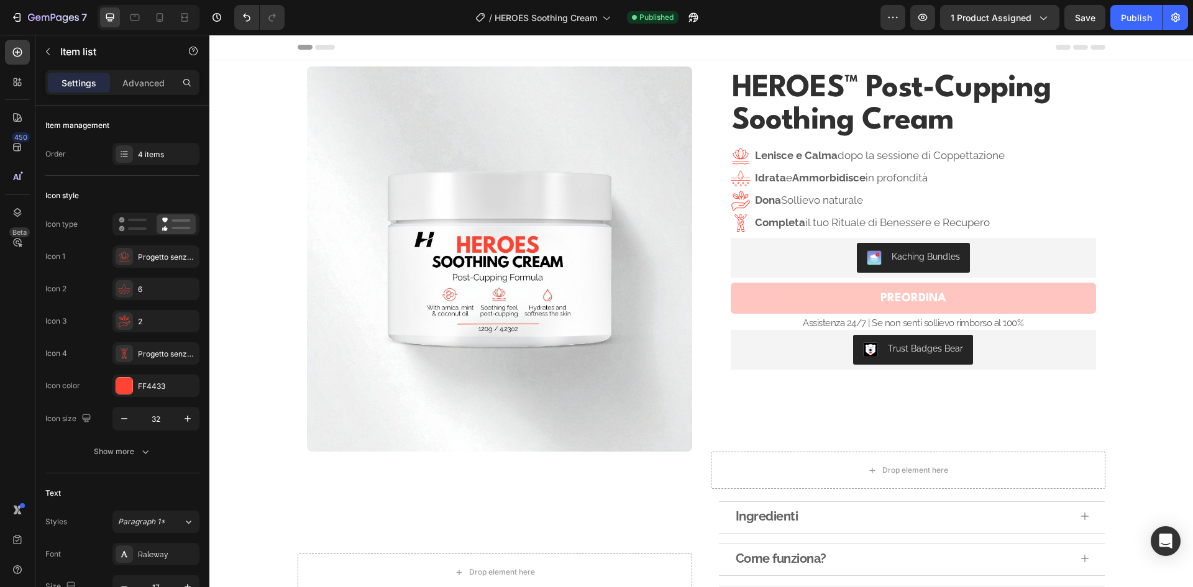
click at [811, 196] on p "Dona Sollievo naturale" at bounding box center [880, 201] width 250 height 16
click at [822, 202] on p "Dona Sollievo naturale" at bounding box center [880, 201] width 250 height 16
click at [826, 202] on p "Dona Sollievo naturale" at bounding box center [880, 201] width 250 height 16
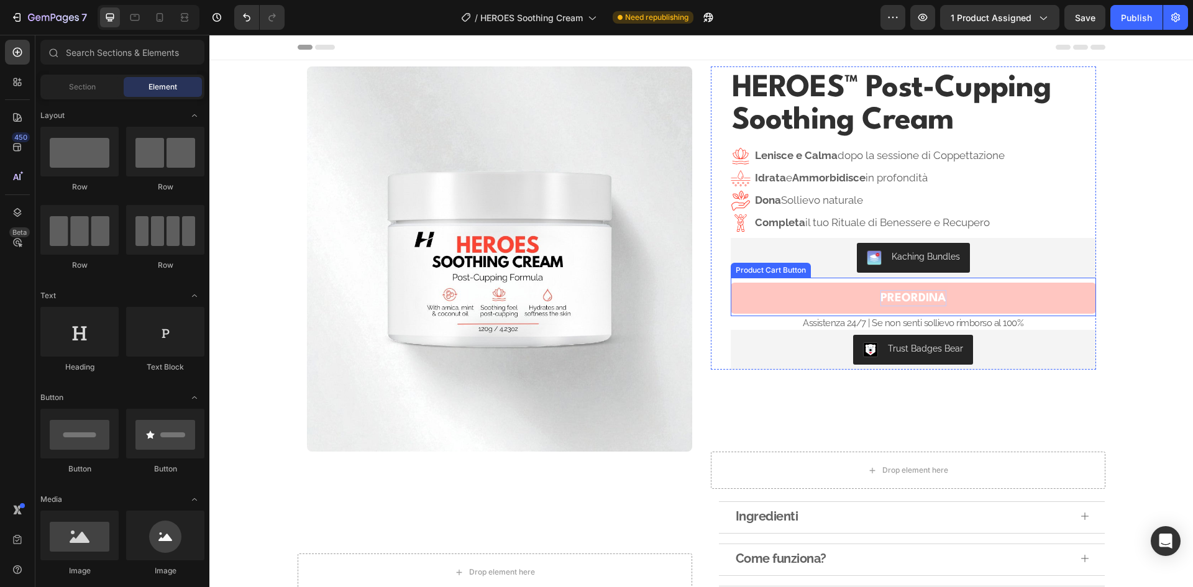
click at [903, 301] on div "PREORDINA" at bounding box center [913, 298] width 66 height 16
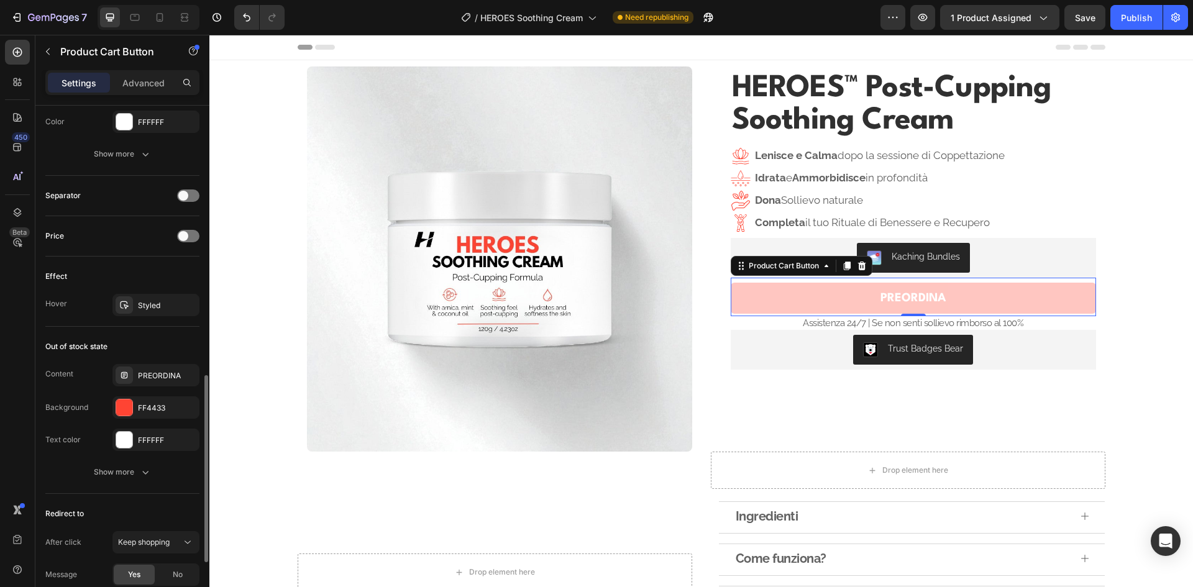
scroll to position [911, 0]
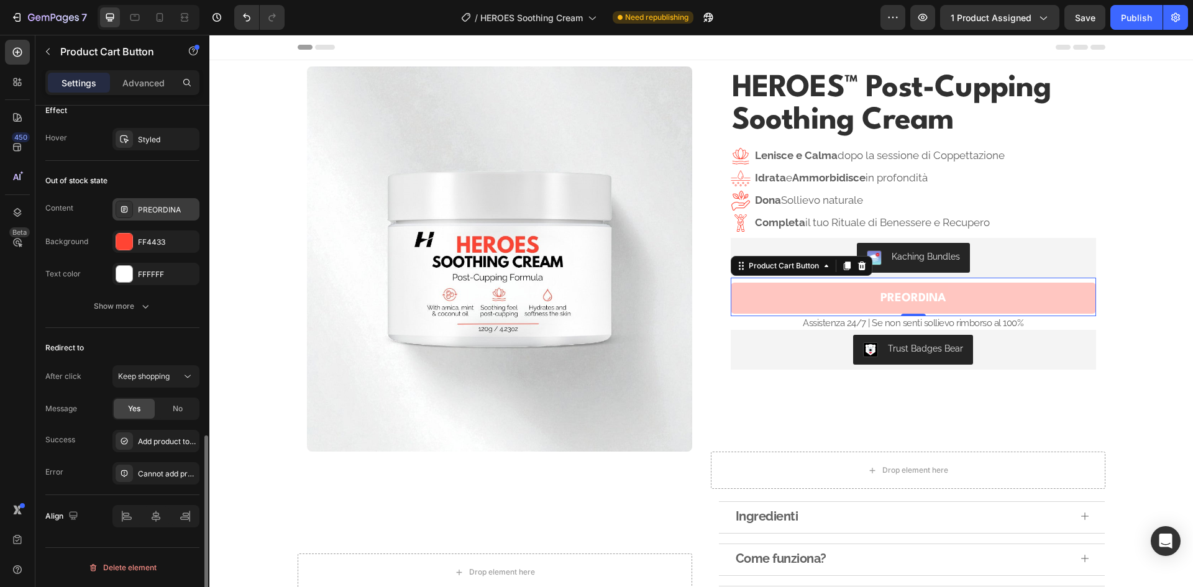
click at [162, 211] on div "PREORDINA" at bounding box center [167, 209] width 58 height 11
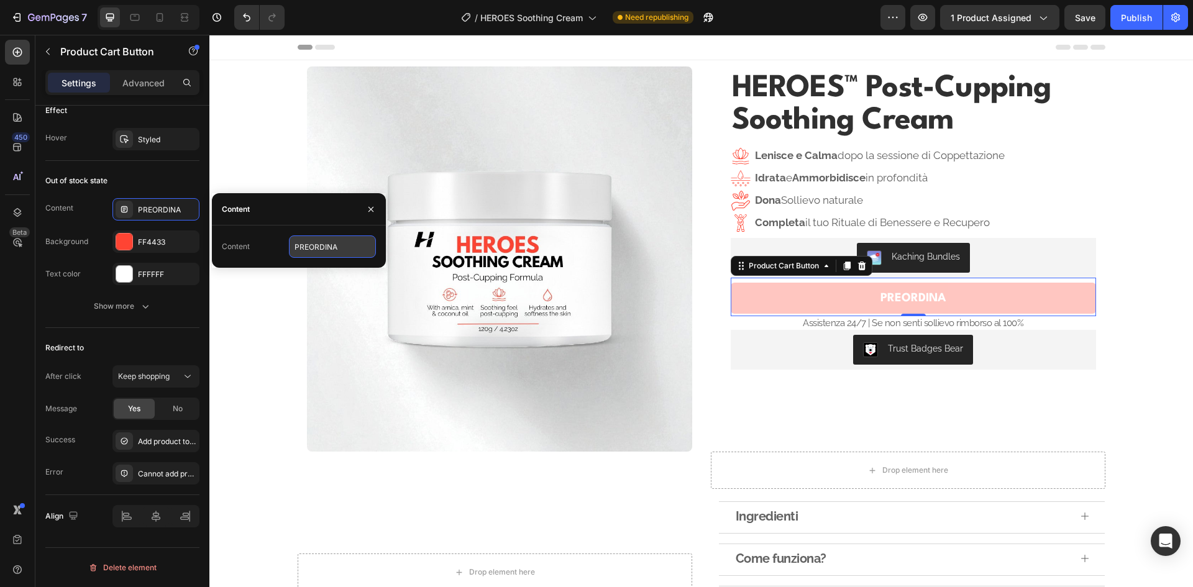
click at [316, 248] on input "PREORDINA" at bounding box center [332, 246] width 87 height 22
click at [366, 250] on input "PREORDINA" at bounding box center [332, 246] width 87 height 22
click at [1135, 26] on button "Publish" at bounding box center [1136, 17] width 52 height 25
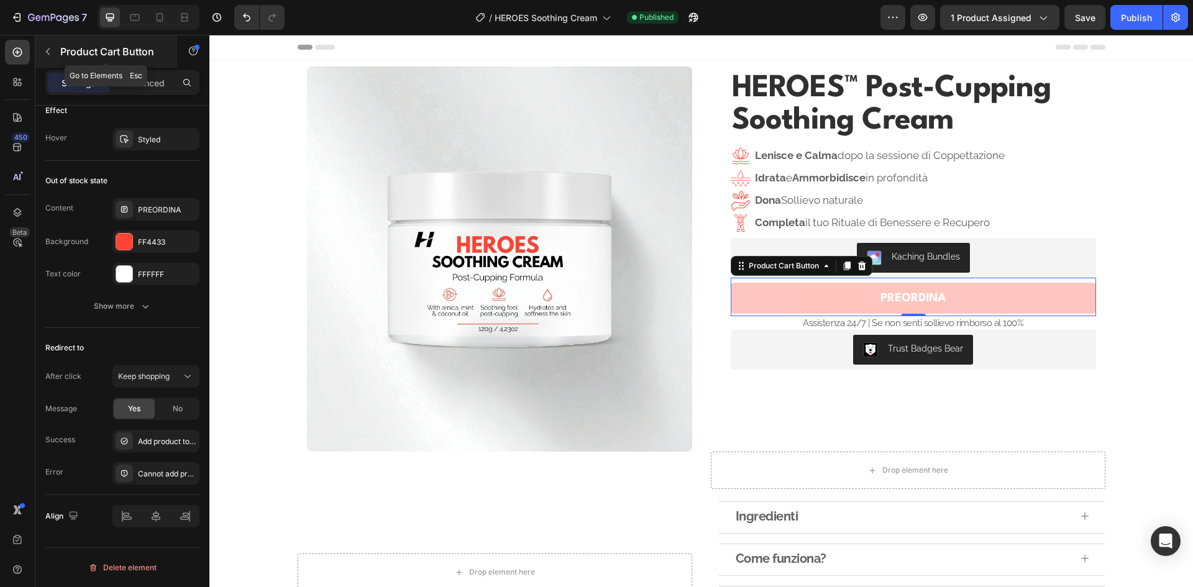
click at [49, 52] on icon "button" at bounding box center [48, 52] width 10 height 10
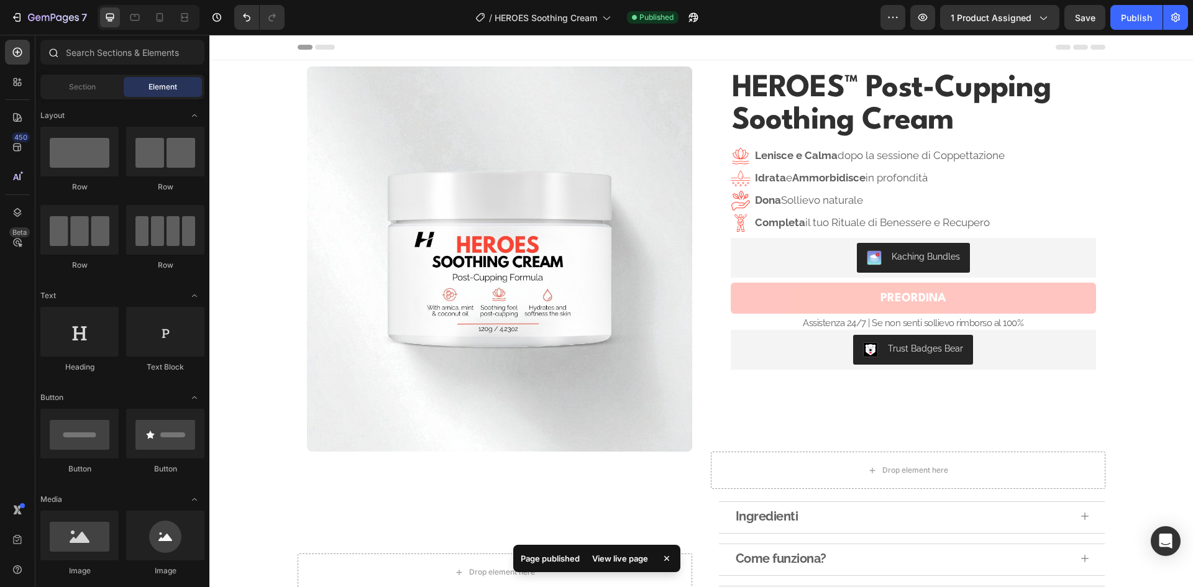
click at [60, 51] on div at bounding box center [52, 52] width 25 height 25
click at [70, 53] on input "text" at bounding box center [122, 52] width 164 height 25
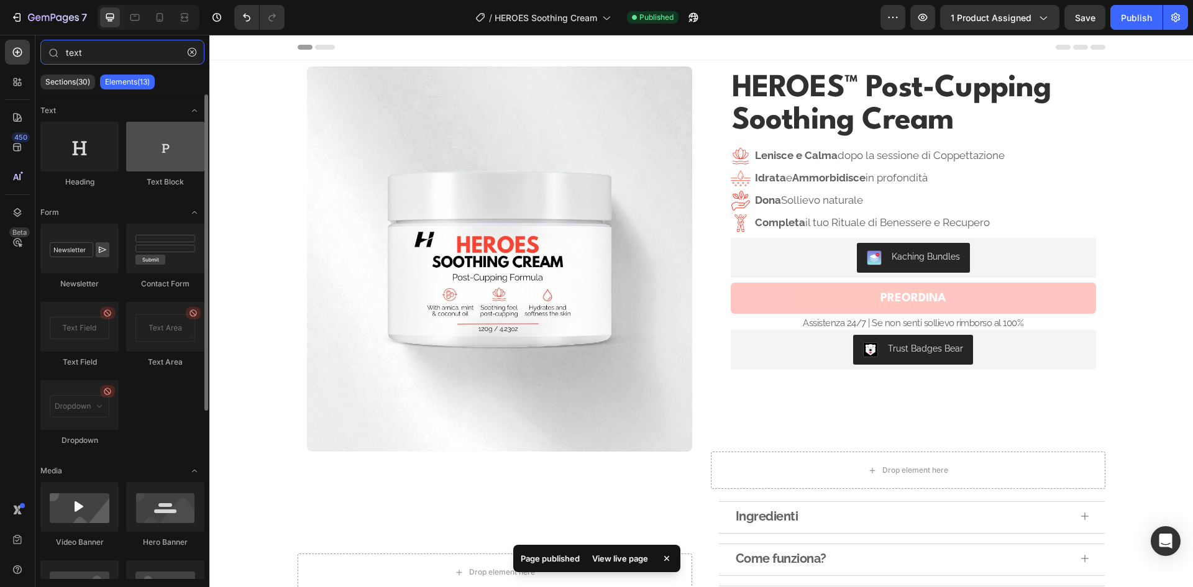
type input "text"
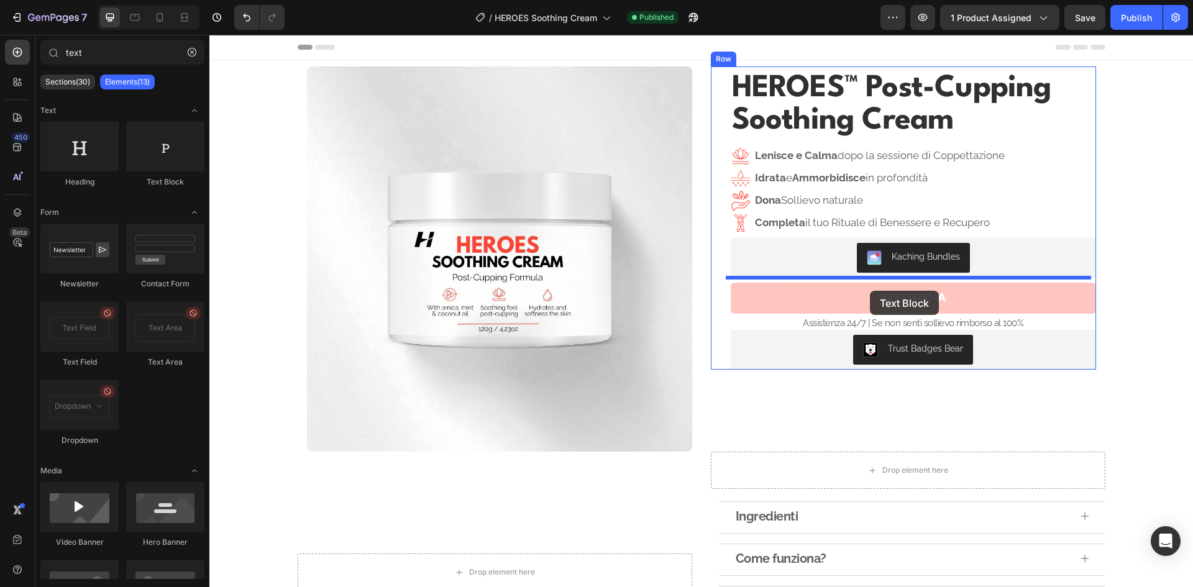
drag, startPoint x: 372, startPoint y: 187, endPoint x: 870, endPoint y: 291, distance: 508.2
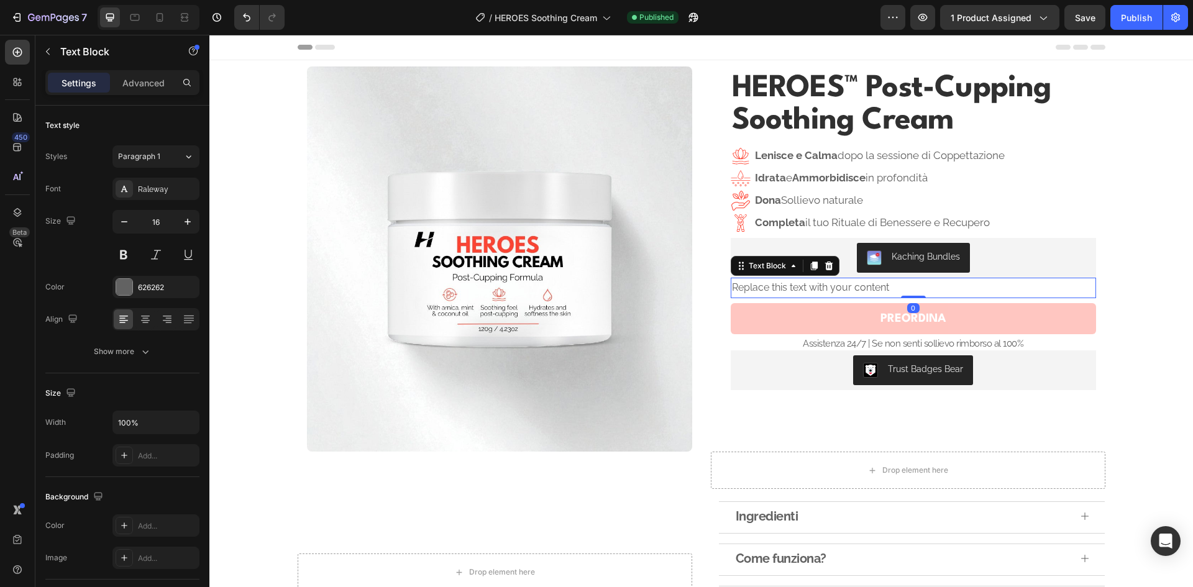
click at [861, 286] on div "Replace this text with your content" at bounding box center [912, 288] width 365 height 20
click at [861, 286] on p "Replace this text with your content" at bounding box center [913, 288] width 363 height 18
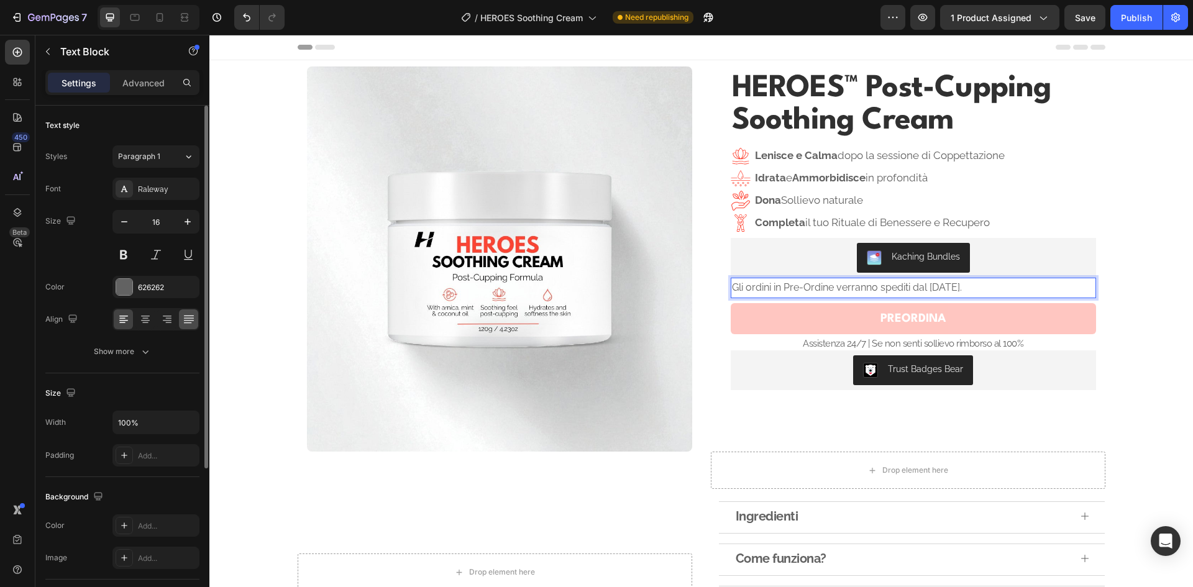
click at [143, 316] on icon at bounding box center [145, 316] width 9 height 1
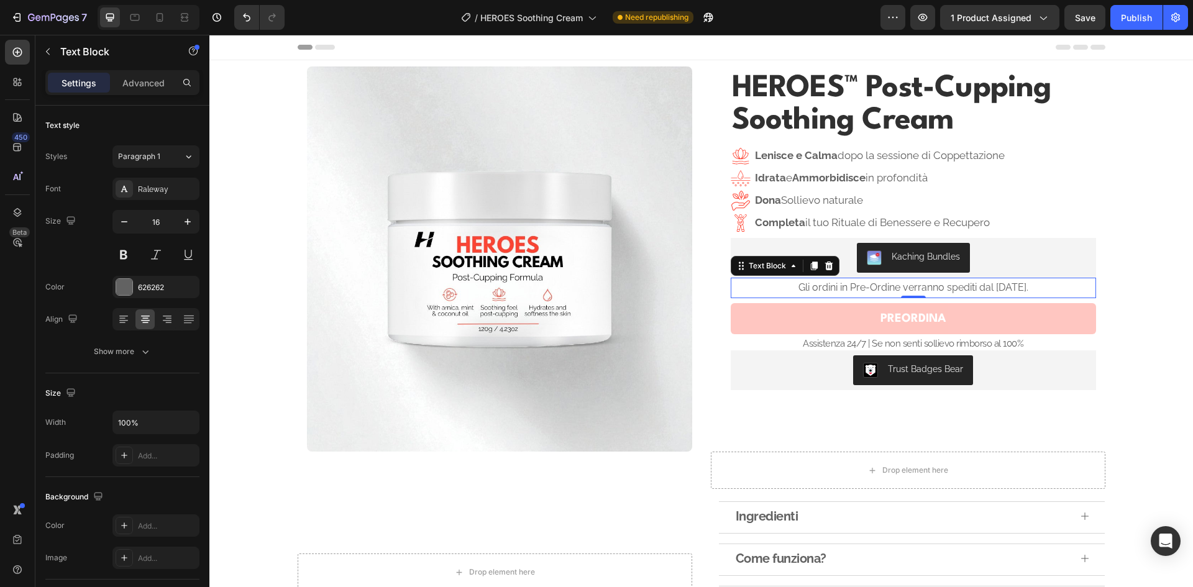
click at [781, 292] on p "Gli ordini in Pre-Ordine verranno spediti dal 2 Settembre." at bounding box center [913, 288] width 363 height 18
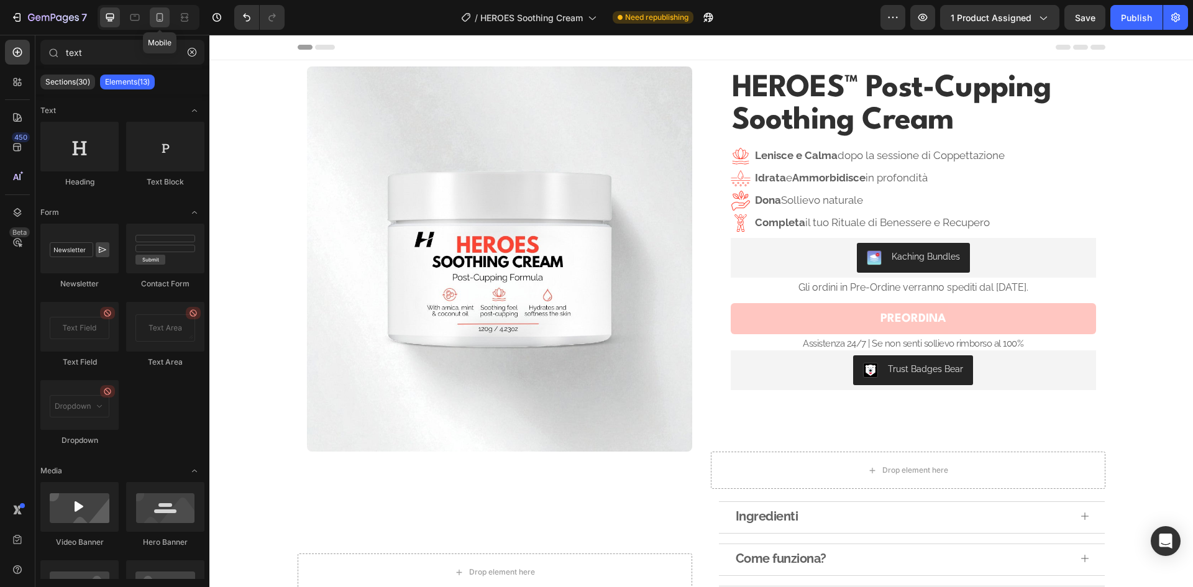
click at [161, 16] on icon at bounding box center [159, 17] width 12 height 12
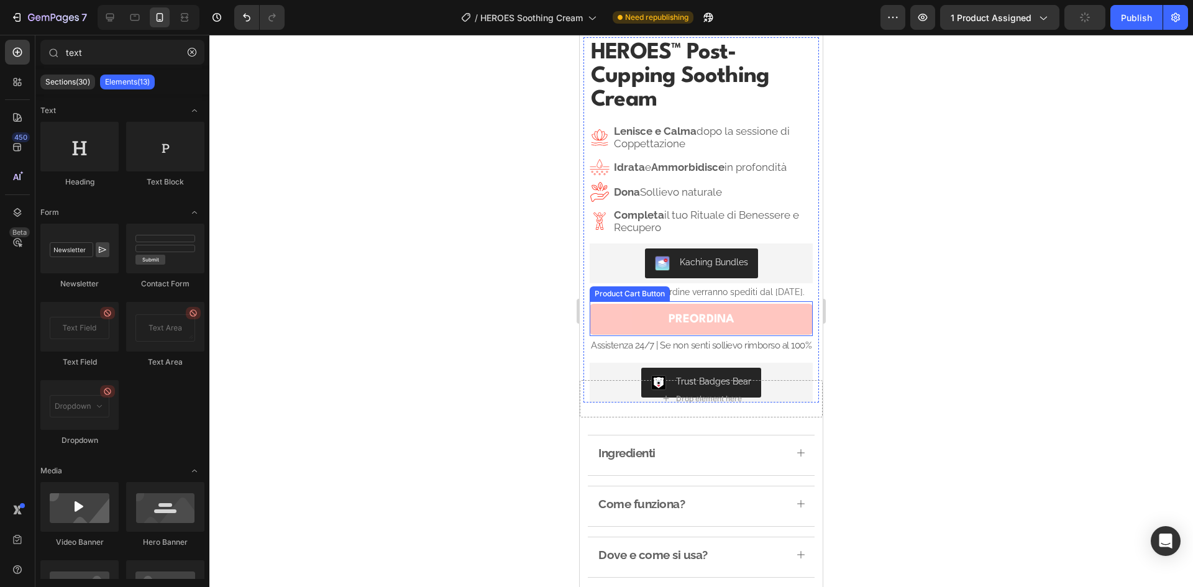
scroll to position [311, 0]
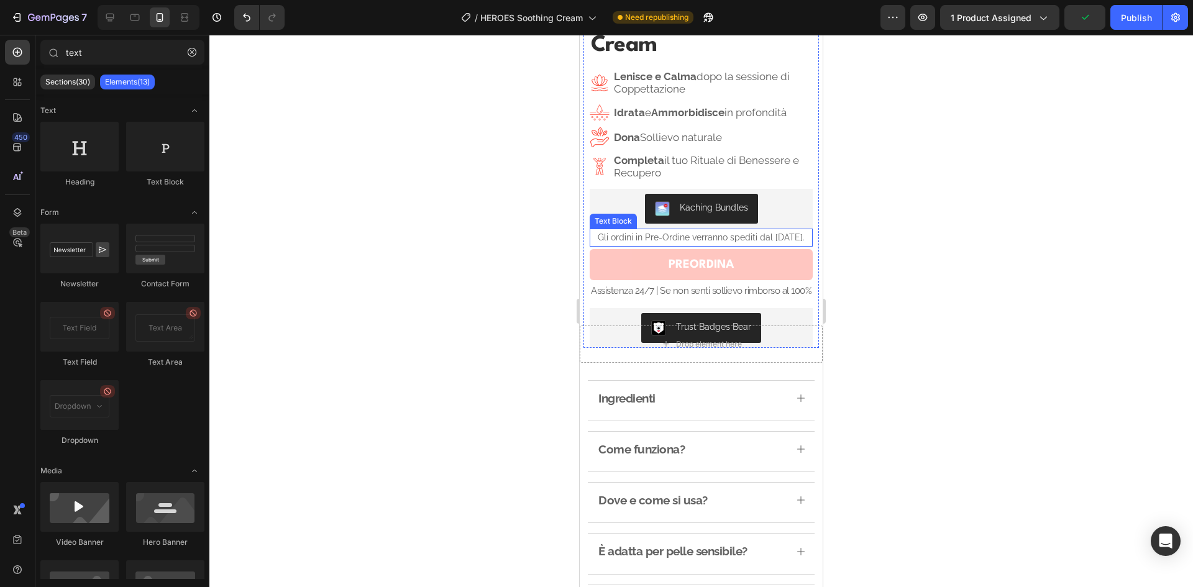
click at [738, 245] on p "Gli ordini in Pre-Ordine verranno spediti dal 2 Settembre." at bounding box center [701, 238] width 220 height 16
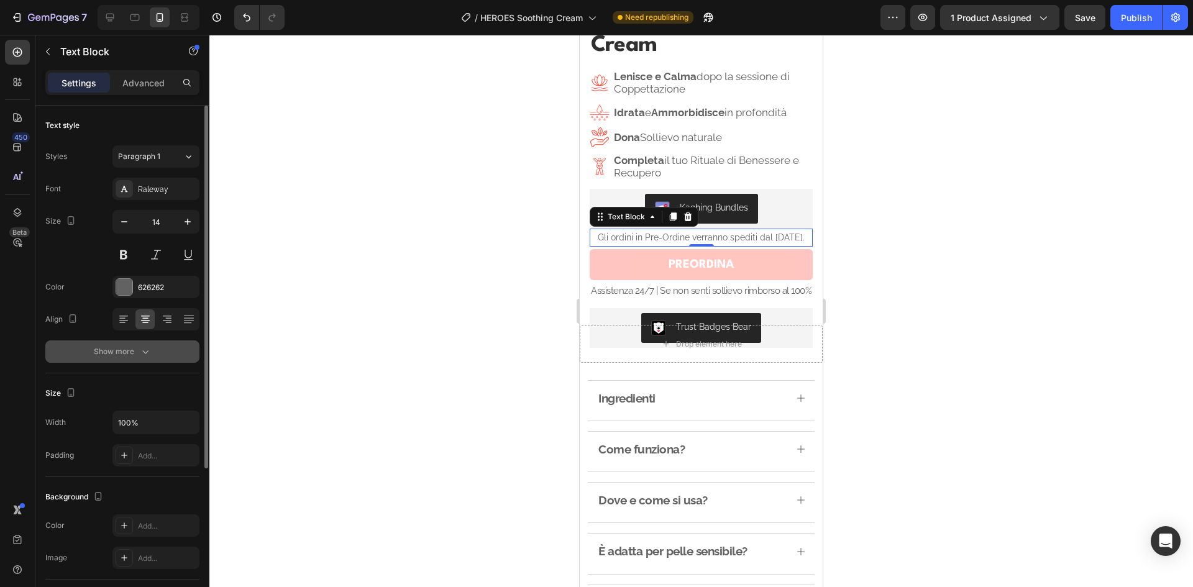
click at [146, 357] on icon "button" at bounding box center [145, 351] width 12 height 12
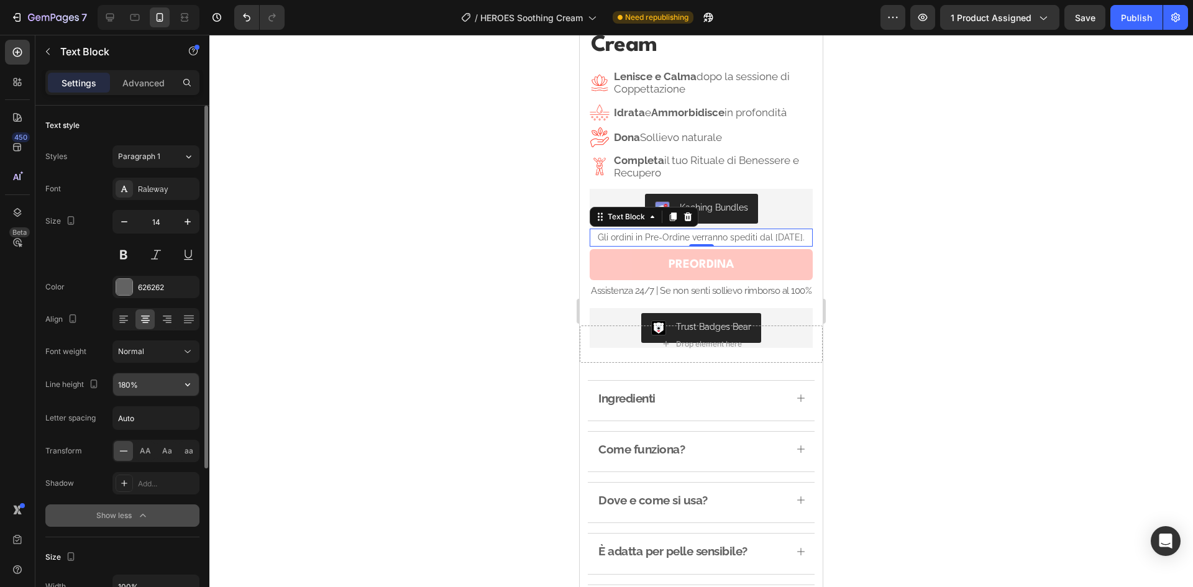
click at [130, 383] on input "180%" at bounding box center [156, 384] width 86 height 22
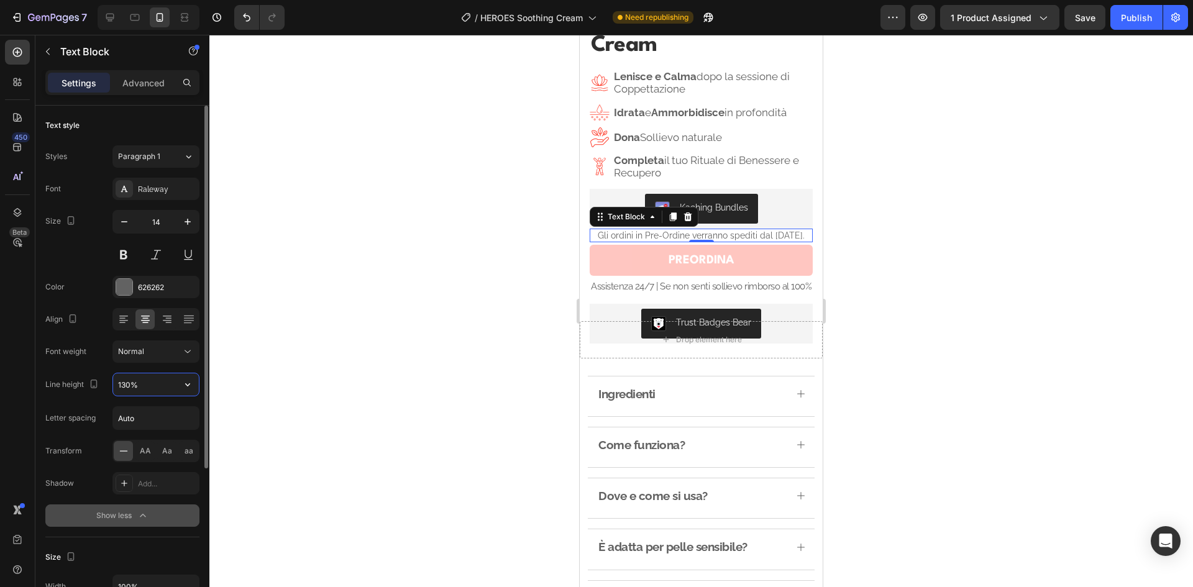
type input "130%"
click at [729, 293] on p "Assistenza 24/7 | Se non senti sollievo rimborso al 100%" at bounding box center [701, 286] width 220 height 17
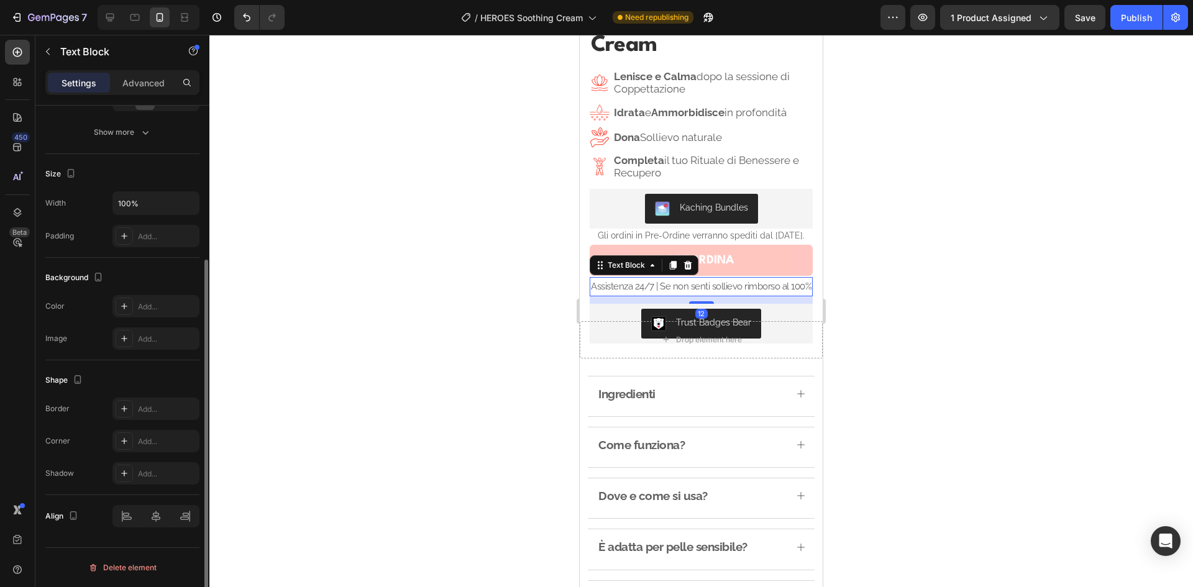
scroll to position [0, 0]
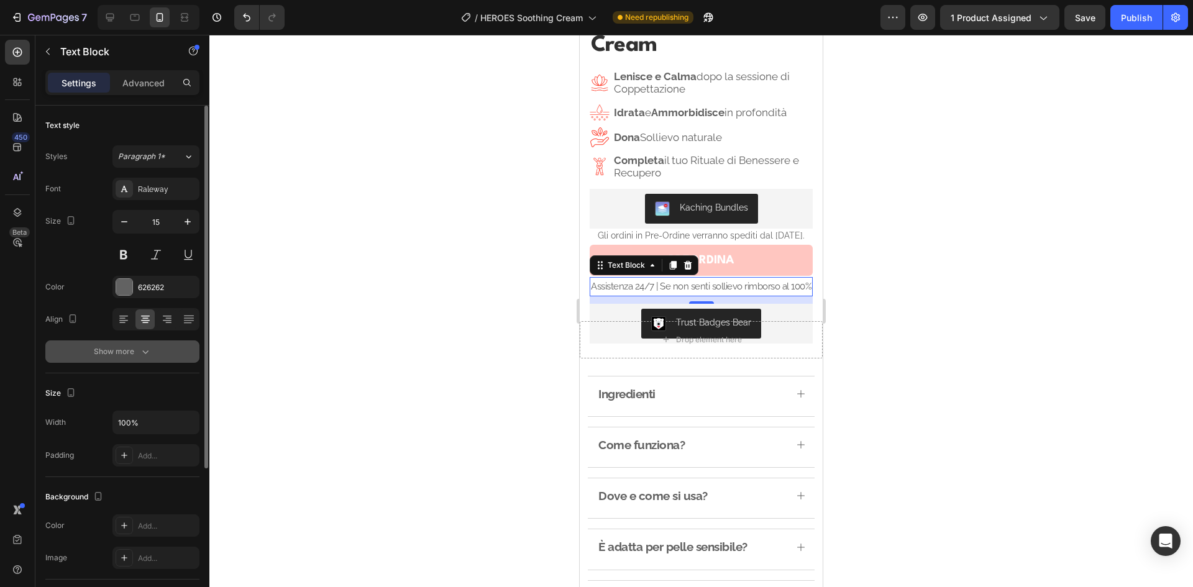
click at [150, 355] on icon "button" at bounding box center [145, 351] width 12 height 12
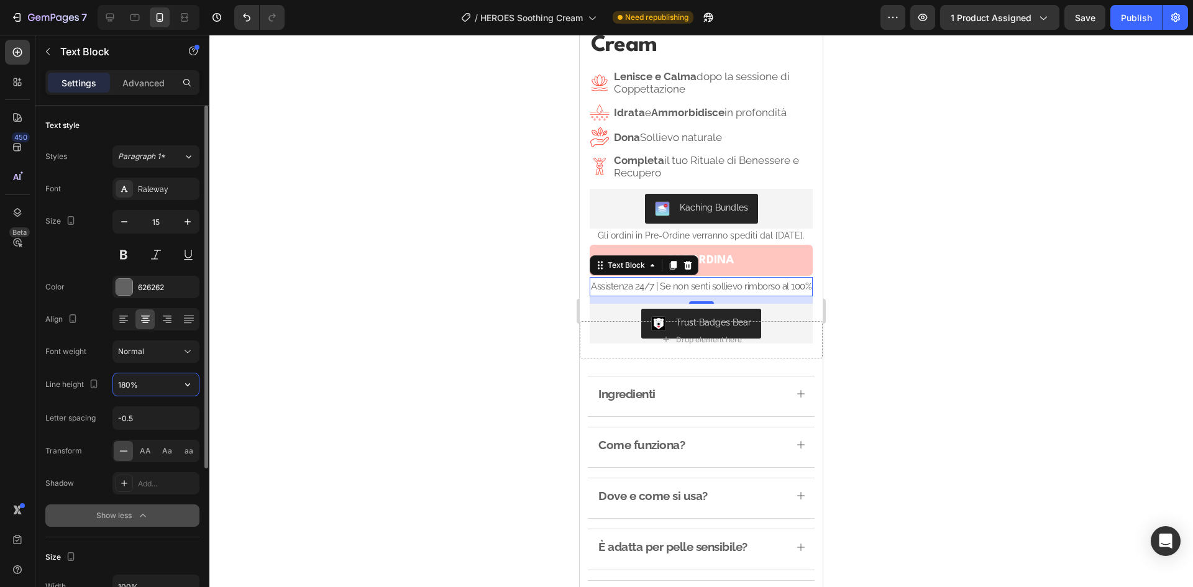
click at [139, 386] on input "180%" at bounding box center [156, 384] width 86 height 22
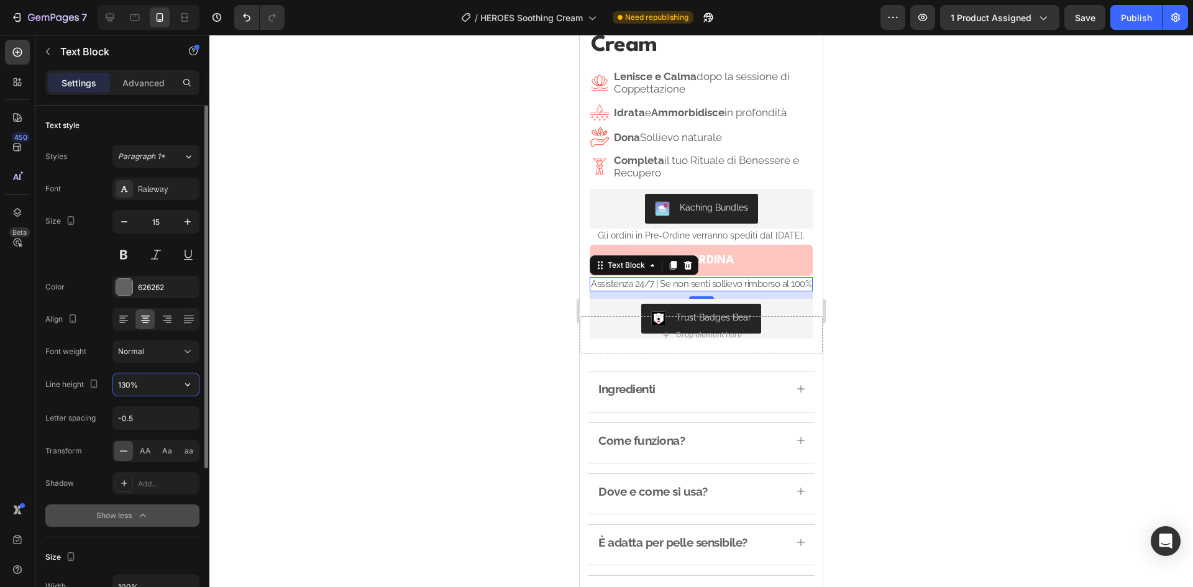
type input "130%"
click at [985, 206] on div at bounding box center [700, 311] width 983 height 552
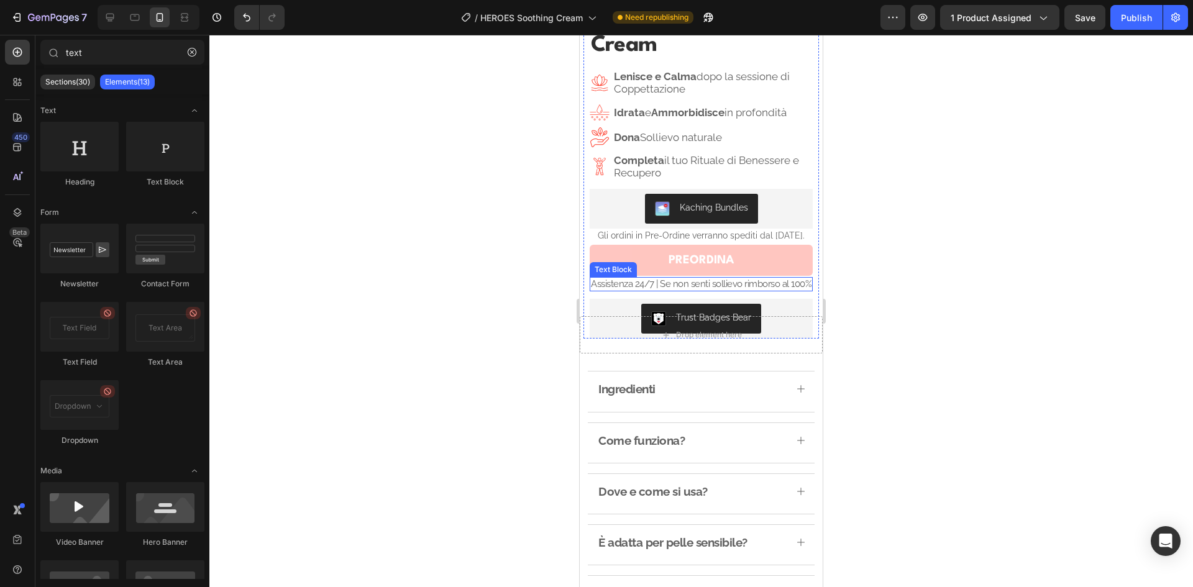
click at [763, 291] on p "Assistenza 24/7 | Se non senti sollievo rimborso al 100%" at bounding box center [701, 284] width 220 height 12
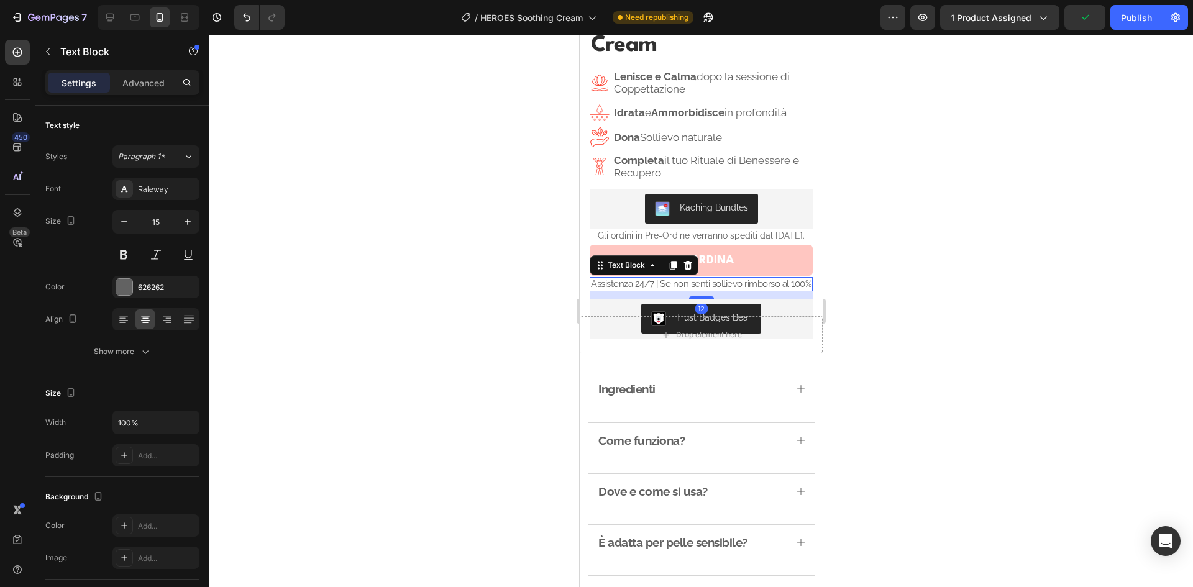
click at [760, 289] on p "Assistenza 24/7 | Se non senti sollievo rimborso al 100%" at bounding box center [701, 284] width 220 height 12
click at [739, 291] on p "Assistenza 24/7 | Se non senti sollievo rimborso al 100%" at bounding box center [701, 284] width 220 height 12
click at [1014, 193] on div at bounding box center [700, 311] width 983 height 552
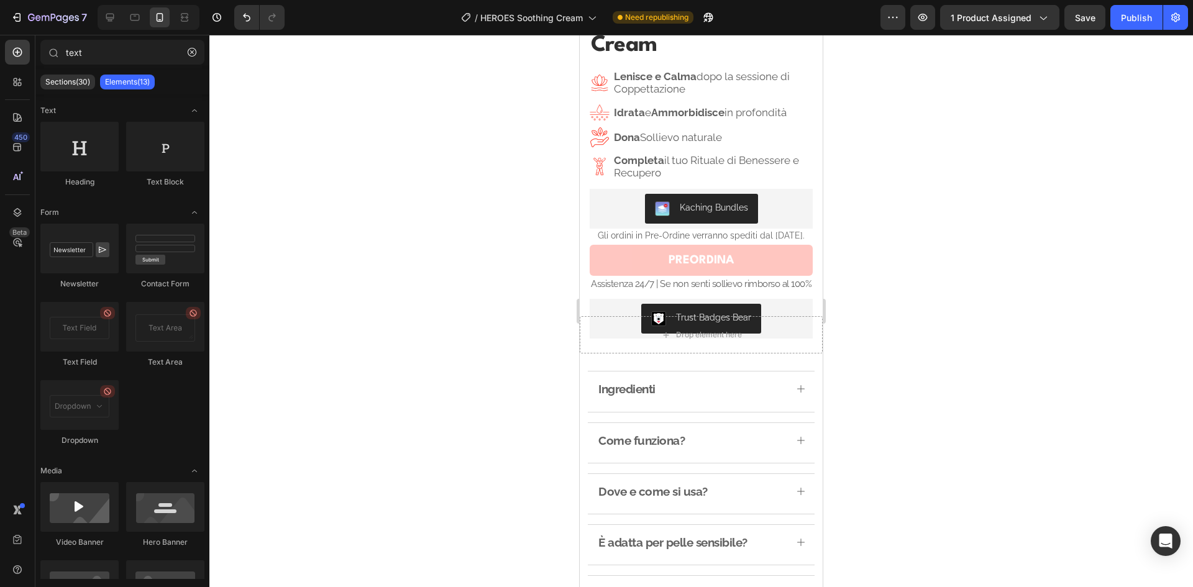
drag, startPoint x: 1010, startPoint y: 192, endPoint x: 545, endPoint y: 129, distance: 469.5
click at [545, 129] on div at bounding box center [700, 311] width 983 height 552
drag, startPoint x: 545, startPoint y: 129, endPoint x: 486, endPoint y: 119, distance: 59.1
click at [486, 119] on div at bounding box center [700, 311] width 983 height 552
click at [1132, 14] on div "Publish" at bounding box center [1135, 17] width 31 height 13
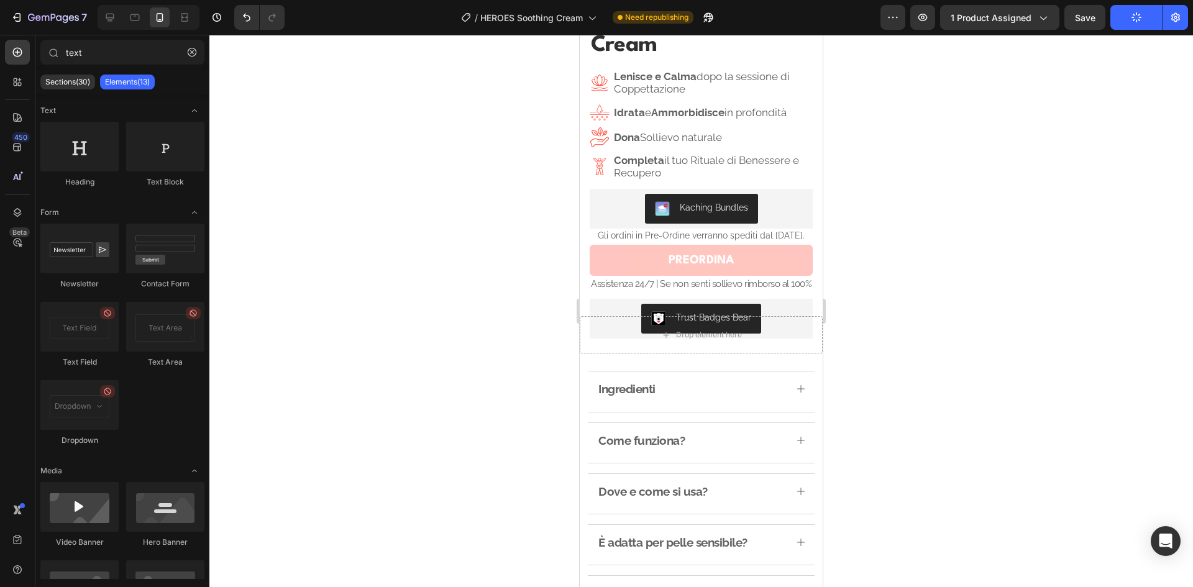
click at [515, 125] on div at bounding box center [700, 311] width 983 height 552
drag, startPoint x: 513, startPoint y: 125, endPoint x: 412, endPoint y: 106, distance: 102.4
click at [412, 106] on div at bounding box center [700, 311] width 983 height 552
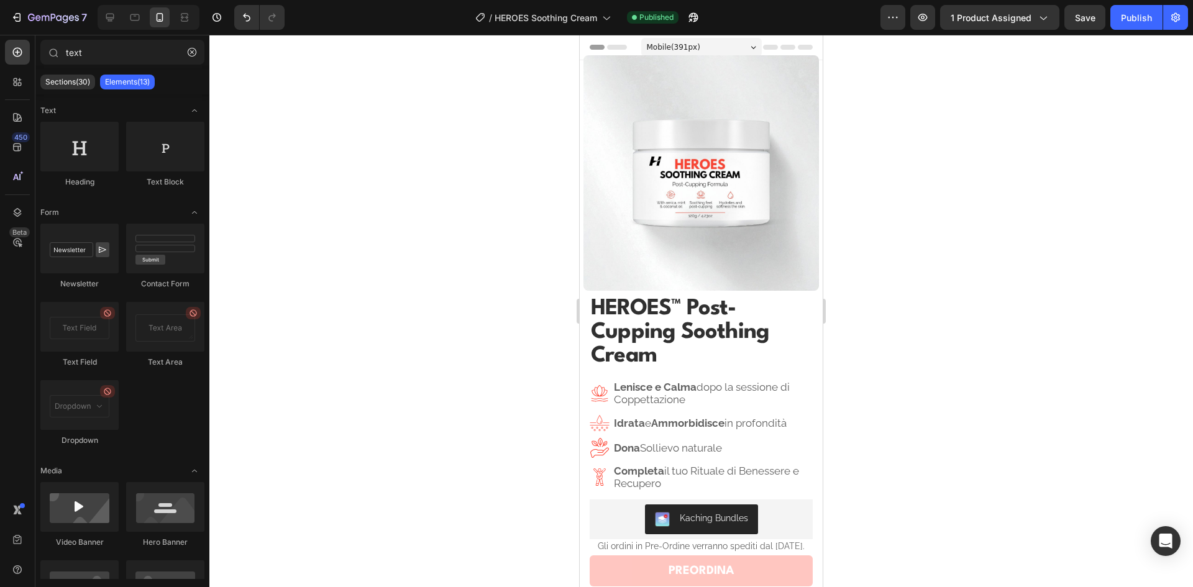
click at [445, 170] on div at bounding box center [700, 311] width 983 height 552
drag, startPoint x: 445, startPoint y: 170, endPoint x: 389, endPoint y: 153, distance: 57.6
click at [389, 153] on div at bounding box center [700, 311] width 983 height 552
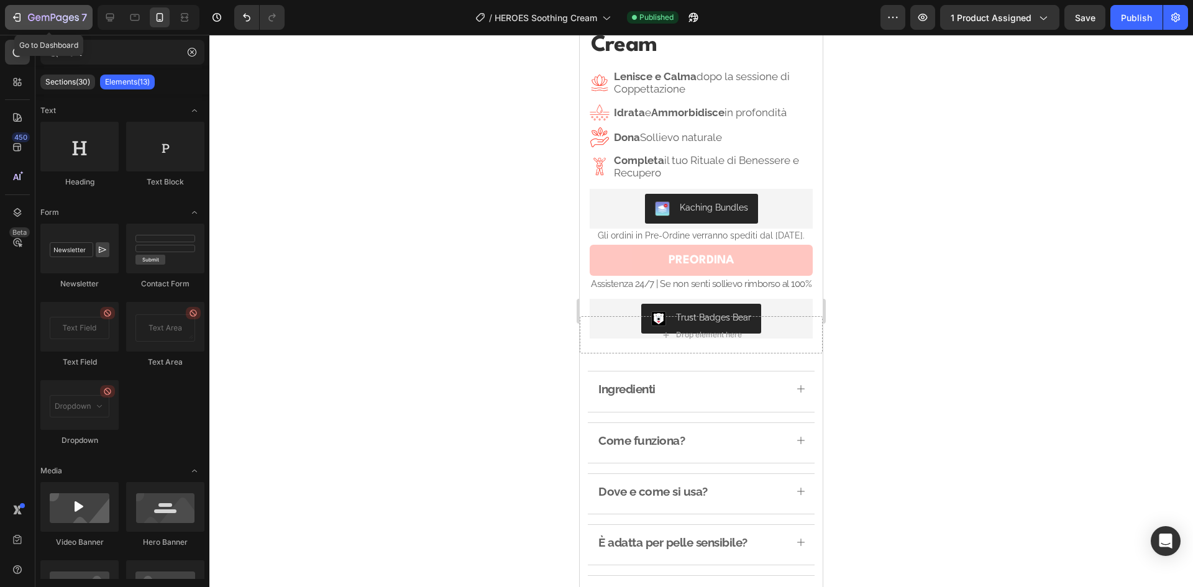
click at [23, 13] on div "7" at bounding box center [49, 17] width 76 height 15
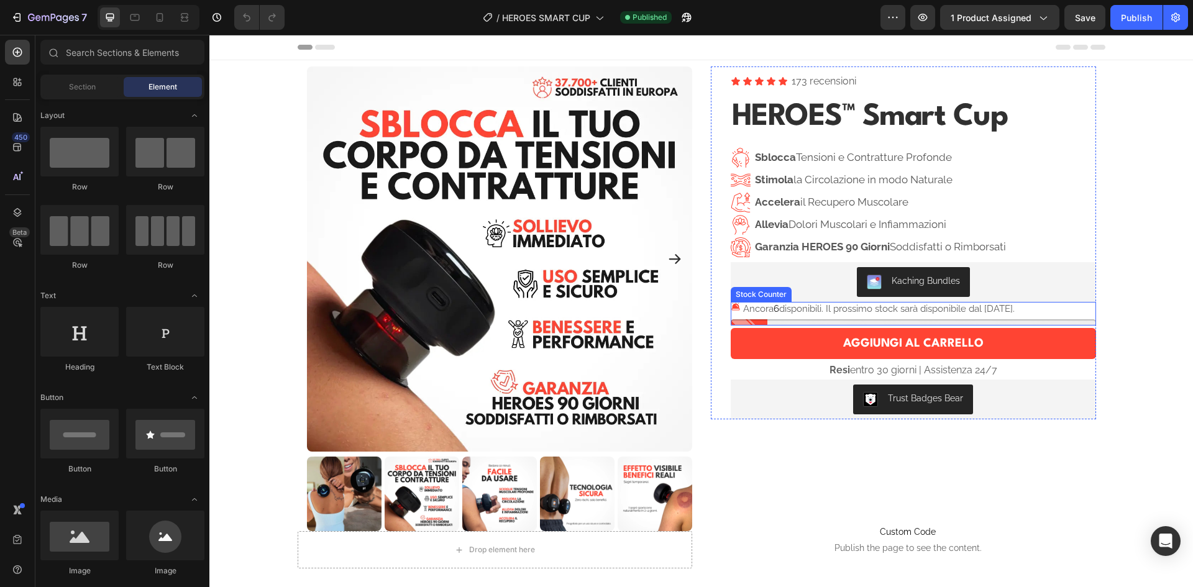
click at [860, 314] on p "Ancora 6 disponibili. Il prossimo stock sarà disponibile dal [DATE]." at bounding box center [878, 308] width 271 height 11
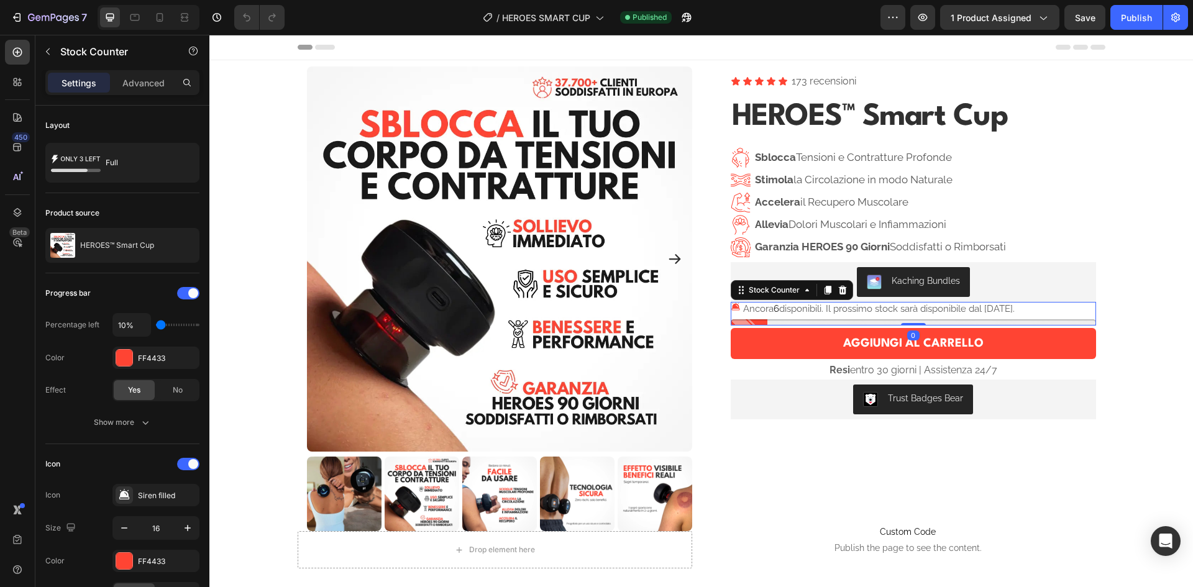
click at [951, 306] on p "Ancora 6 disponibili. Il prossimo stock sarà disponibile dal [DATE]." at bounding box center [878, 308] width 271 height 11
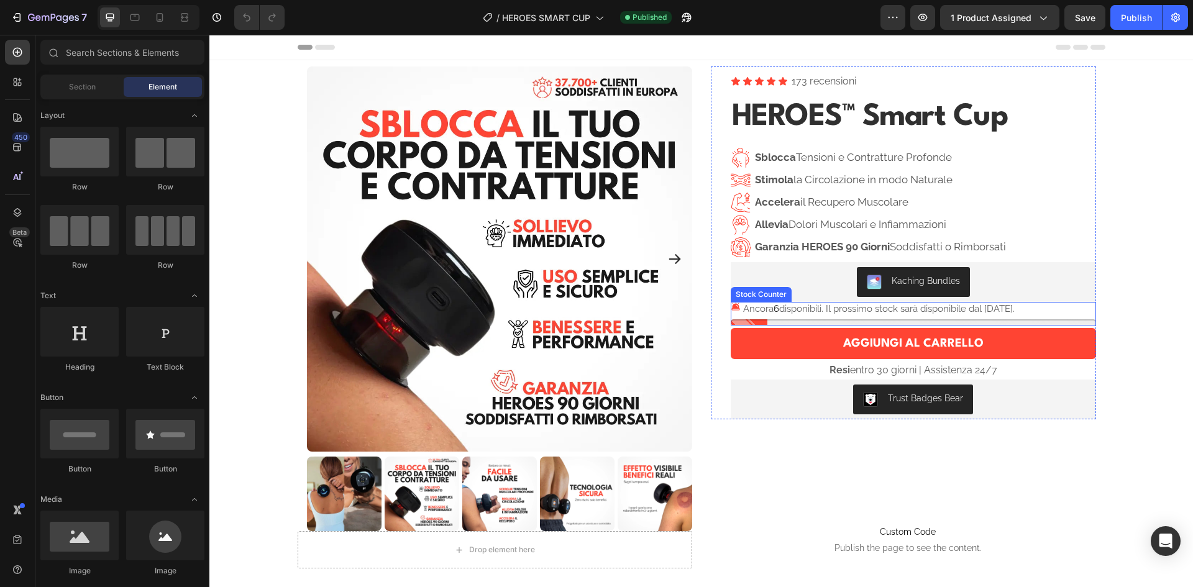
click at [943, 306] on p "Ancora 6 disponibili. Il prossimo stock sarà disponibile dal [DATE]." at bounding box center [878, 308] width 271 height 11
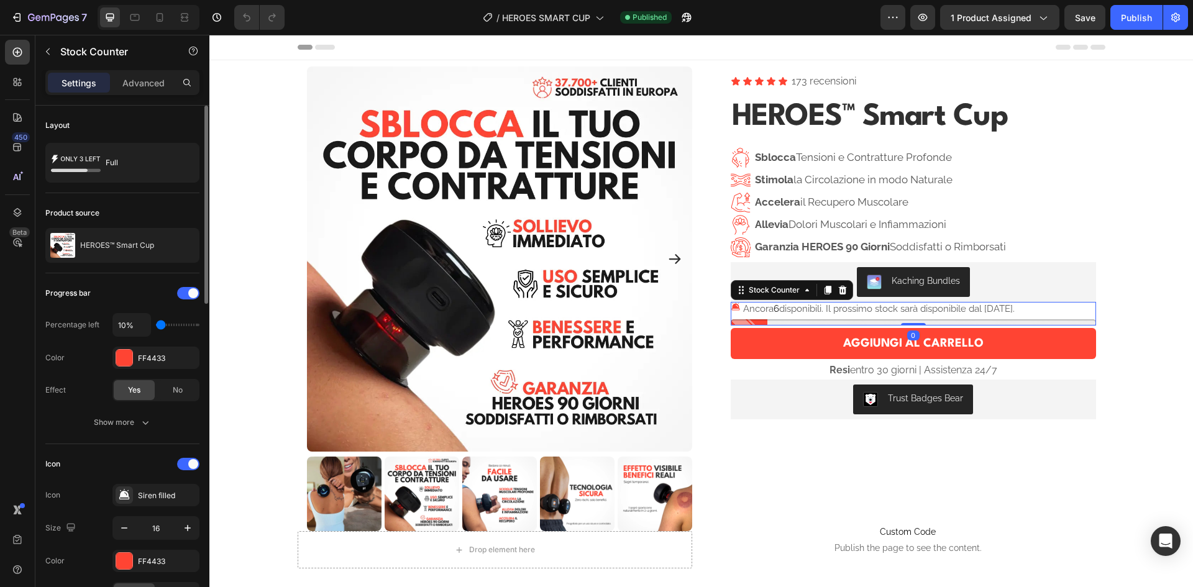
scroll to position [373, 0]
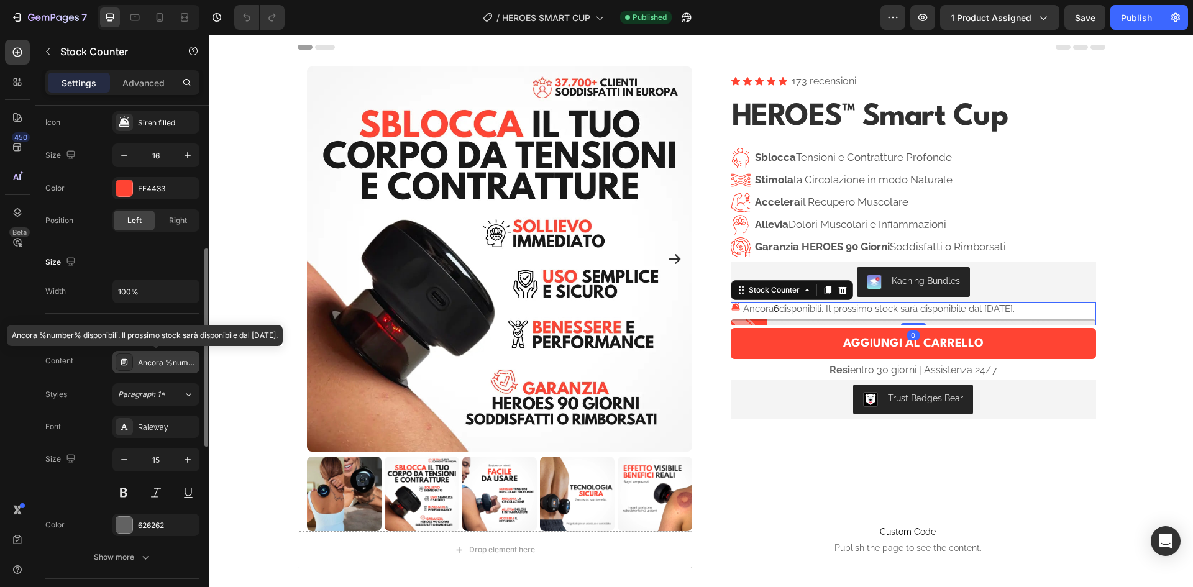
click at [169, 360] on div "Ancora %number% disponibili. Il prossimo stock sarà disponibile dal 2 Settembre." at bounding box center [167, 362] width 58 height 11
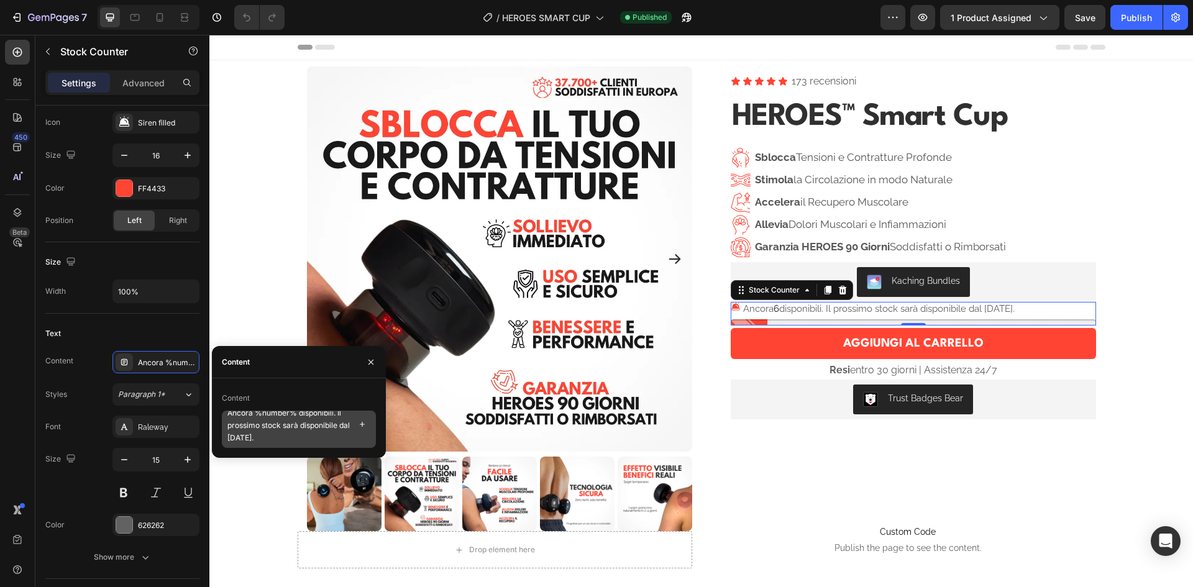
scroll to position [11, 0]
click at [293, 438] on textarea "Ancora %number% disponibili. Il prossimo stock sarà disponibile dal 2 Settembre." at bounding box center [299, 429] width 154 height 37
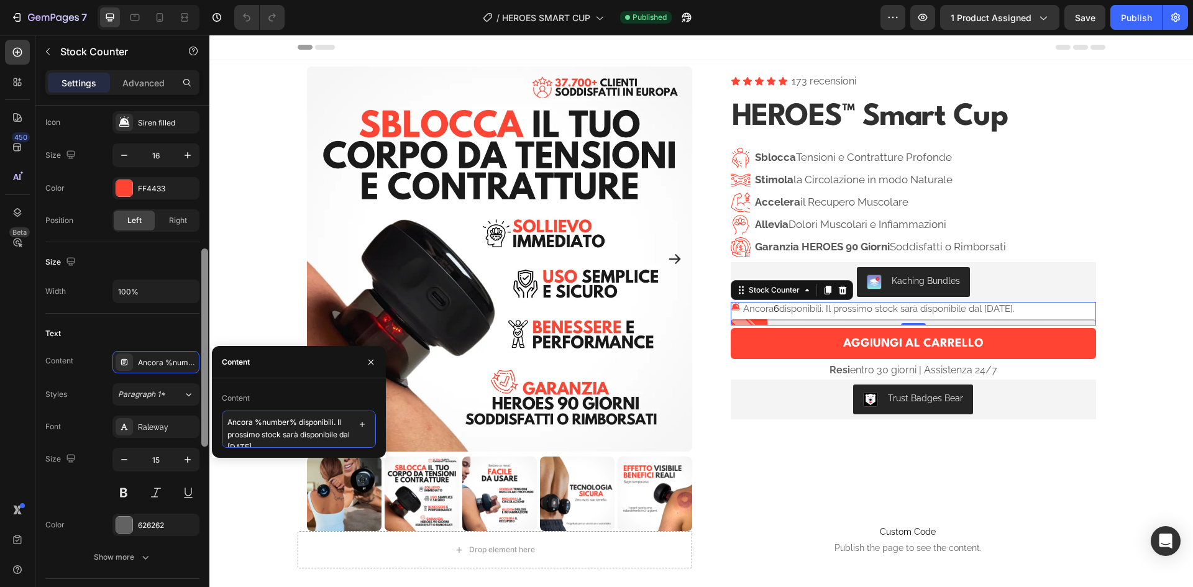
drag, startPoint x: 307, startPoint y: 434, endPoint x: 202, endPoint y: 401, distance: 110.0
click at [202, 401] on div "450 Beta Sections(18) Elements(84) Section Element Hero Section Product Detail …" at bounding box center [104, 311] width 209 height 552
paste textarea "Gli ordini effettuati in preordine verranno spediti"
type textarea "Gli ordini effettuati in preordine verranno spediti dal [DATE]."
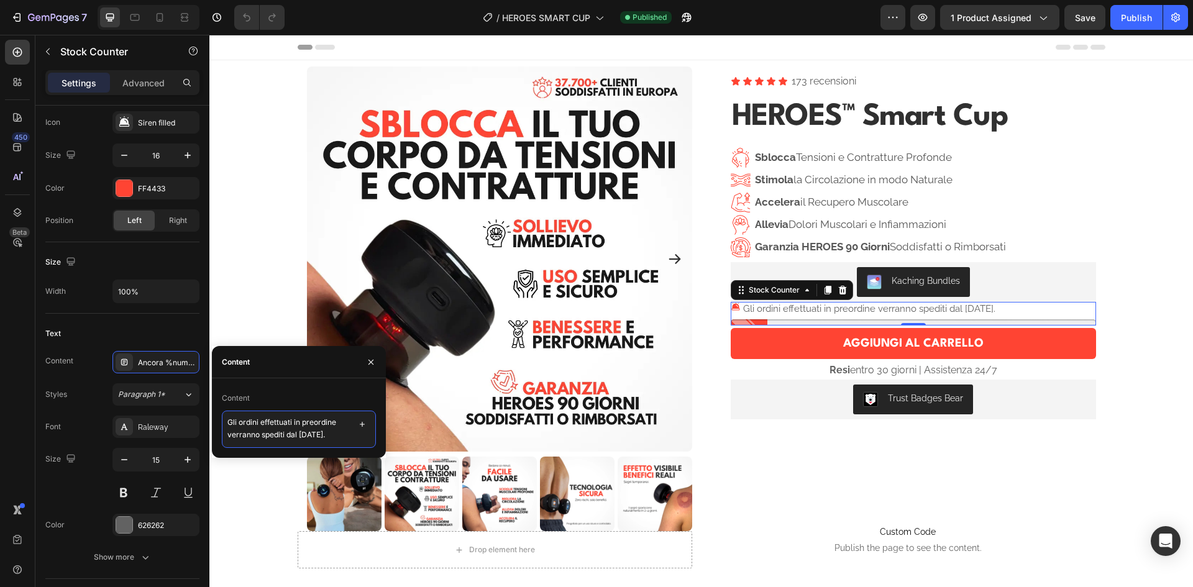
click at [227, 418] on textarea "Gli ordini effettuati in preordine verranno spediti dal [DATE]." at bounding box center [299, 429] width 154 height 37
click at [166, 325] on div "Text" at bounding box center [122, 334] width 154 height 20
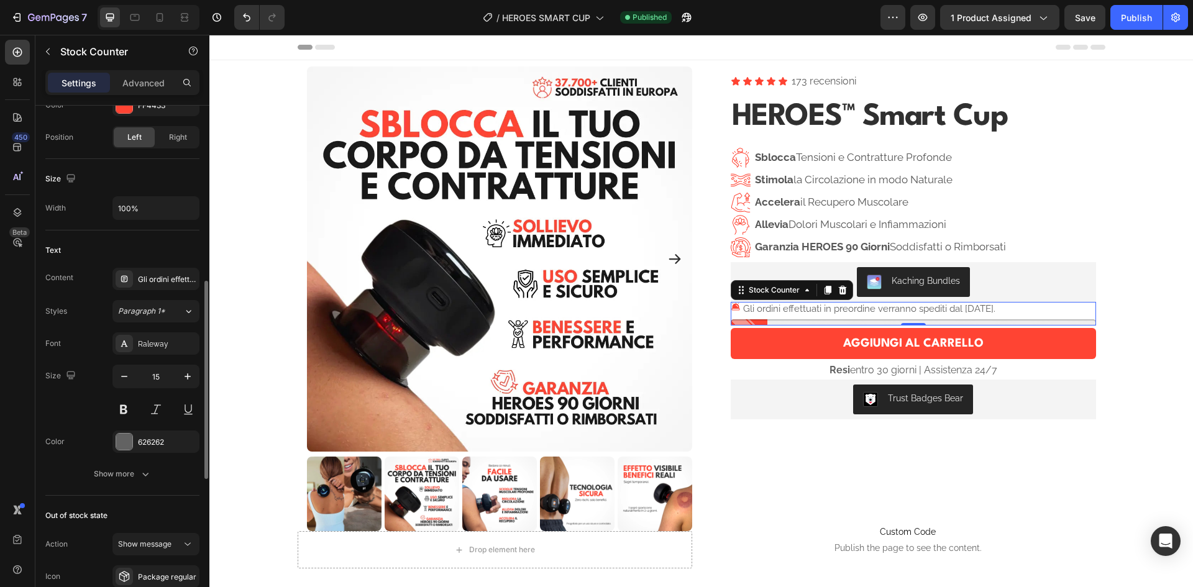
scroll to position [332, 0]
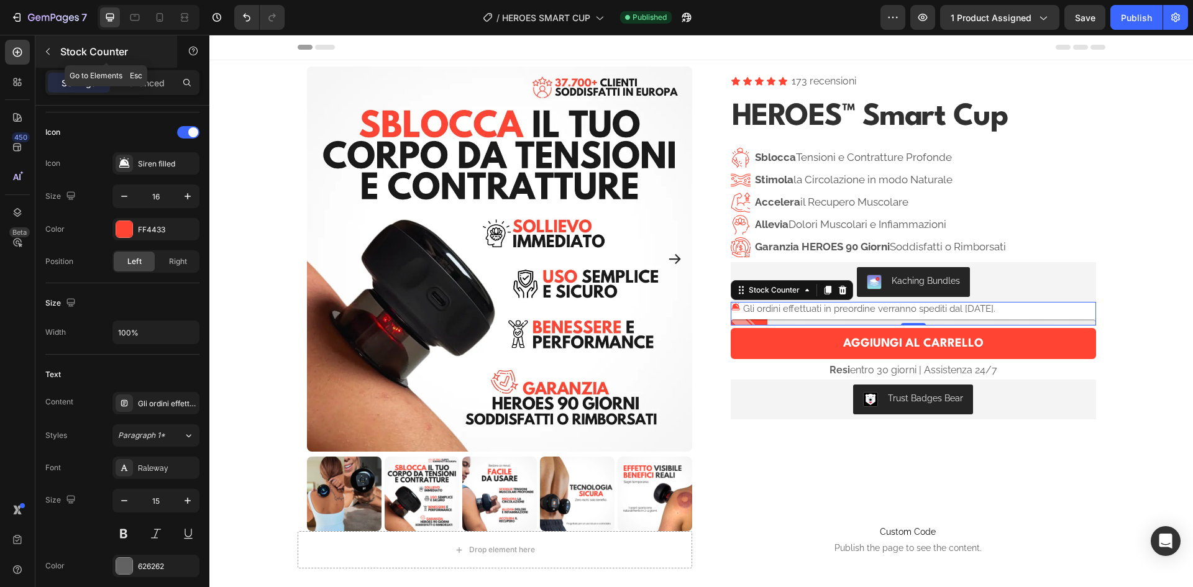
click at [49, 50] on icon "button" at bounding box center [48, 52] width 10 height 10
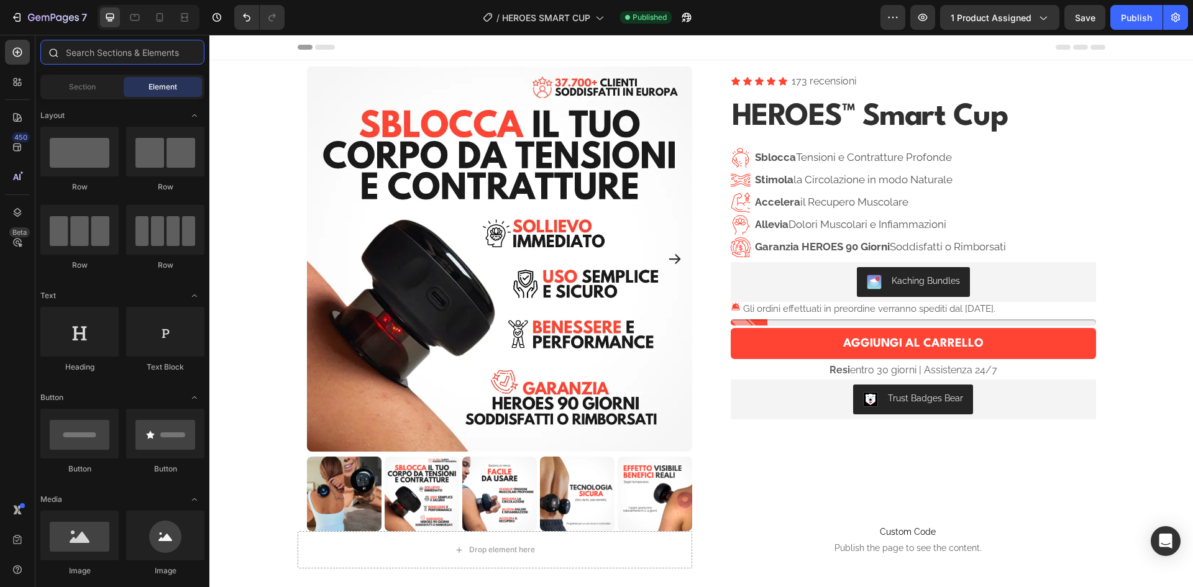
click at [69, 52] on input "text" at bounding box center [122, 52] width 164 height 25
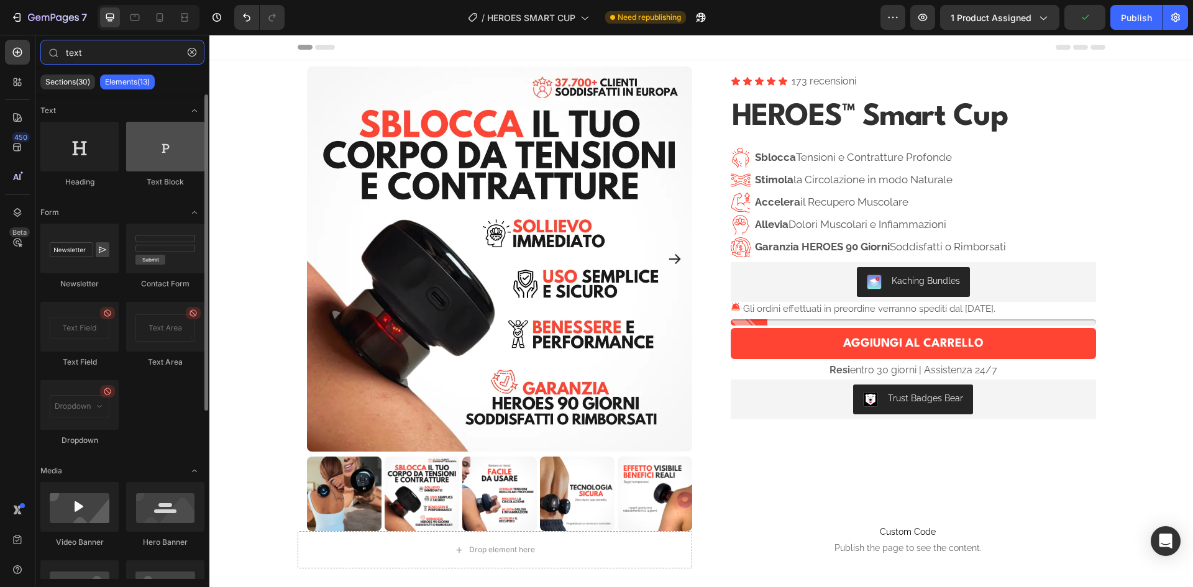
type input "text"
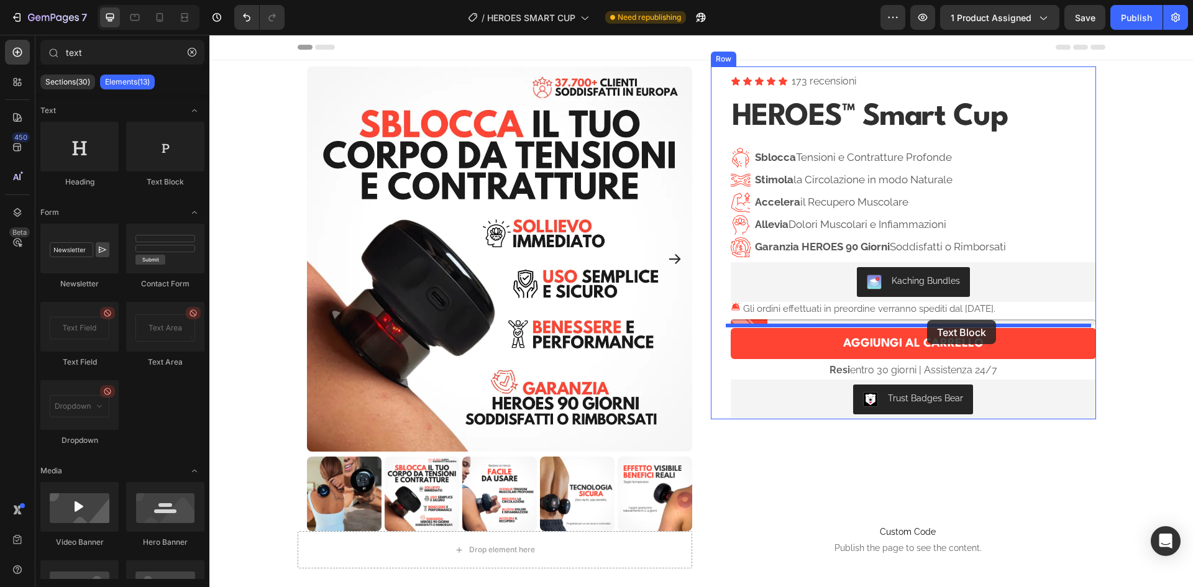
drag, startPoint x: 376, startPoint y: 184, endPoint x: 927, endPoint y: 320, distance: 566.9
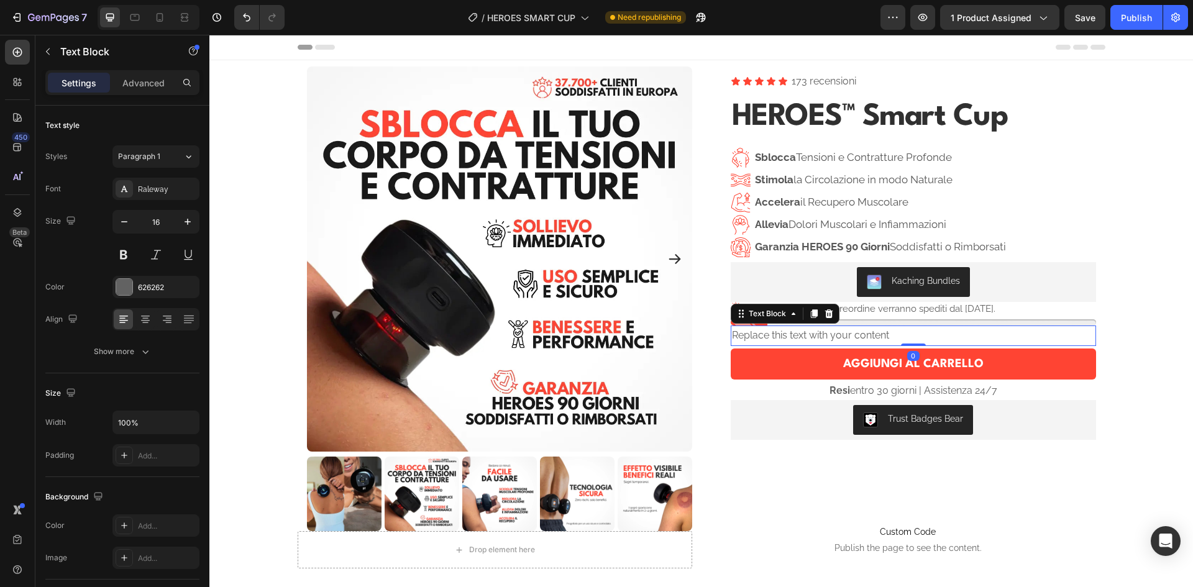
click at [926, 312] on p "Gli ordini effettuati in preordine verranno spediti dal [DATE]." at bounding box center [869, 308] width 252 height 11
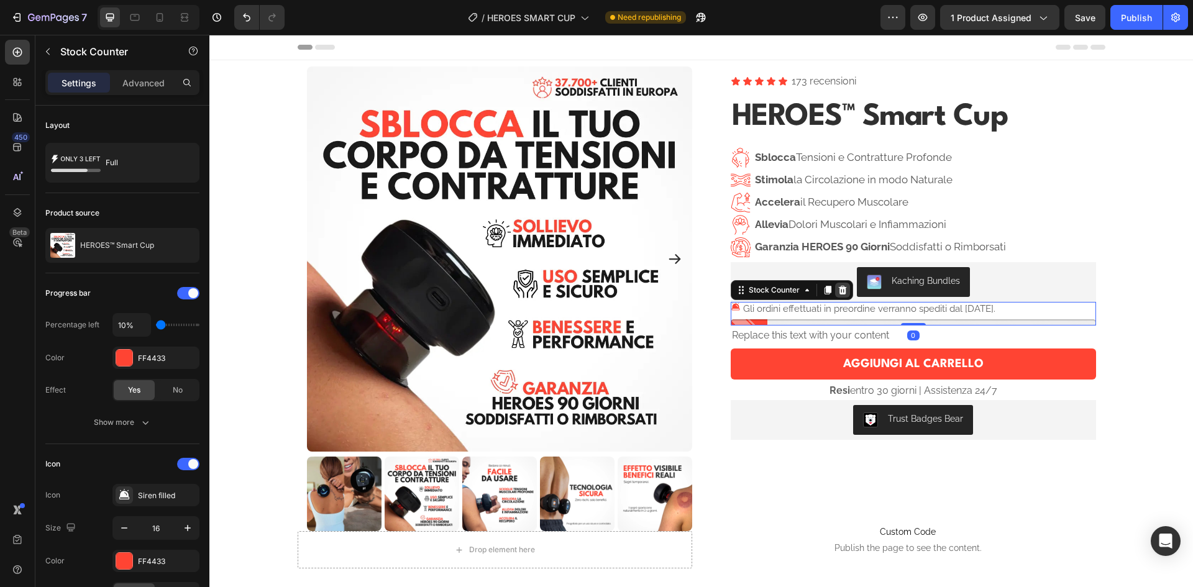
click at [840, 288] on icon at bounding box center [842, 290] width 8 height 9
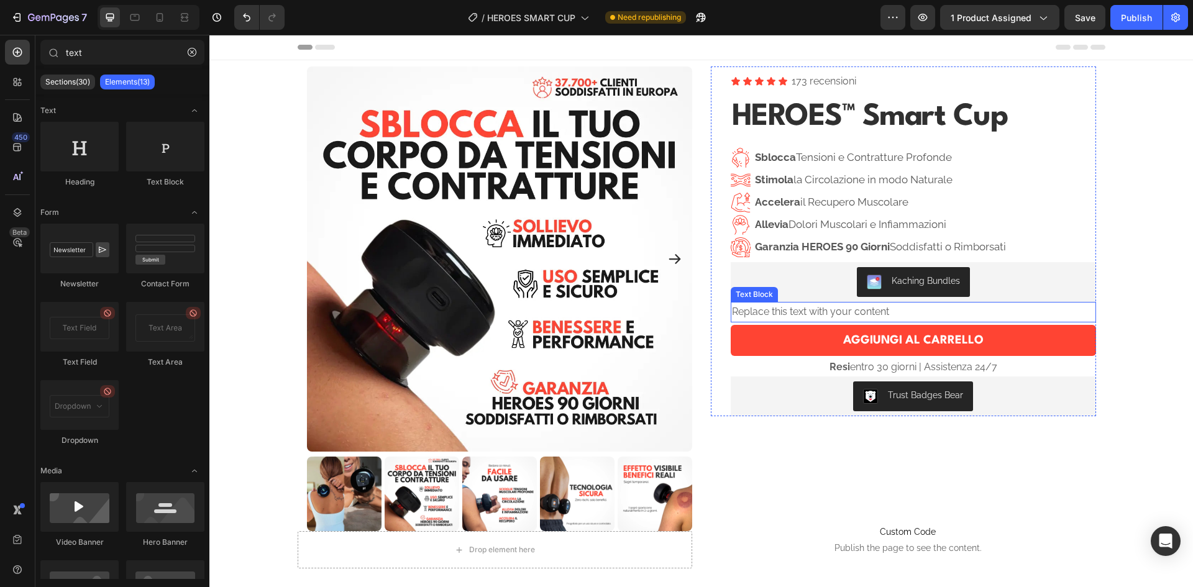
click at [855, 321] on div "Replace this text with your content" at bounding box center [912, 312] width 365 height 20
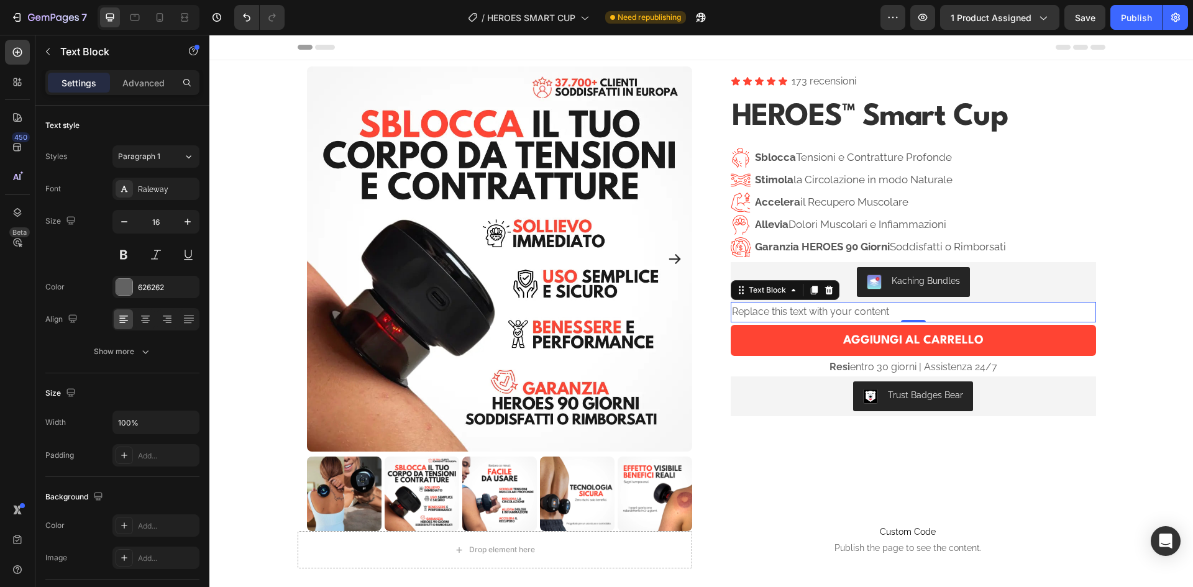
click at [810, 314] on div "Replace this text with your content" at bounding box center [912, 312] width 365 height 20
click at [810, 314] on p "Replace this text with your content" at bounding box center [913, 312] width 363 height 18
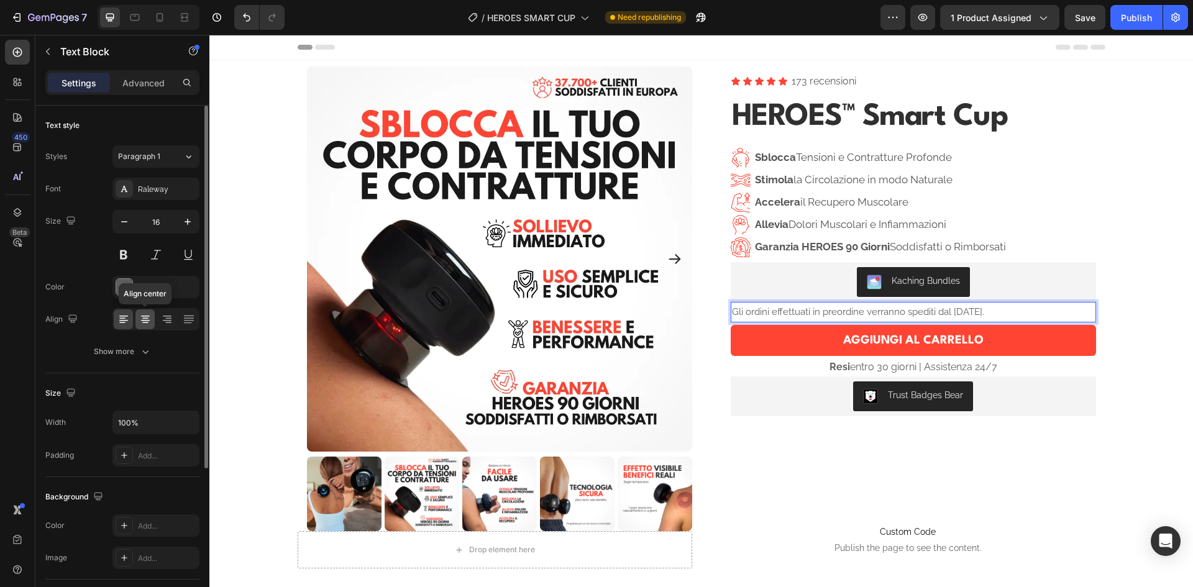
click at [150, 321] on icon at bounding box center [145, 319] width 12 height 12
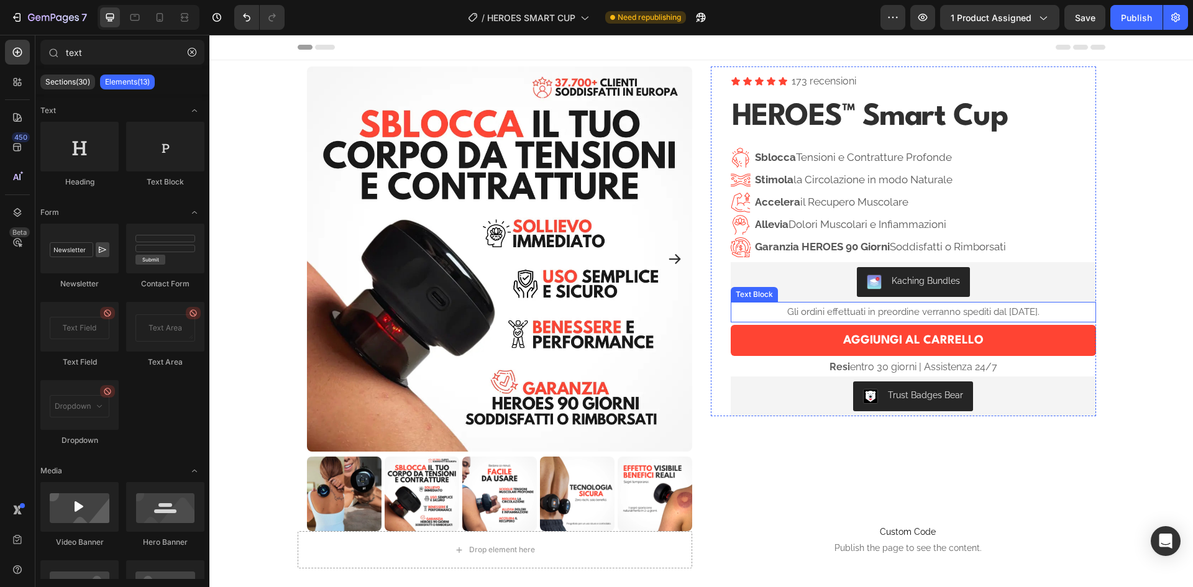
click at [1002, 312] on span "Gli ordini effettuati in preordine verranno spediti dal [DATE]." at bounding box center [913, 311] width 252 height 11
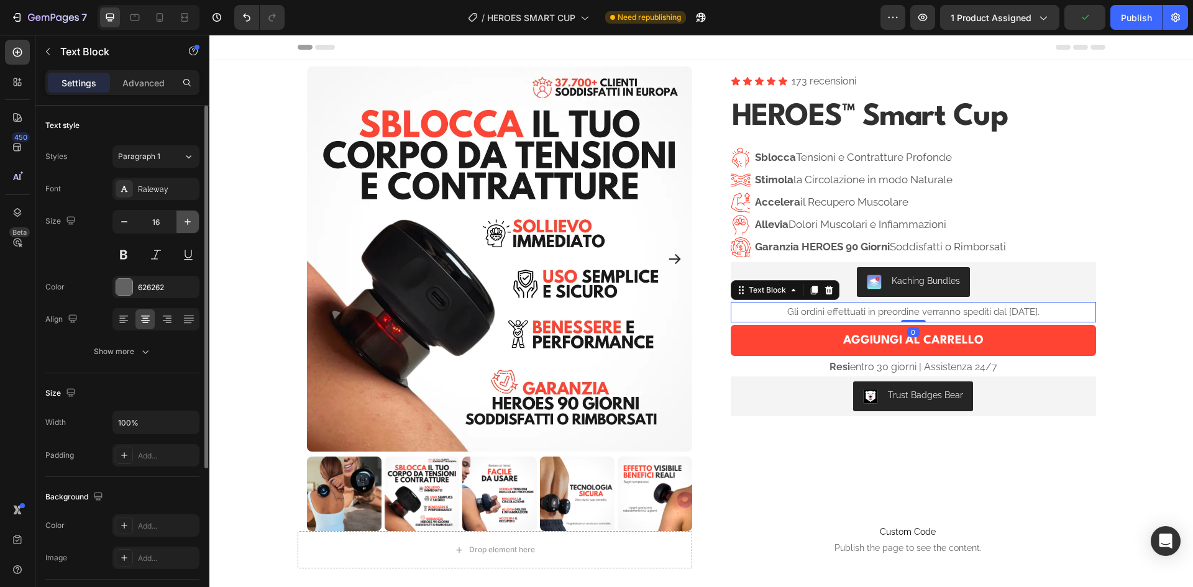
click at [189, 222] on icon "button" at bounding box center [187, 222] width 6 height 6
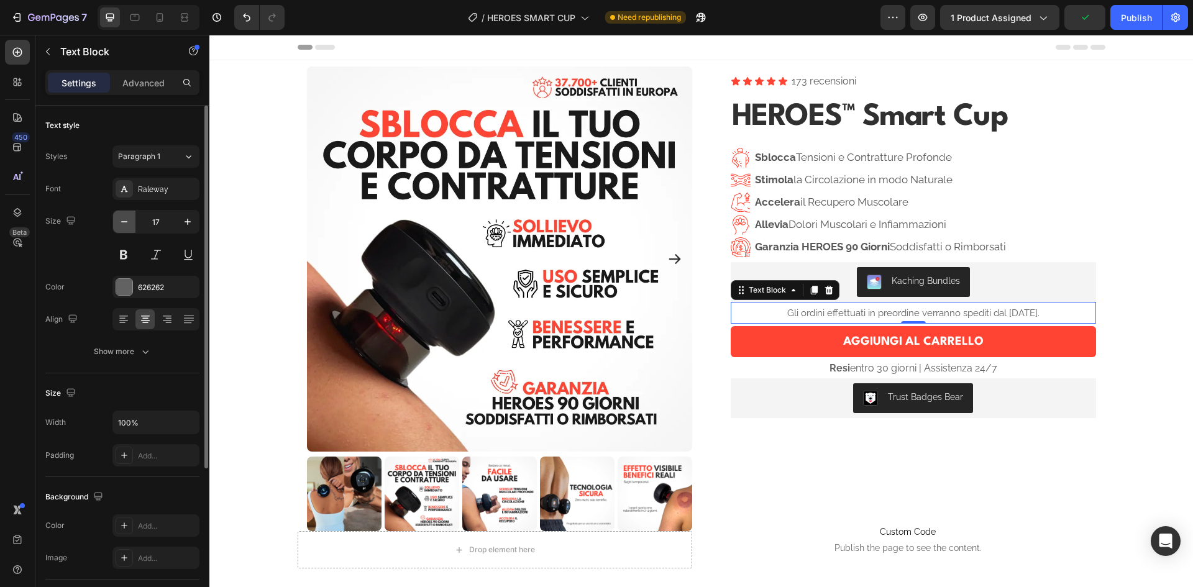
click at [126, 224] on icon "button" at bounding box center [124, 222] width 12 height 12
type input "16"
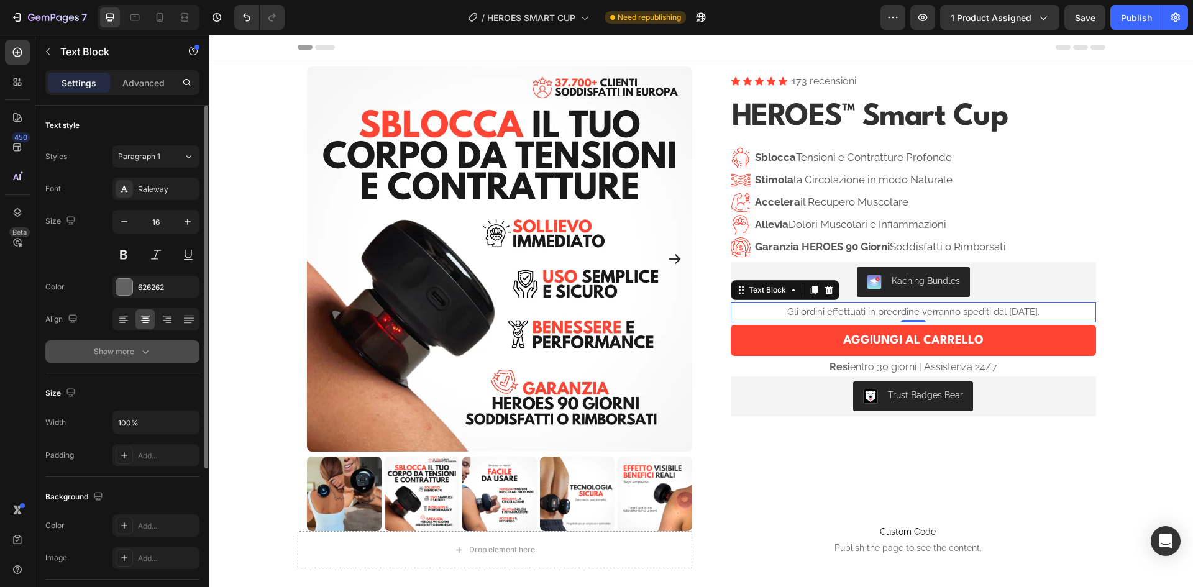
click at [132, 352] on div "Show more" at bounding box center [123, 351] width 58 height 12
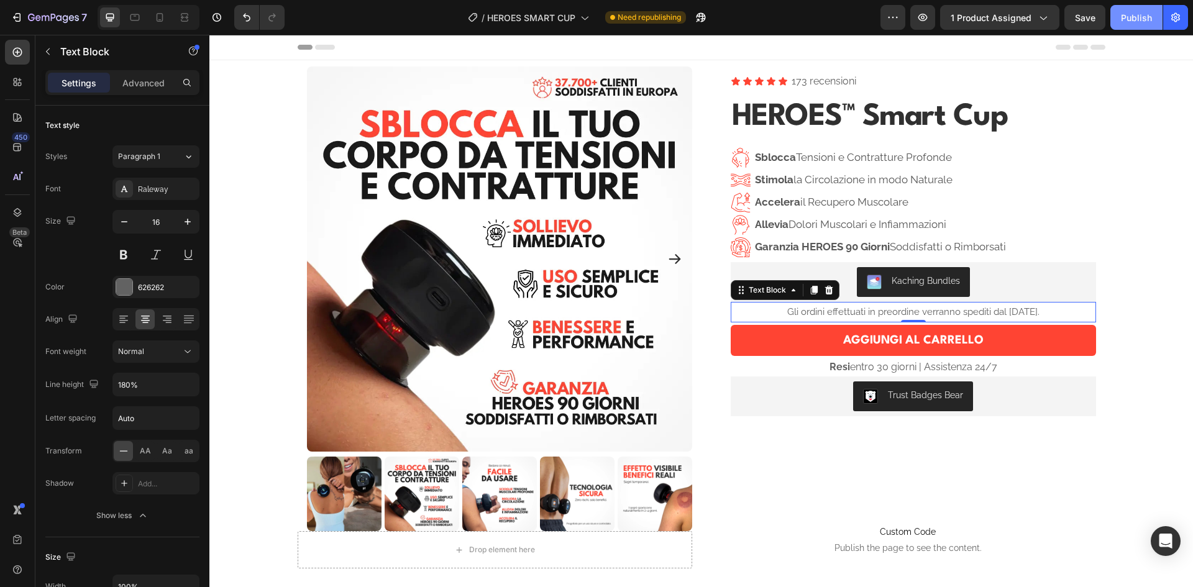
click at [1140, 22] on div "Publish" at bounding box center [1135, 17] width 31 height 13
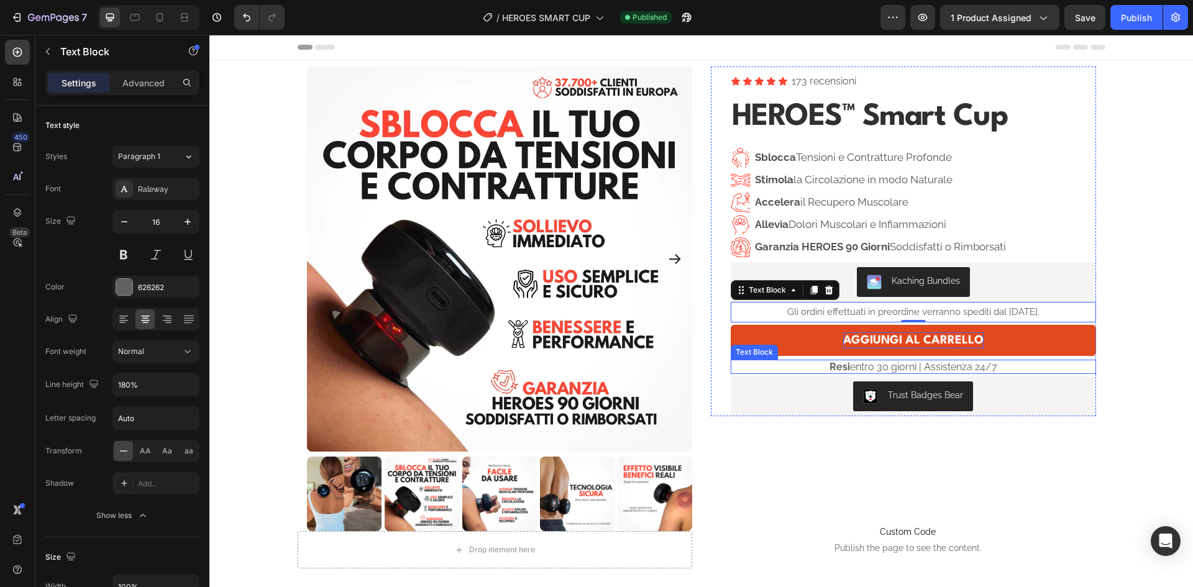
click at [893, 342] on div "AGGIUNGI AL CARRELLO" at bounding box center [913, 340] width 140 height 16
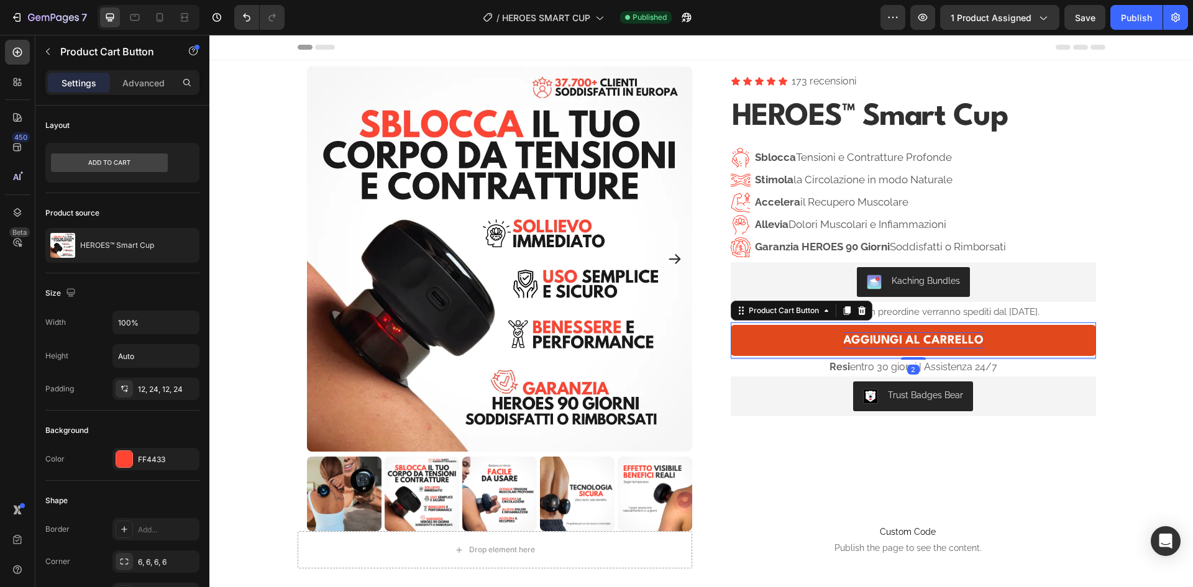
click at [895, 341] on div "AGGIUNGI AL CARRELLO" at bounding box center [913, 340] width 140 height 16
click at [895, 341] on p "AGGIUNGI AL CARRELLO" at bounding box center [913, 340] width 140 height 16
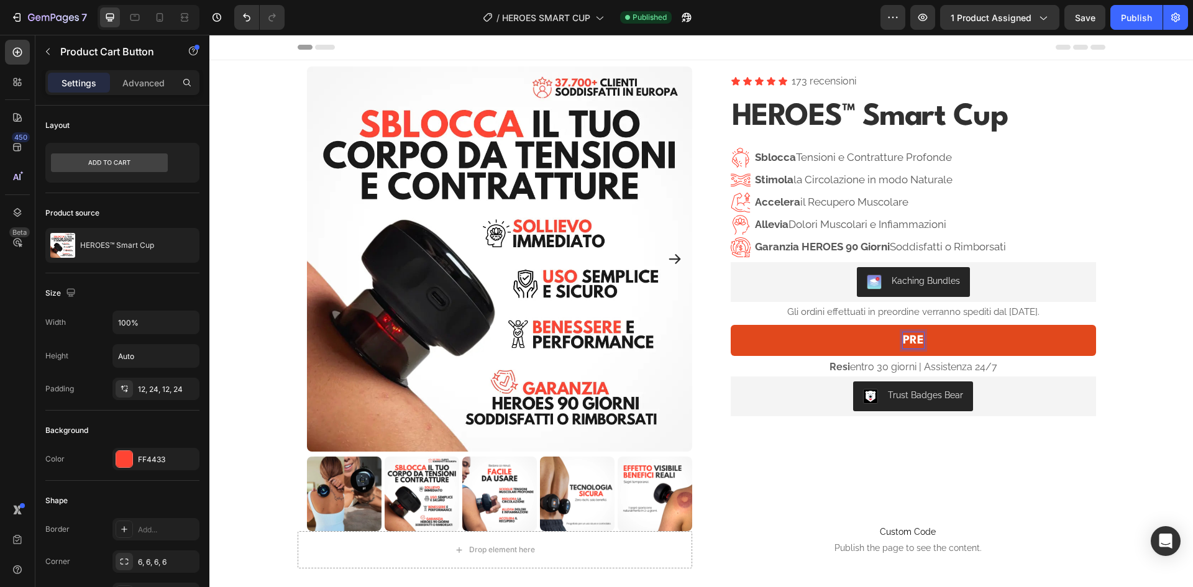
click at [730, 325] on button "PRE" at bounding box center [912, 340] width 365 height 31
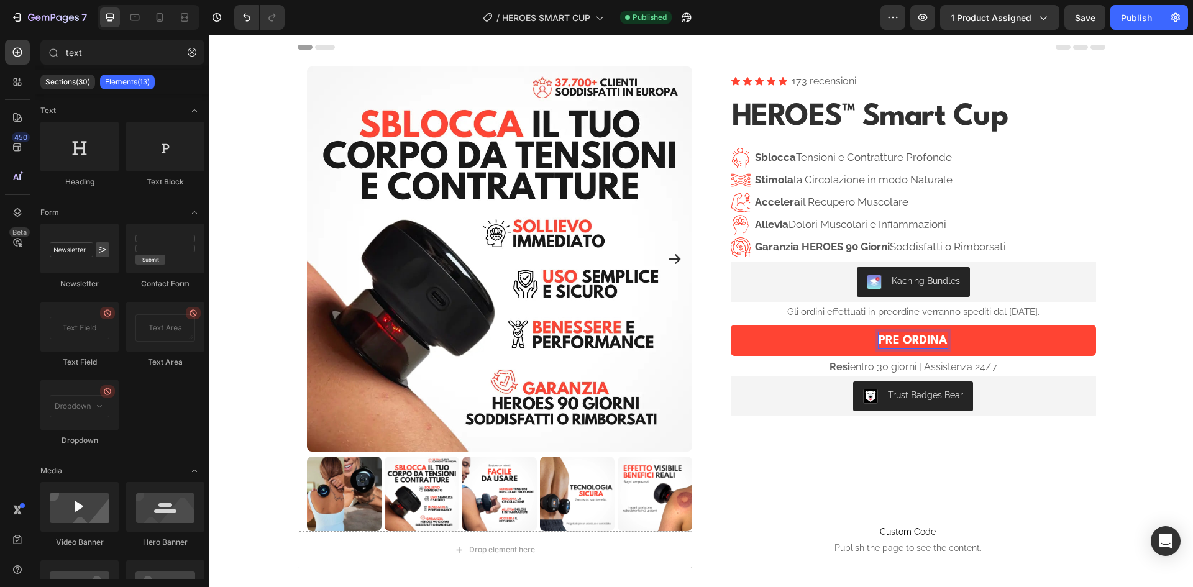
click at [1131, 25] on button "Publish" at bounding box center [1136, 17] width 52 height 25
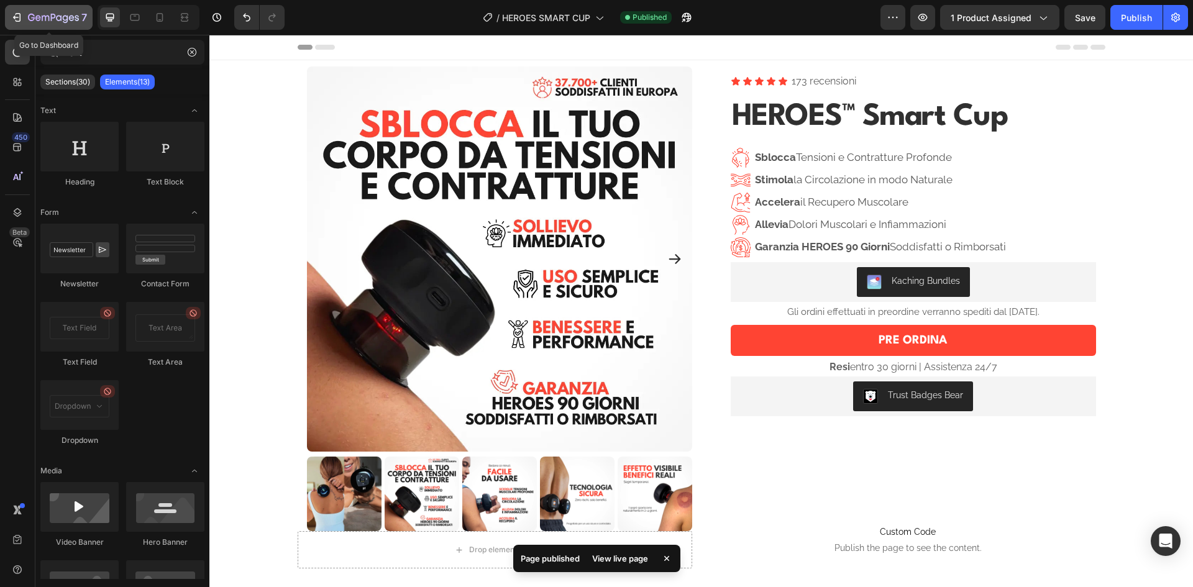
click at [42, 16] on icon "button" at bounding box center [45, 19] width 7 height 6
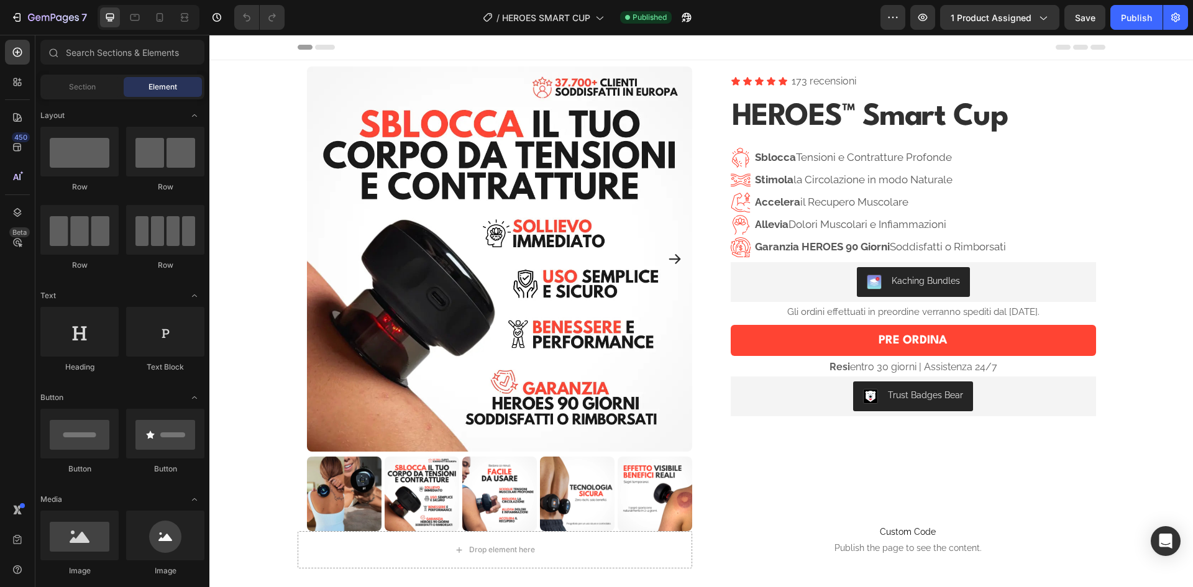
drag, startPoint x: 209, startPoint y: 35, endPoint x: 924, endPoint y: 312, distance: 766.7
click at [924, 312] on span "Gli ordini effettuati in preordine verranno spediti dal [DATE]." at bounding box center [913, 311] width 252 height 11
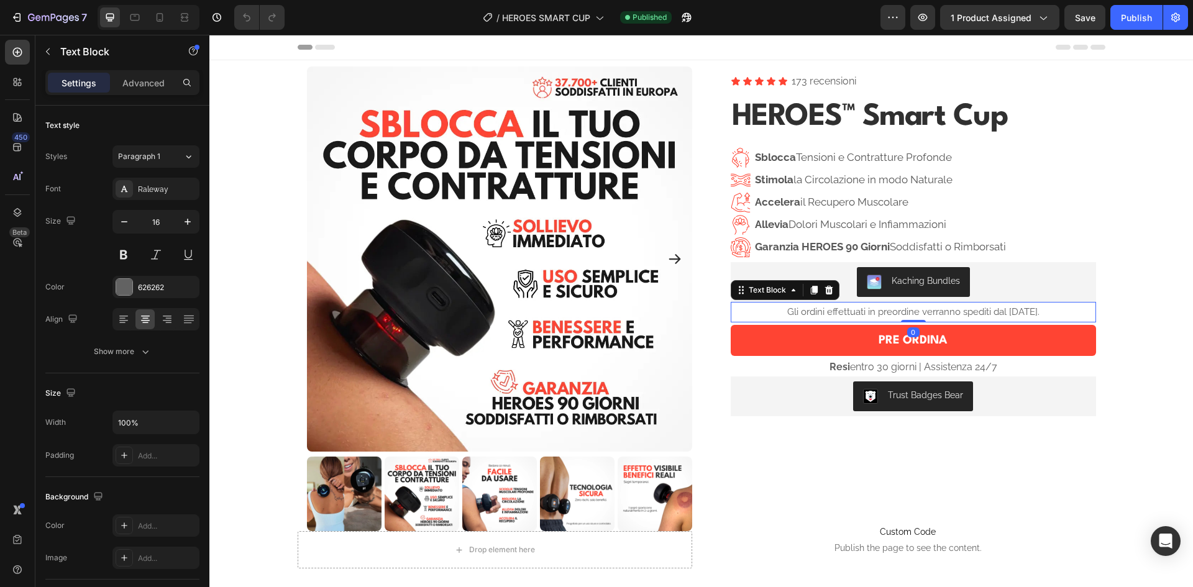
click at [948, 309] on span "Gli ordini effettuati in preordine verranno spediti dal [DATE]." at bounding box center [913, 311] width 252 height 11
click at [884, 311] on span "Ordina Ora in Pre-Ordine, Spedizione Garantita dal [DATE]" at bounding box center [912, 311] width 243 height 11
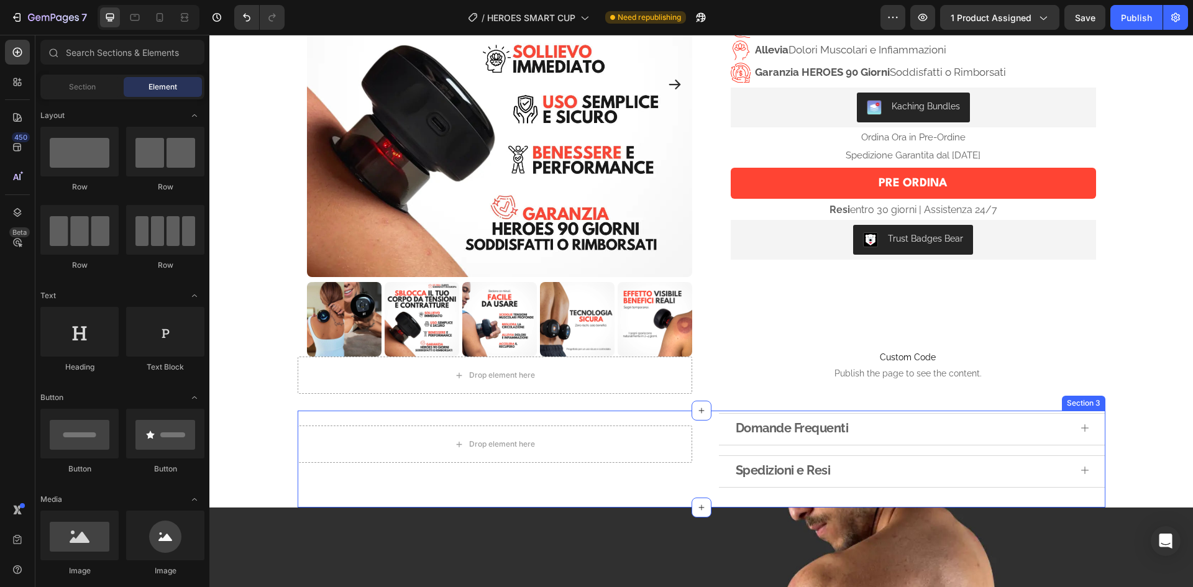
scroll to position [172, 0]
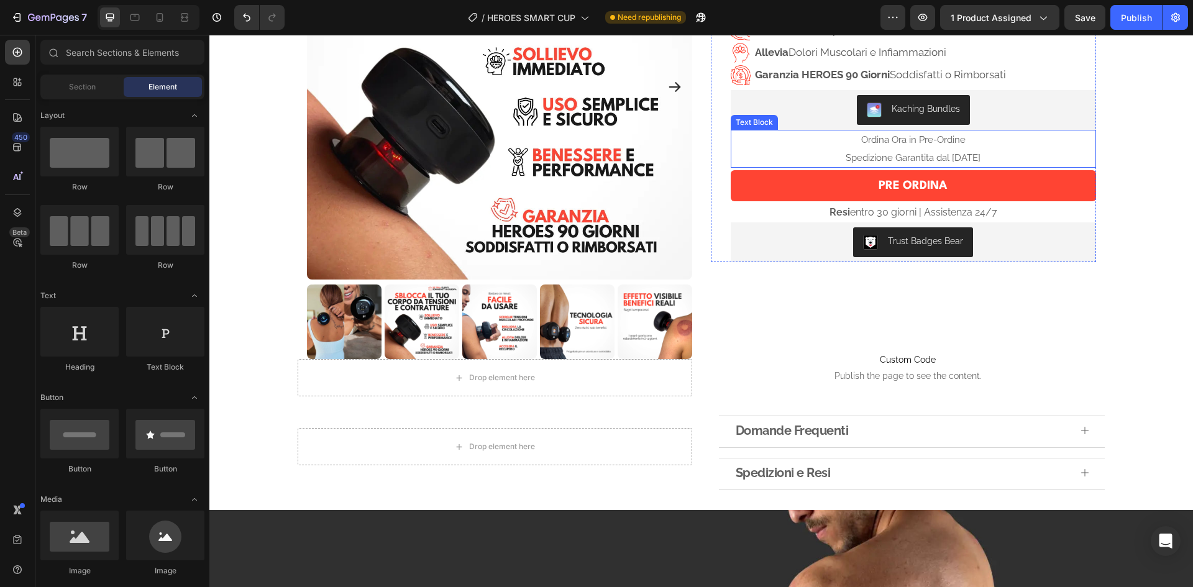
click at [947, 147] on p "Ordina Ora in Pre-Ordine" at bounding box center [913, 140] width 363 height 18
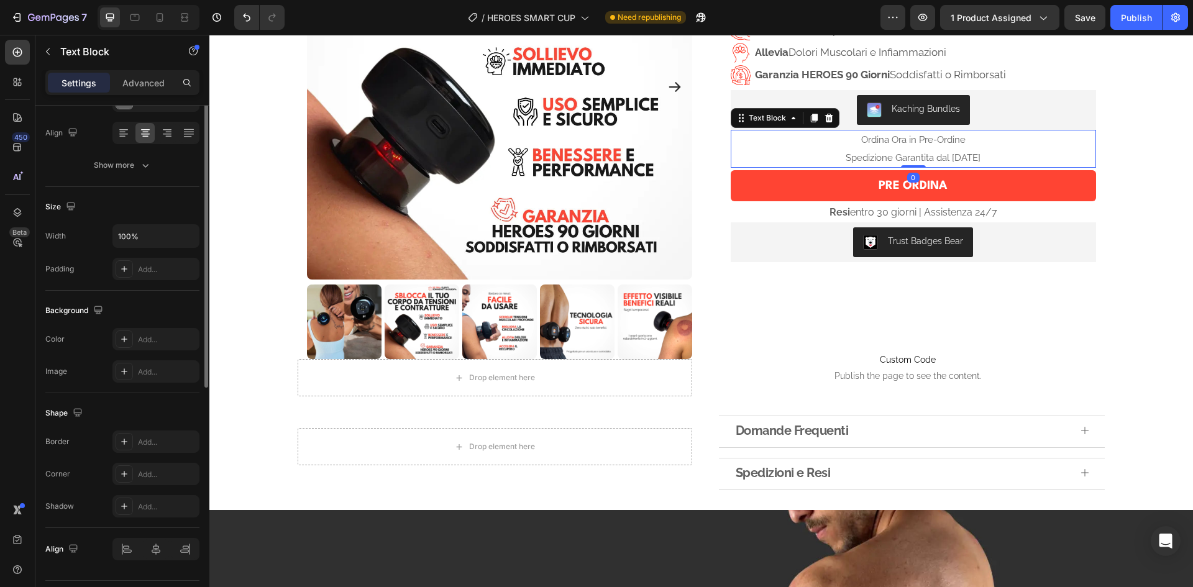
scroll to position [62, 0]
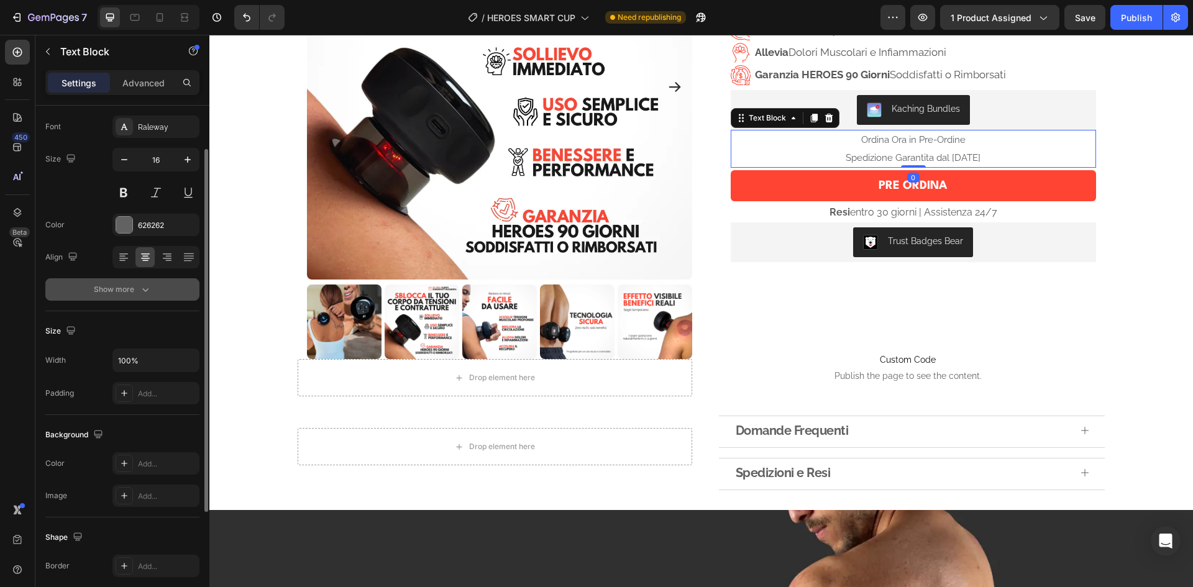
click at [143, 288] on icon "button" at bounding box center [145, 289] width 12 height 12
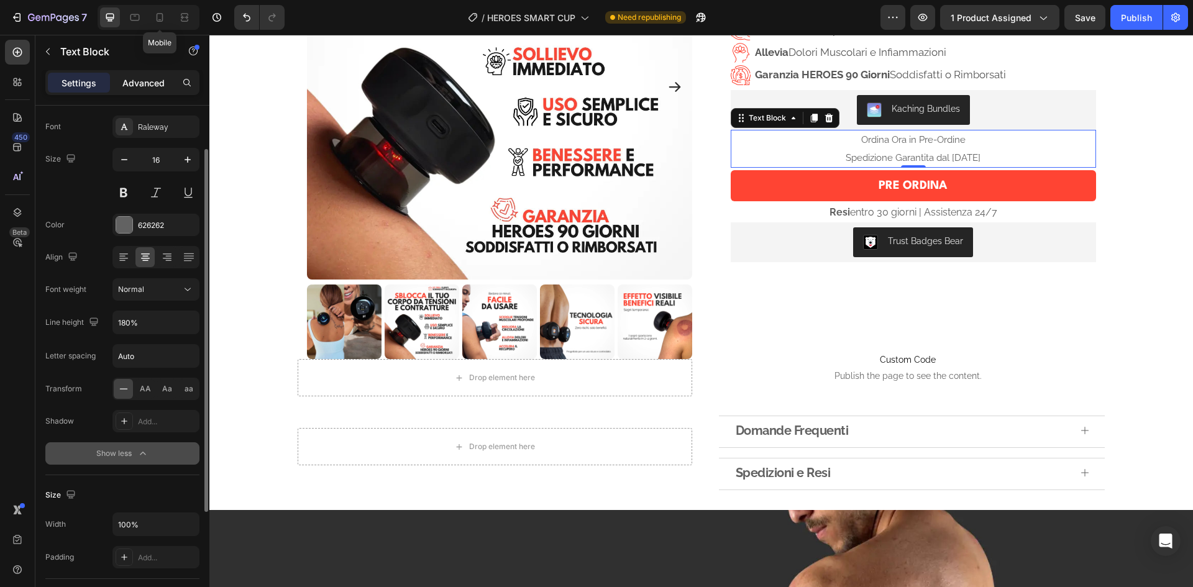
click at [159, 19] on icon at bounding box center [159, 17] width 12 height 12
type input "14"
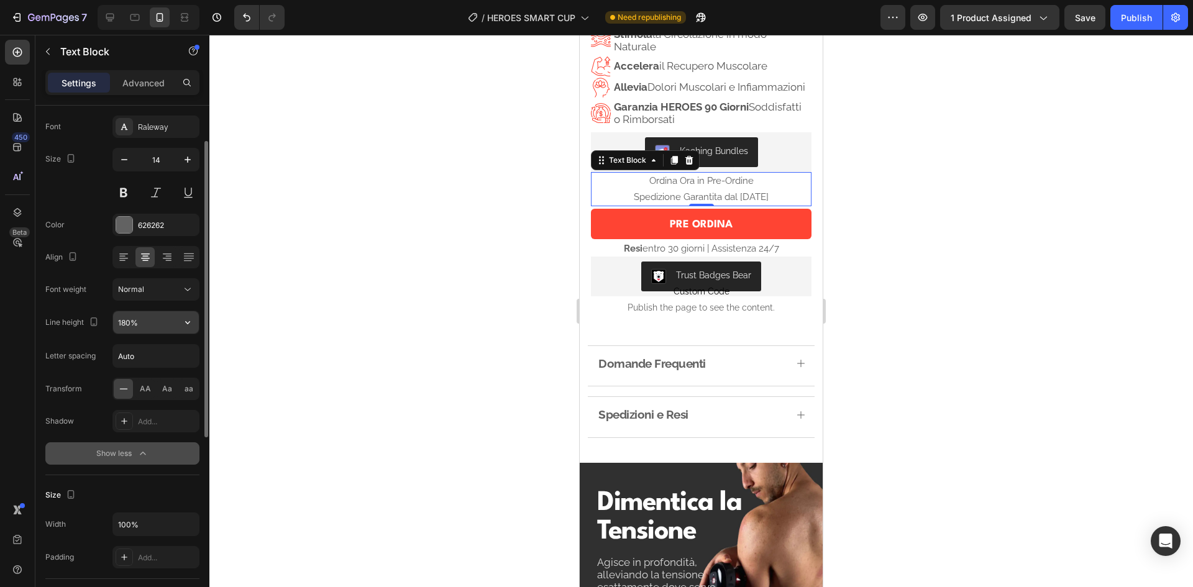
click at [125, 322] on input "180%" at bounding box center [156, 322] width 86 height 22
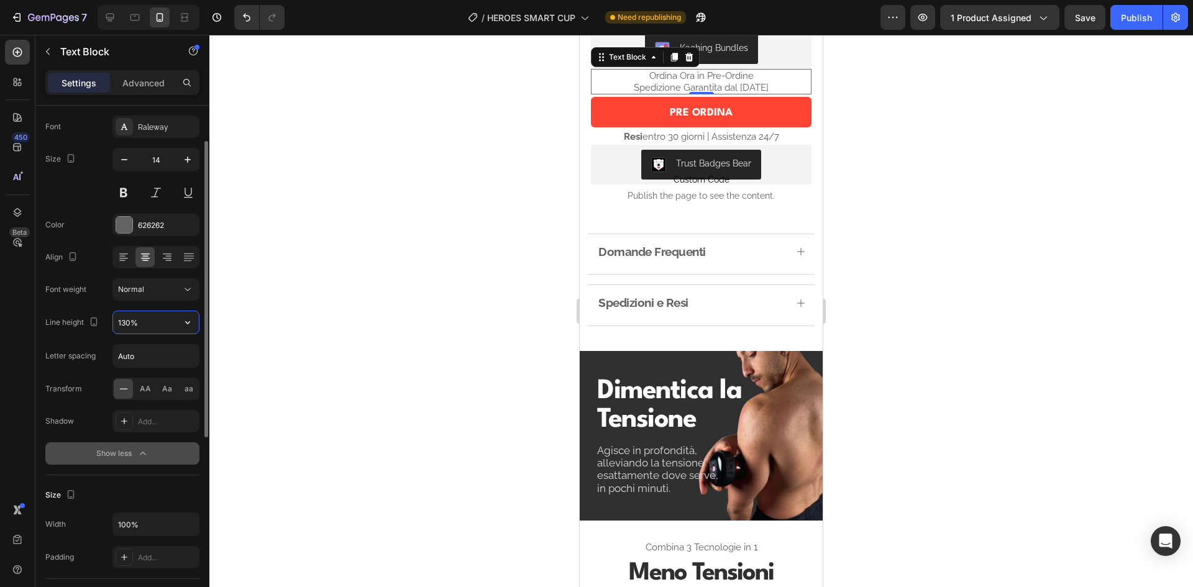
type input "130%"
click at [148, 357] on input "Auto" at bounding box center [156, 356] width 86 height 22
type input "0.5"
click at [1136, 16] on div "Publish" at bounding box center [1135, 17] width 31 height 13
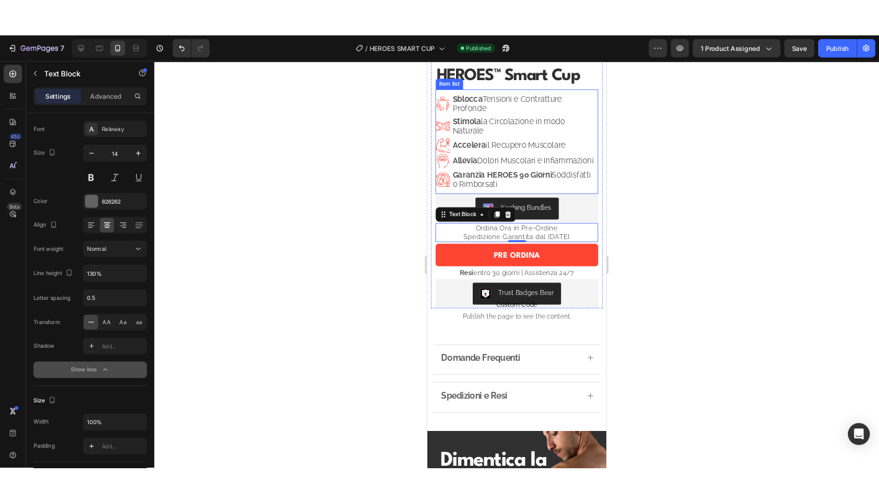
scroll to position [175, 0]
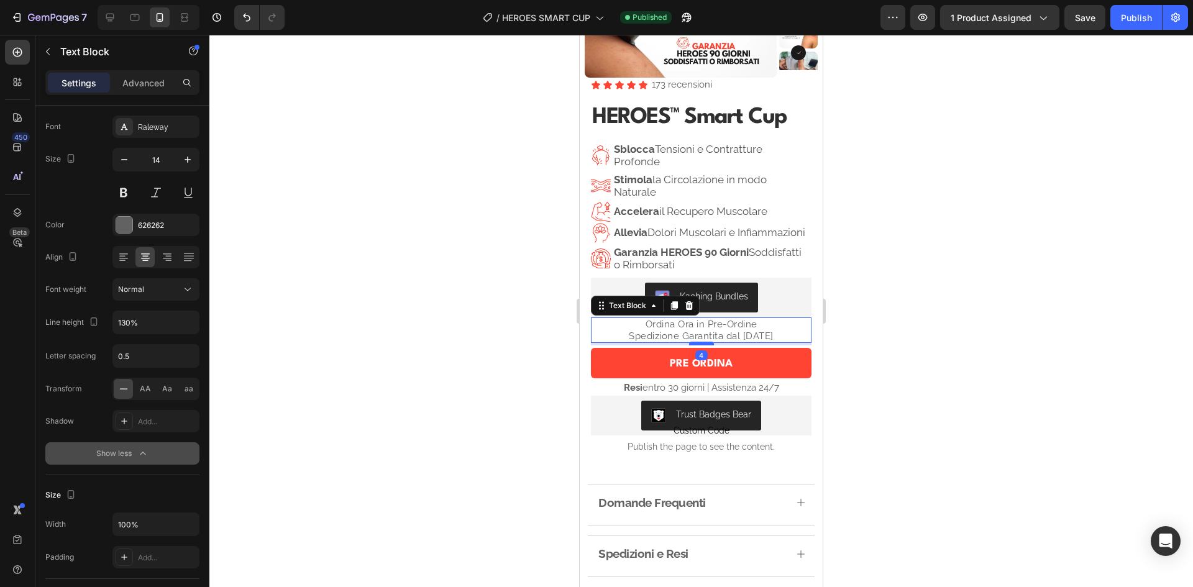
click at [699, 345] on div at bounding box center [701, 344] width 25 height 4
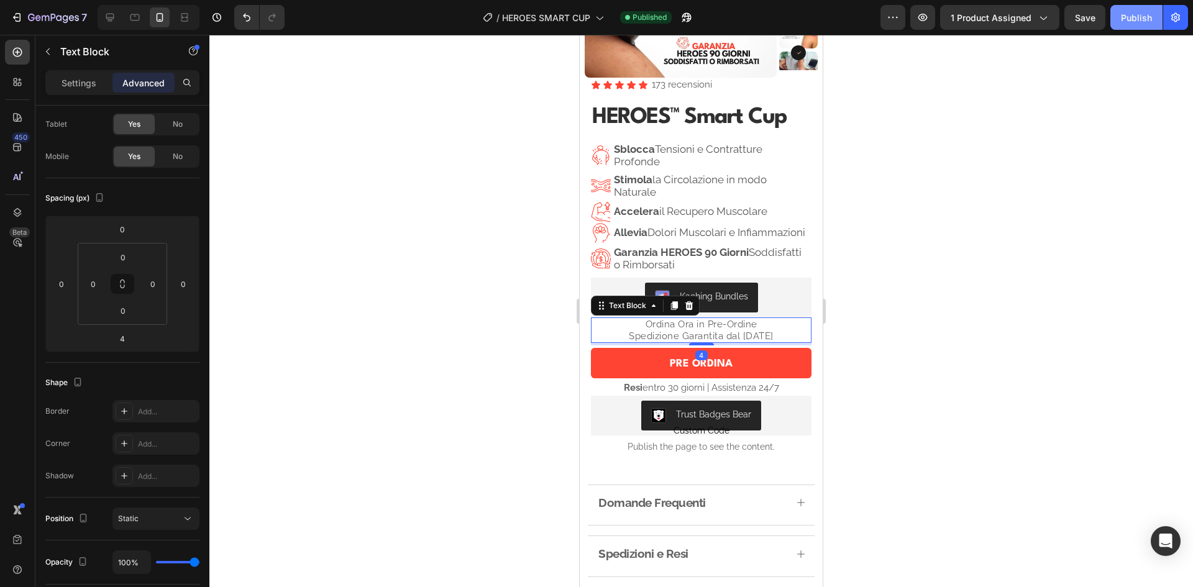
click at [1143, 17] on div "Publish" at bounding box center [1135, 17] width 31 height 13
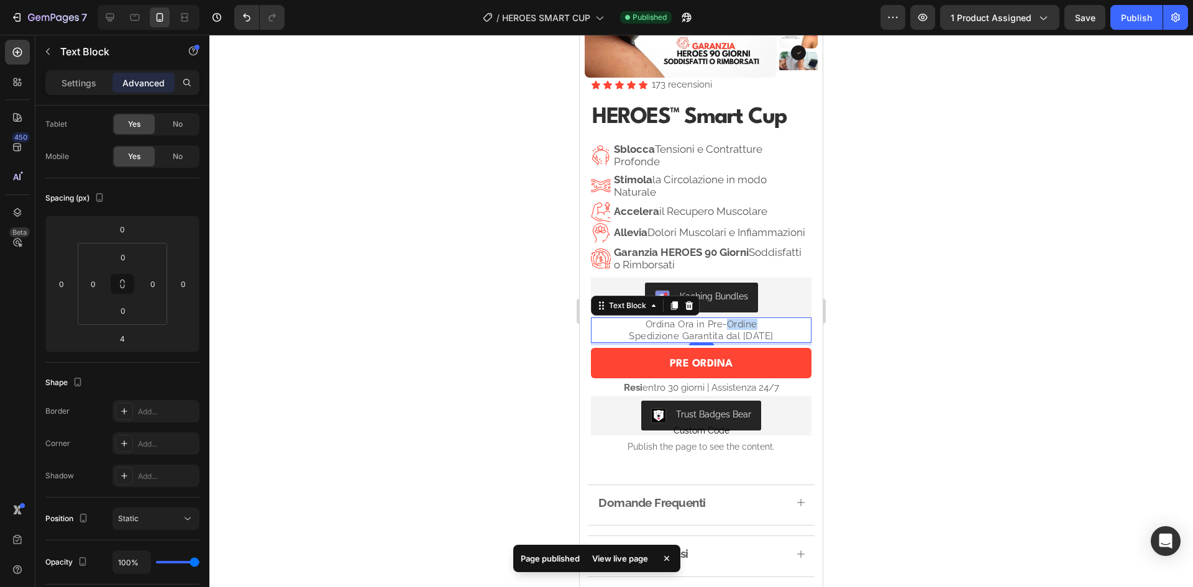
click at [747, 330] on span "Ordina Ora in Pre-Ordine" at bounding box center [701, 324] width 112 height 11
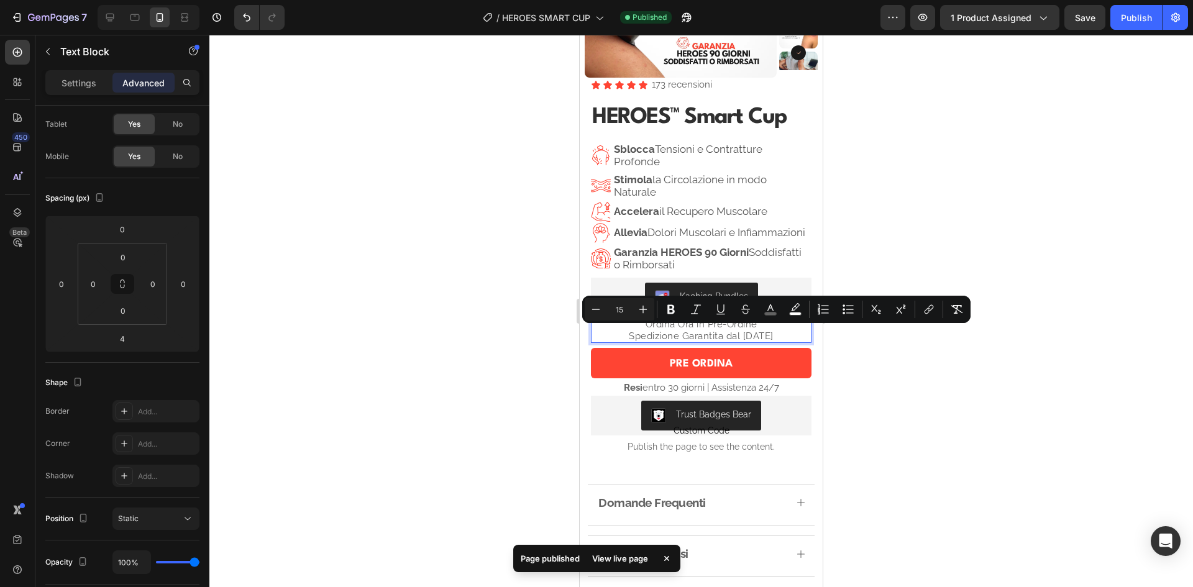
click at [716, 330] on span "Ordina Ora in Pre-Ordine" at bounding box center [701, 324] width 112 height 11
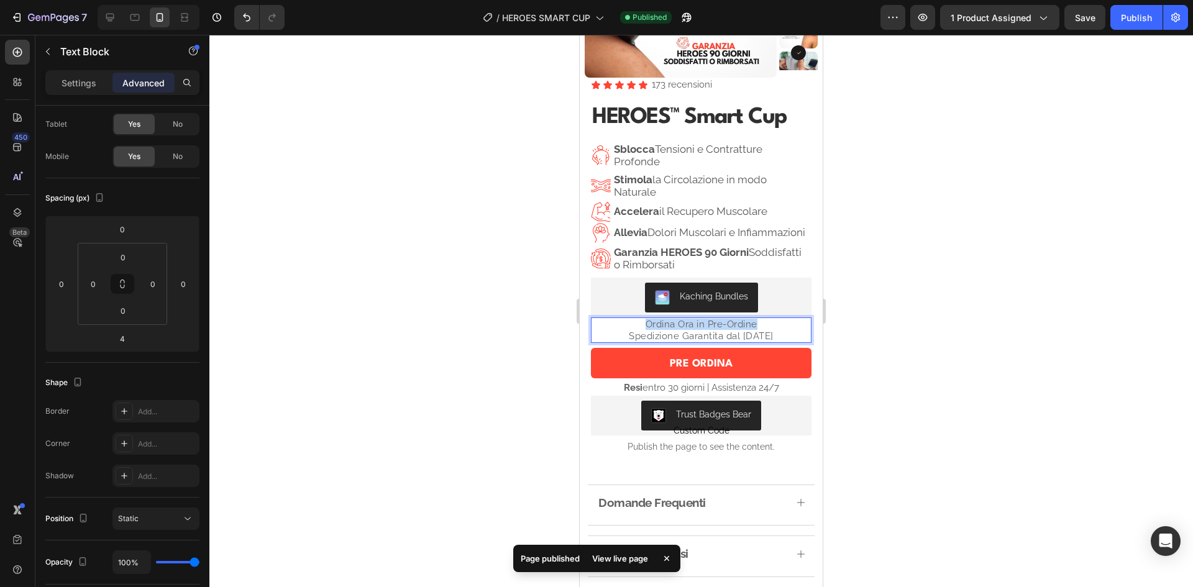
drag, startPoint x: 753, startPoint y: 333, endPoint x: 642, endPoint y: 334, distance: 110.6
click at [642, 330] on p "Ordina Ora in Pre-Ordine" at bounding box center [701, 324] width 218 height 11
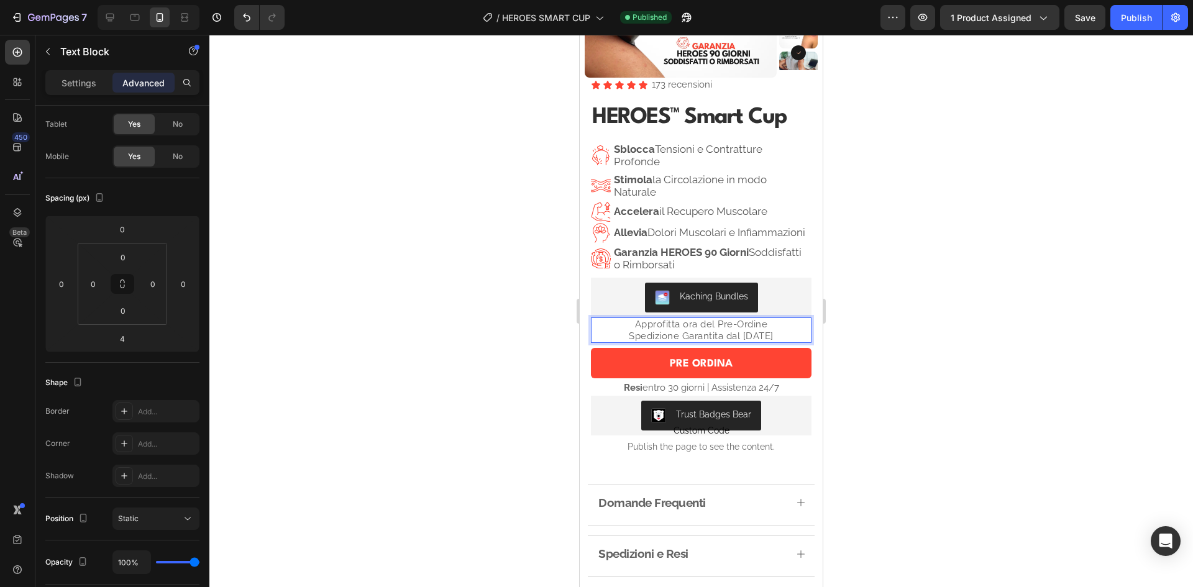
click at [684, 330] on span "Approfitta ora del Pre-Ordine" at bounding box center [701, 324] width 133 height 11
click at [767, 330] on p "Approfitta ora del Pre-Ordine" at bounding box center [701, 324] width 218 height 11
click at [799, 342] on p "Spedizione Garantita dal [DATE]" at bounding box center [701, 335] width 218 height 11
click at [922, 311] on div at bounding box center [700, 311] width 983 height 552
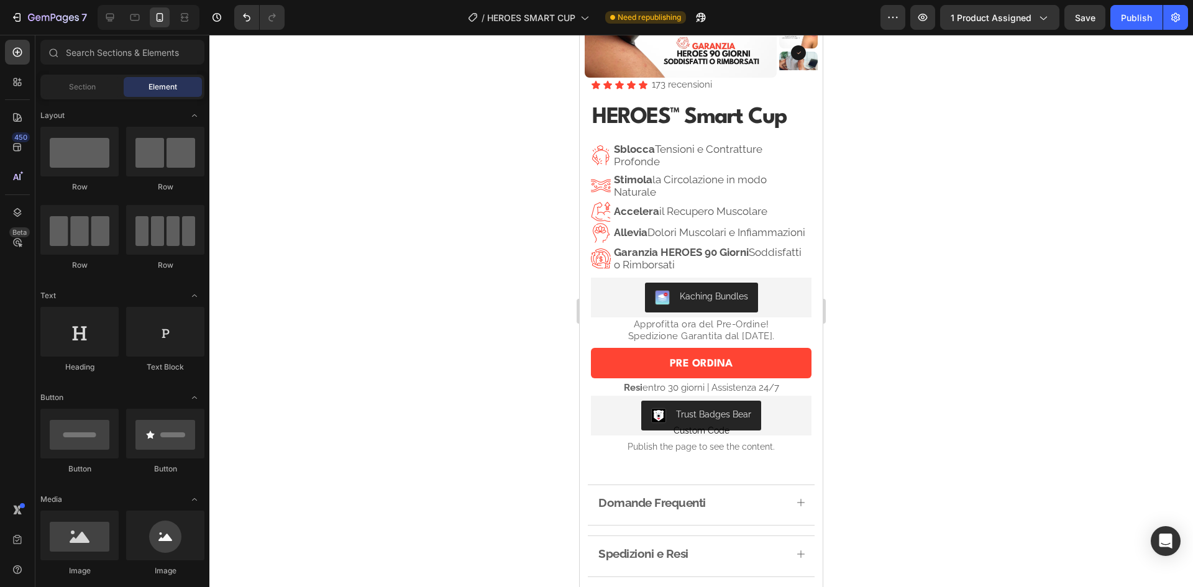
click at [945, 248] on div at bounding box center [700, 311] width 983 height 552
drag, startPoint x: 945, startPoint y: 248, endPoint x: 880, endPoint y: 200, distance: 81.2
click at [880, 200] on div at bounding box center [700, 311] width 983 height 552
click at [1130, 21] on div "Publish" at bounding box center [1135, 17] width 31 height 13
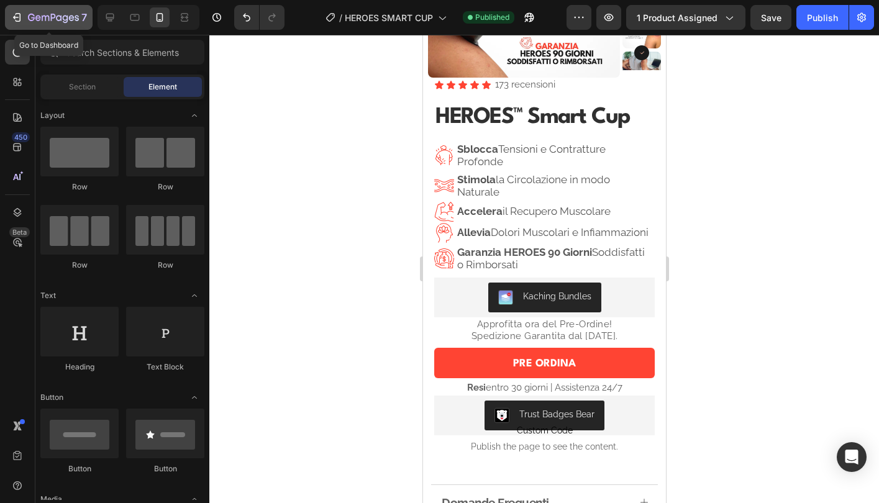
click at [14, 15] on icon "button" at bounding box center [17, 17] width 12 height 12
